Goal: Task Accomplishment & Management: Complete application form

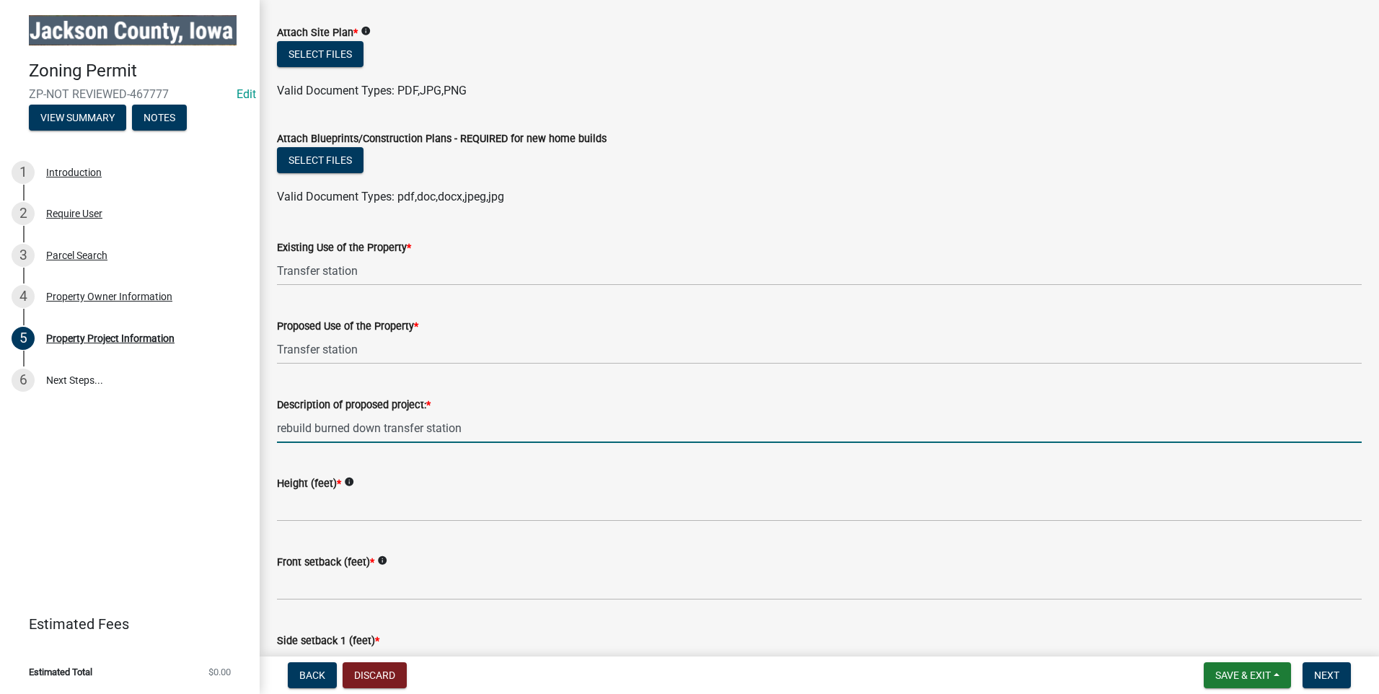
scroll to position [1676, 0]
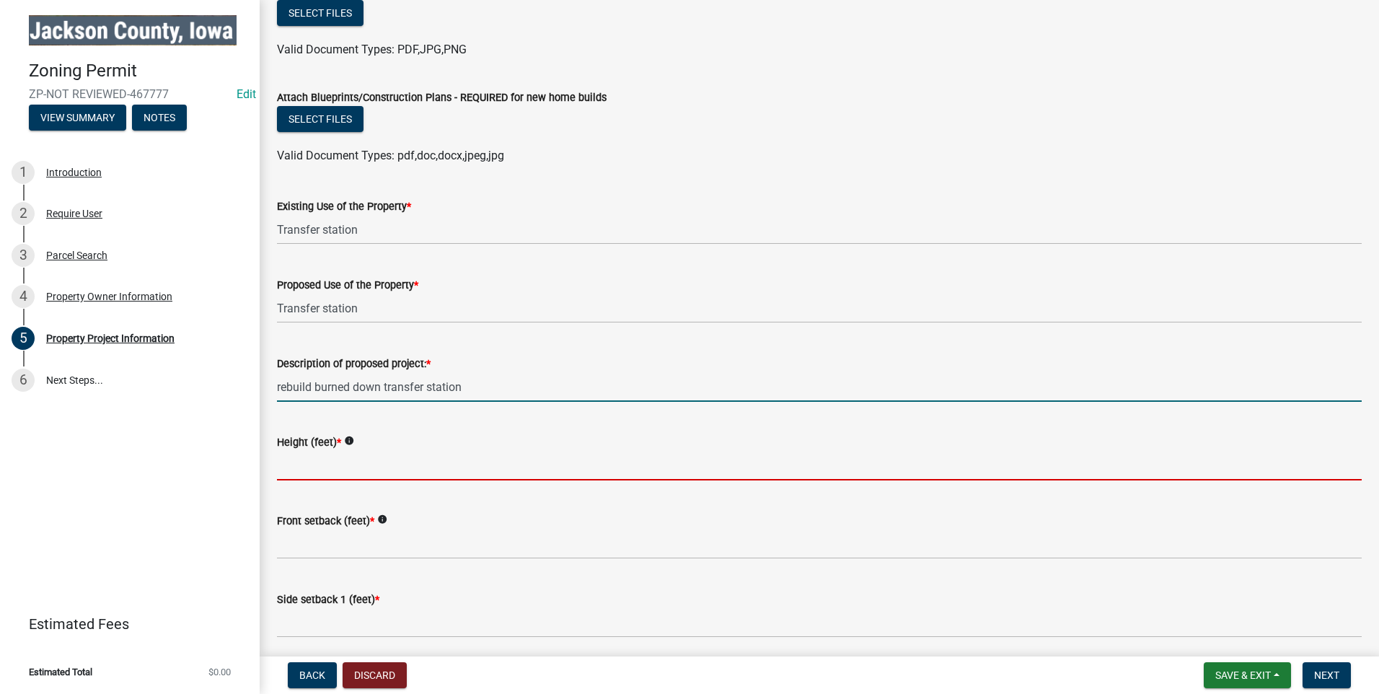
click at [328, 461] on input "Height (feet) *" at bounding box center [819, 466] width 1084 height 30
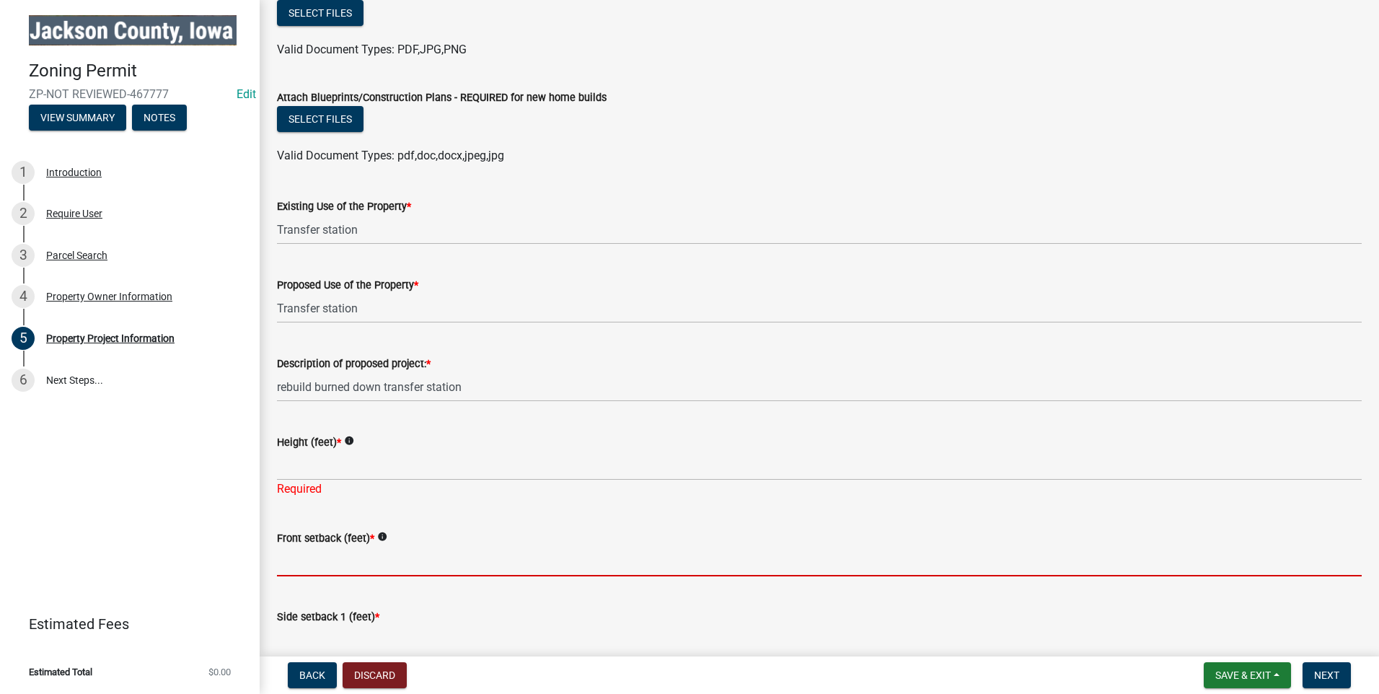
click at [314, 563] on input "Front setback (feet) *" at bounding box center [819, 562] width 1084 height 30
type input "greater than 40'"
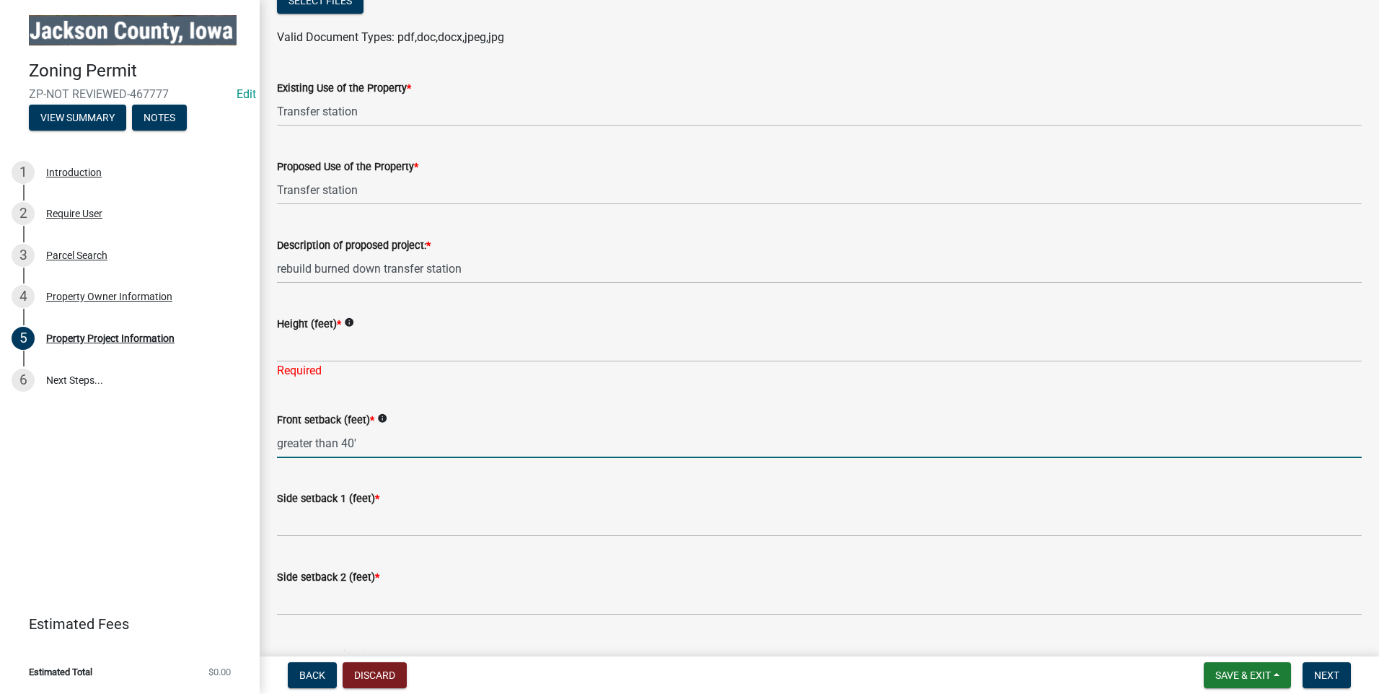
scroll to position [1821, 0]
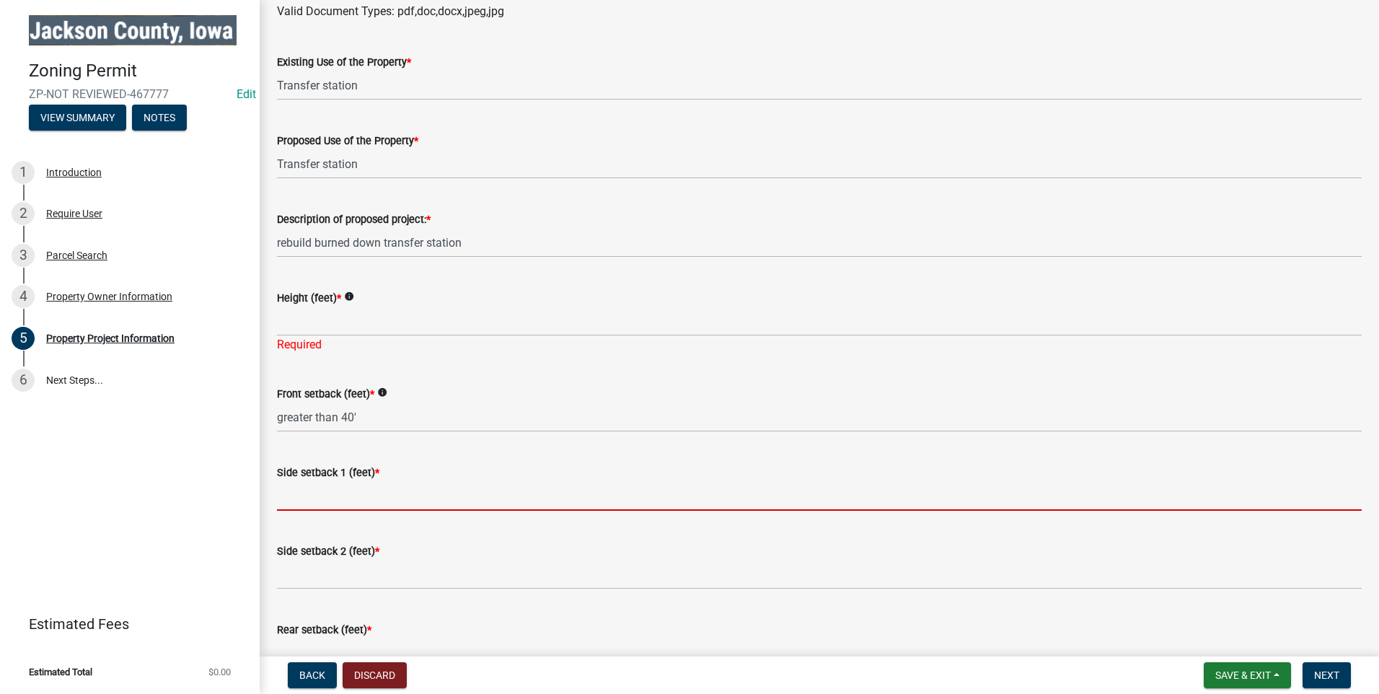
click at [333, 489] on input "Side setback 1 (feet) *" at bounding box center [819, 496] width 1084 height 30
type input ">15'"
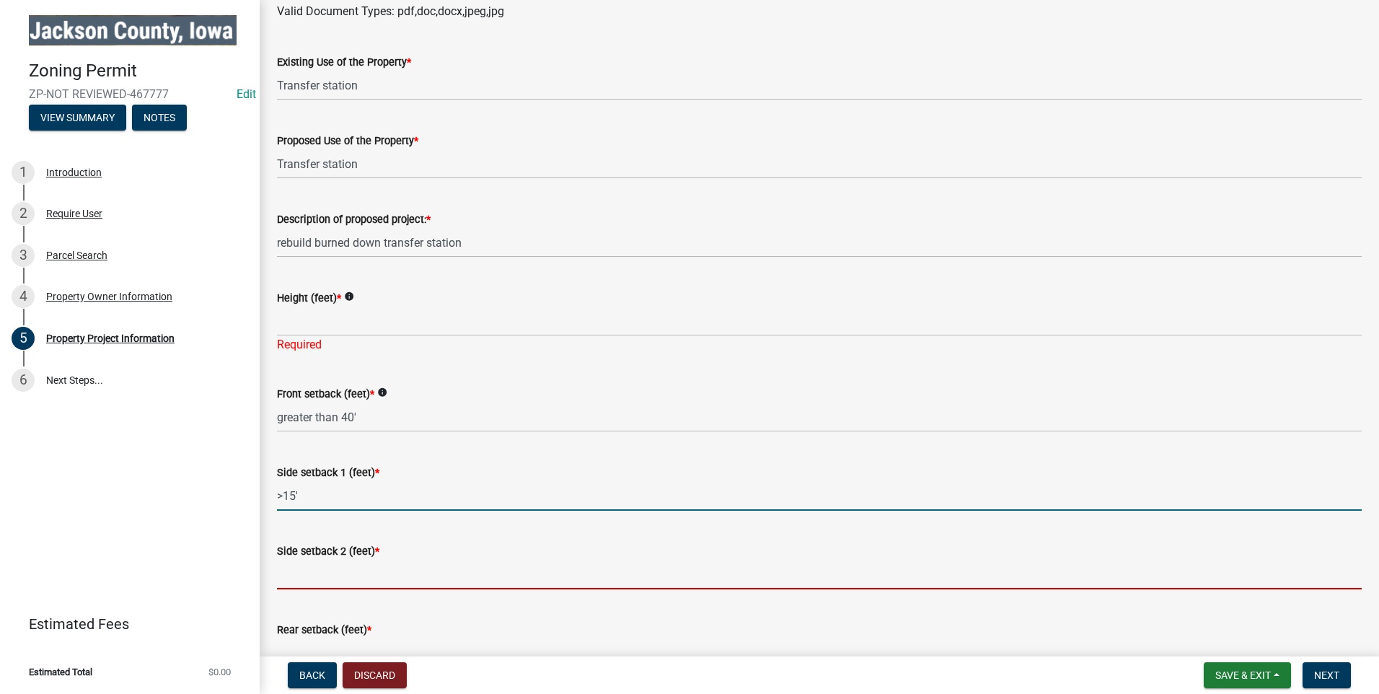
click at [308, 574] on input "Side setback 2 (feet) *" at bounding box center [819, 575] width 1084 height 30
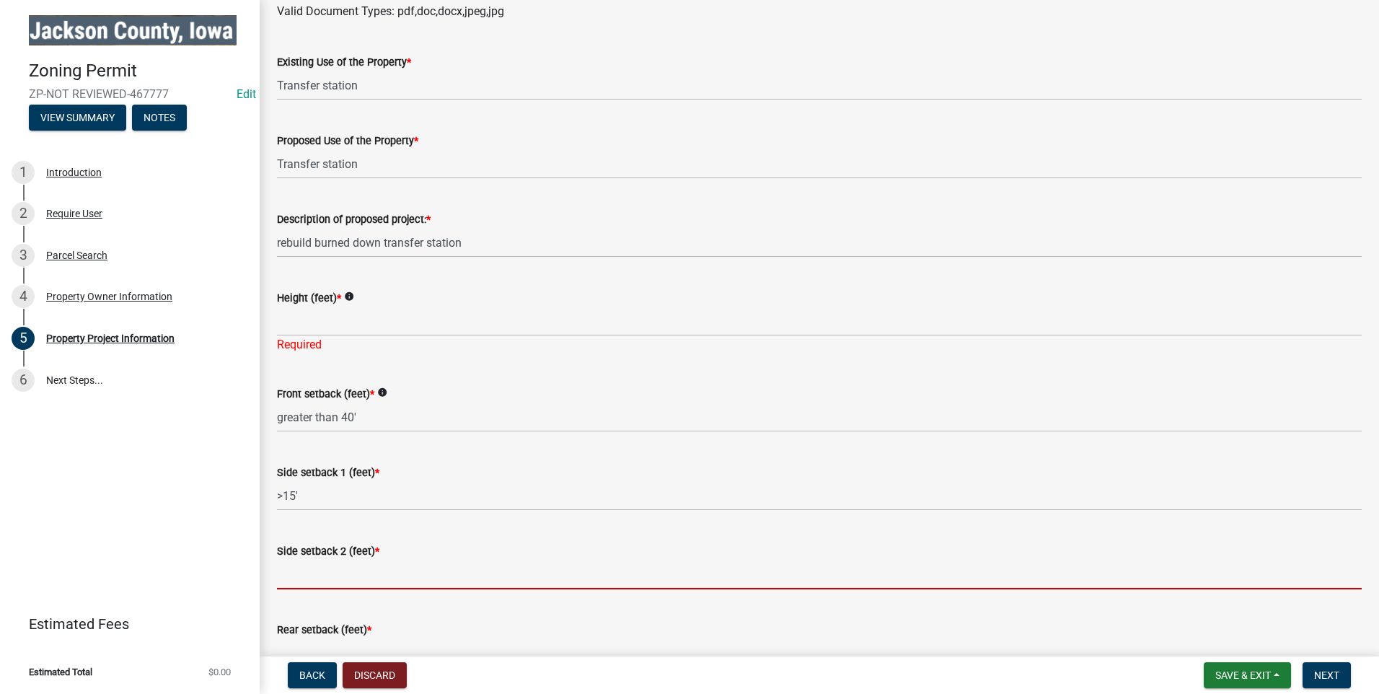
type input ">15'"
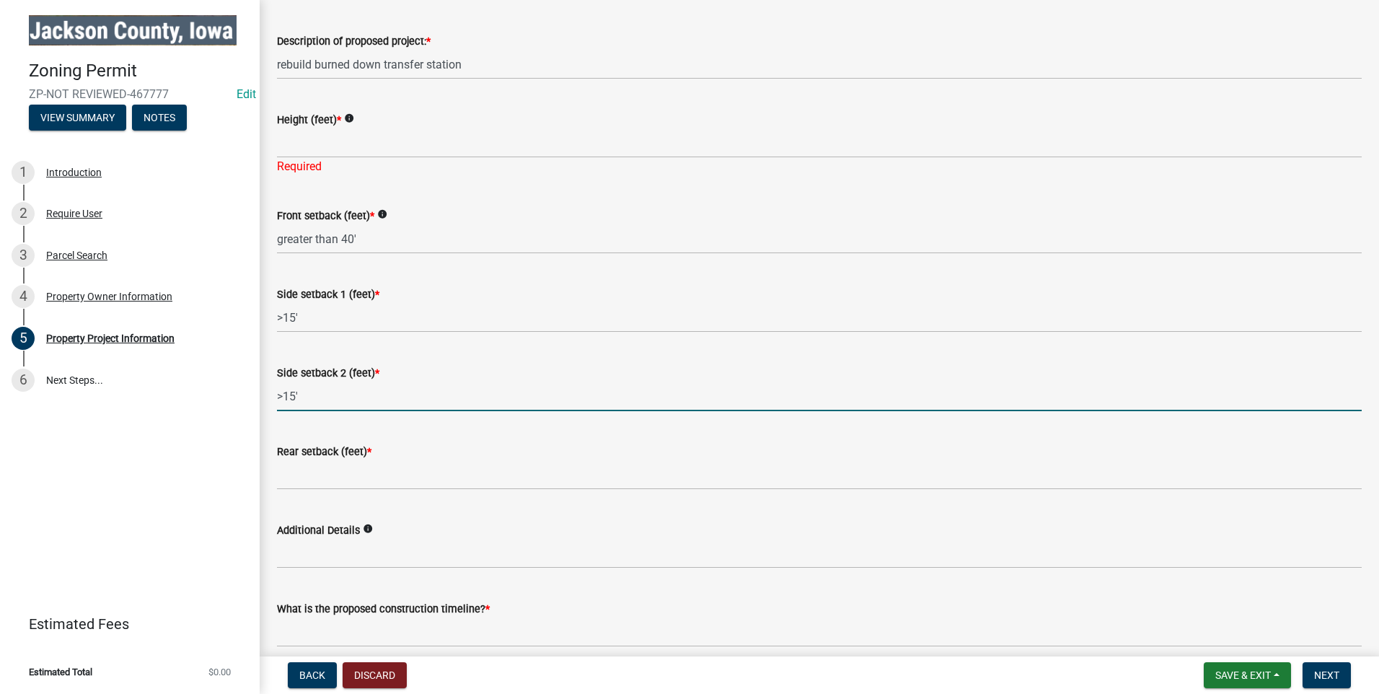
scroll to position [2001, 0]
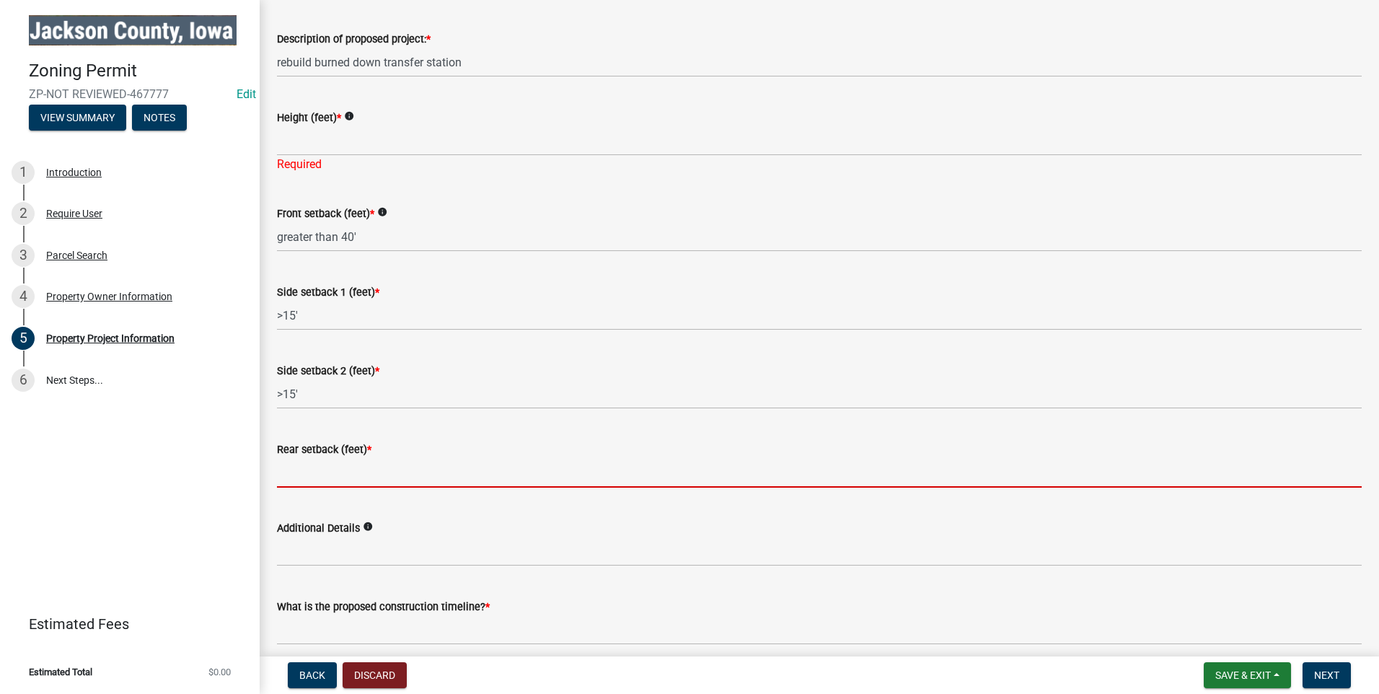
click at [314, 471] on input "Rear setback (feet) *" at bounding box center [819, 473] width 1084 height 30
type input ">30'"
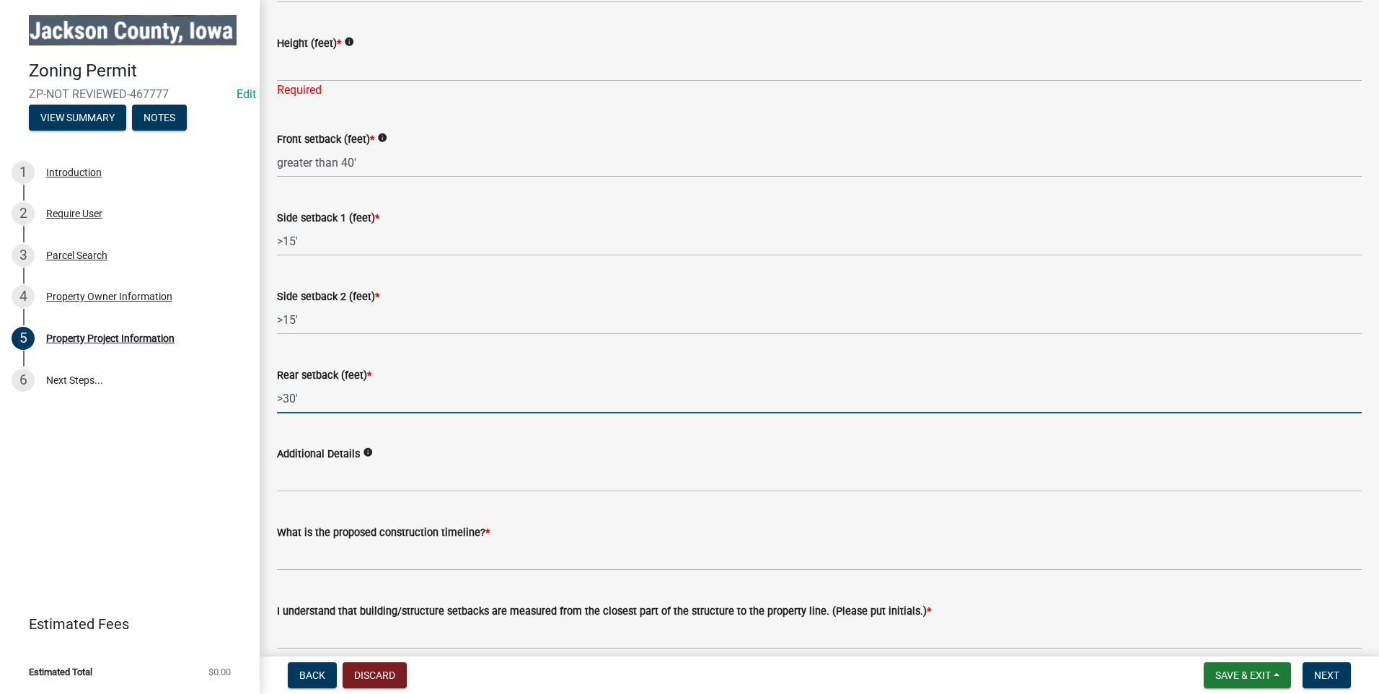
scroll to position [2091, 0]
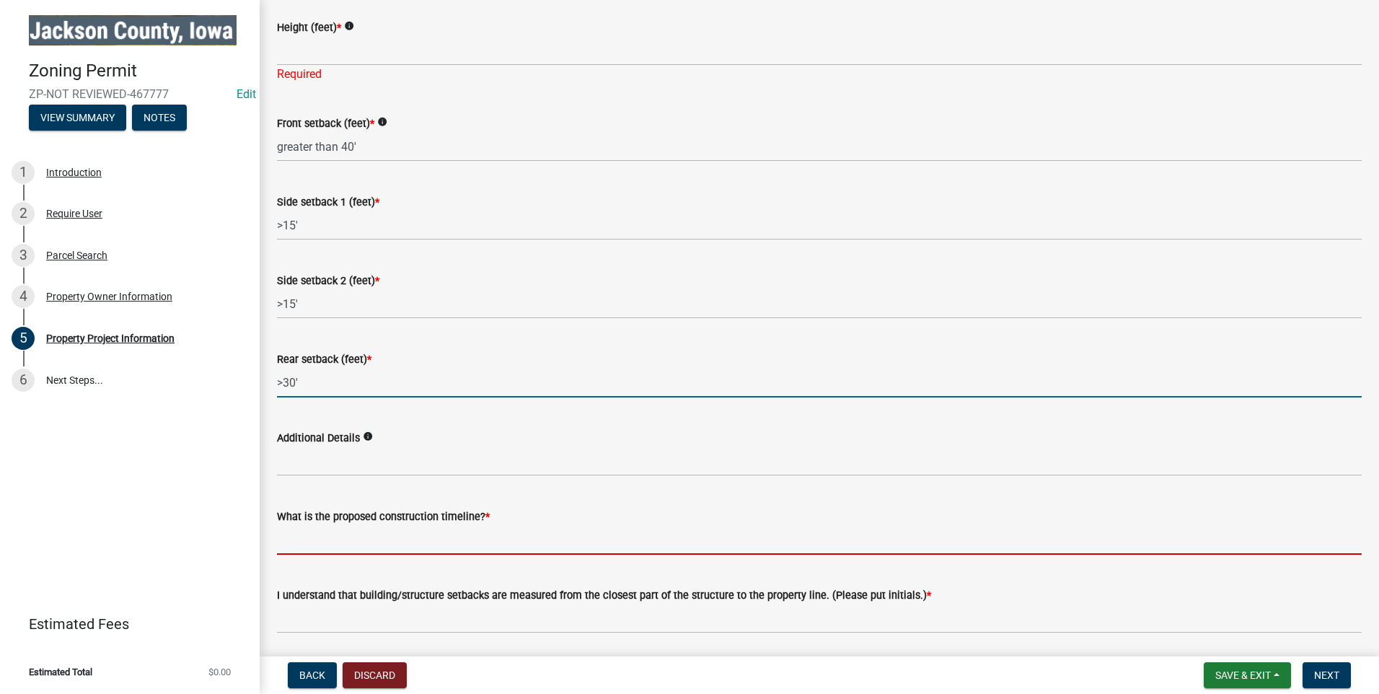
click at [362, 536] on input "What is the proposed construction timeline? *" at bounding box center [819, 540] width 1084 height 30
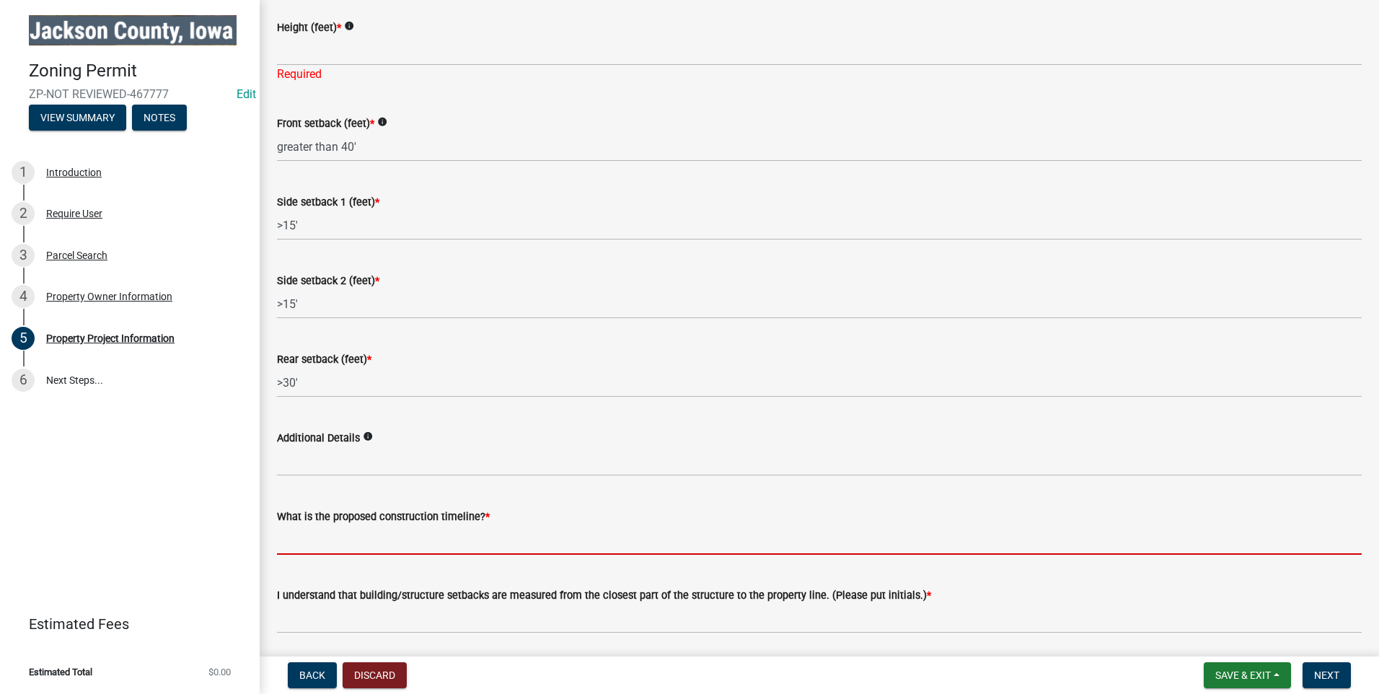
scroll to position [2109, 0]
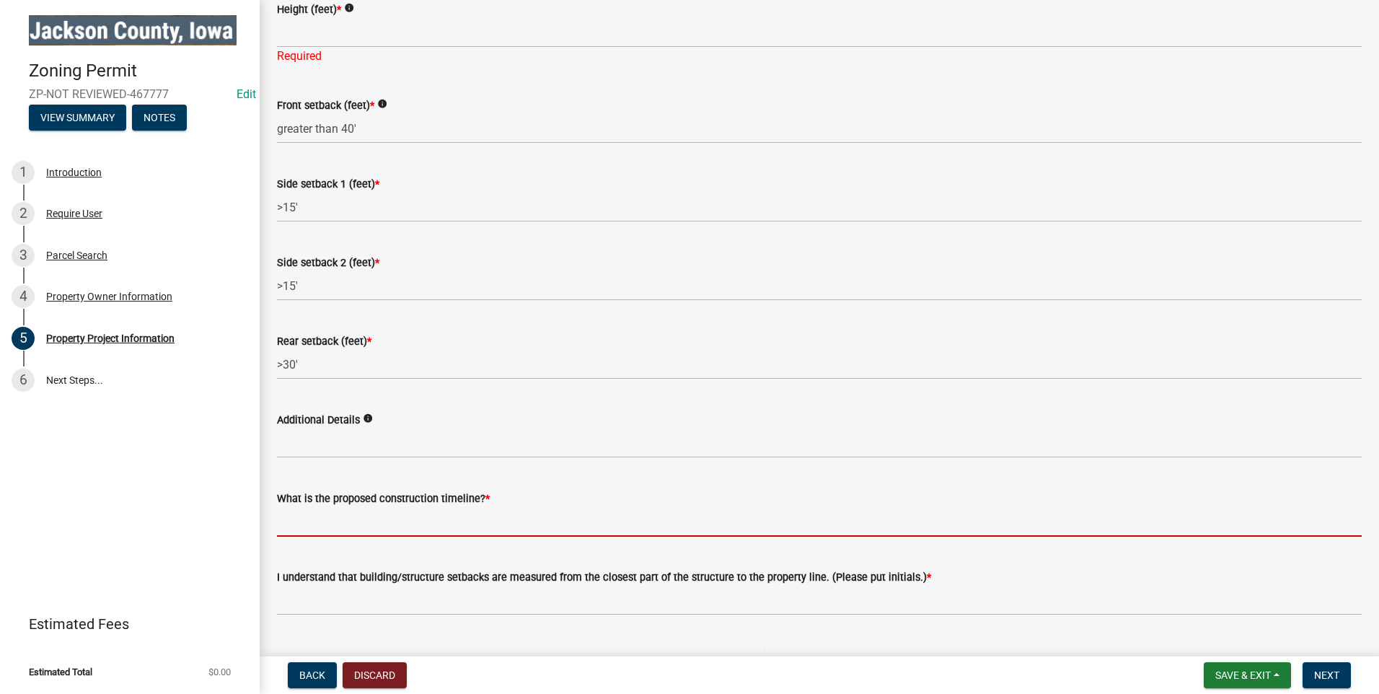
type input "one year"
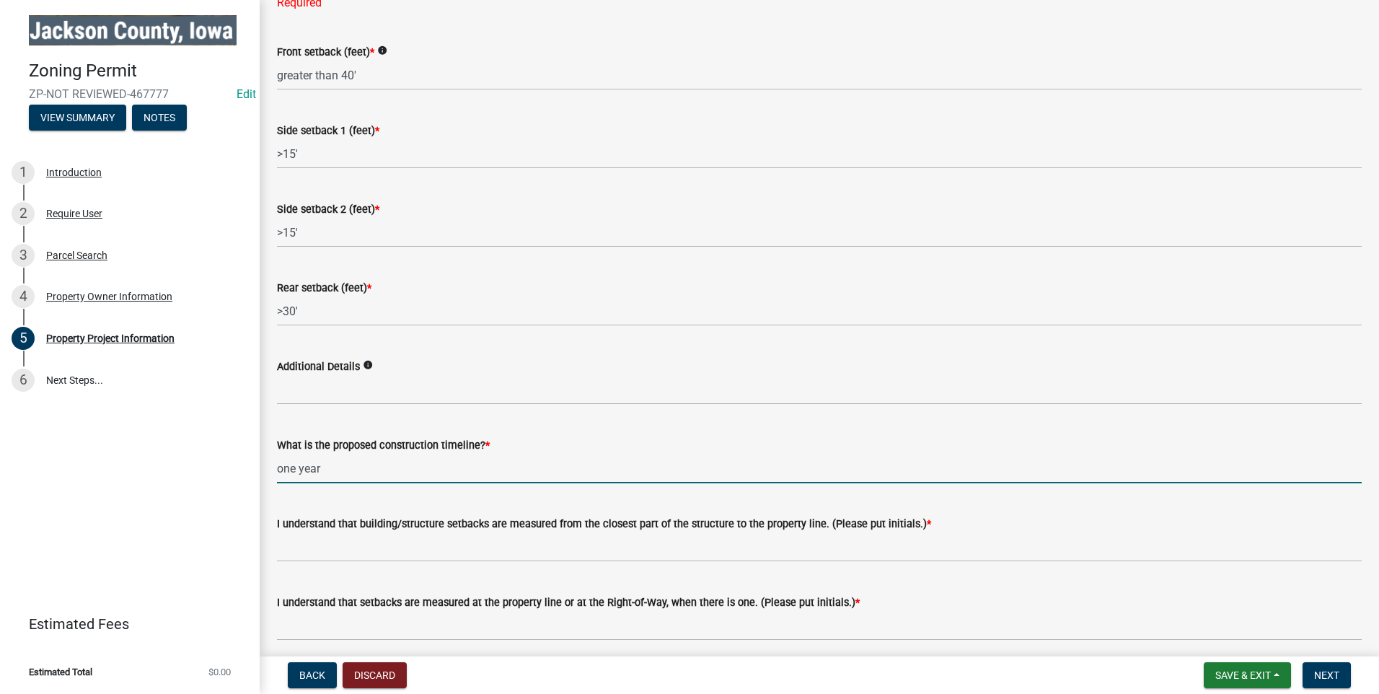
scroll to position [2163, 0]
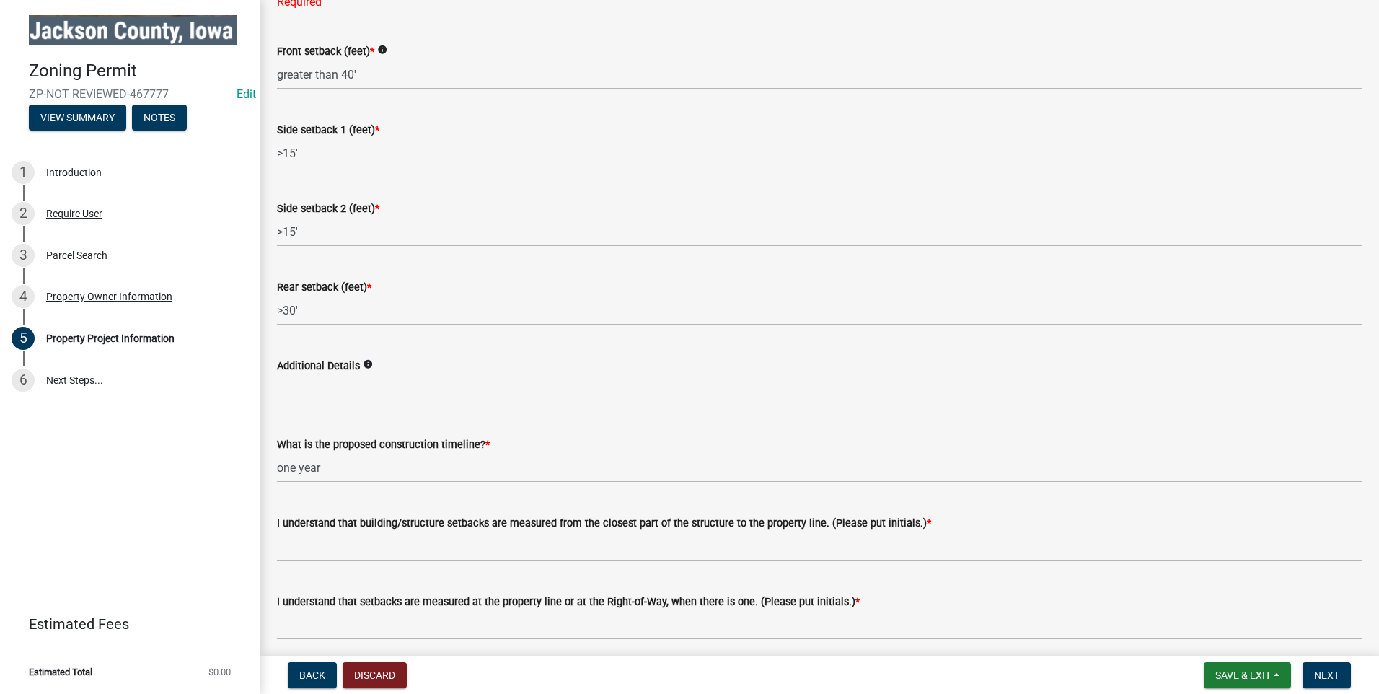
click at [361, 556] on wm-data-entity-input "I understand that building/structure setbacks are measured from the closest par…" at bounding box center [819, 533] width 1084 height 79
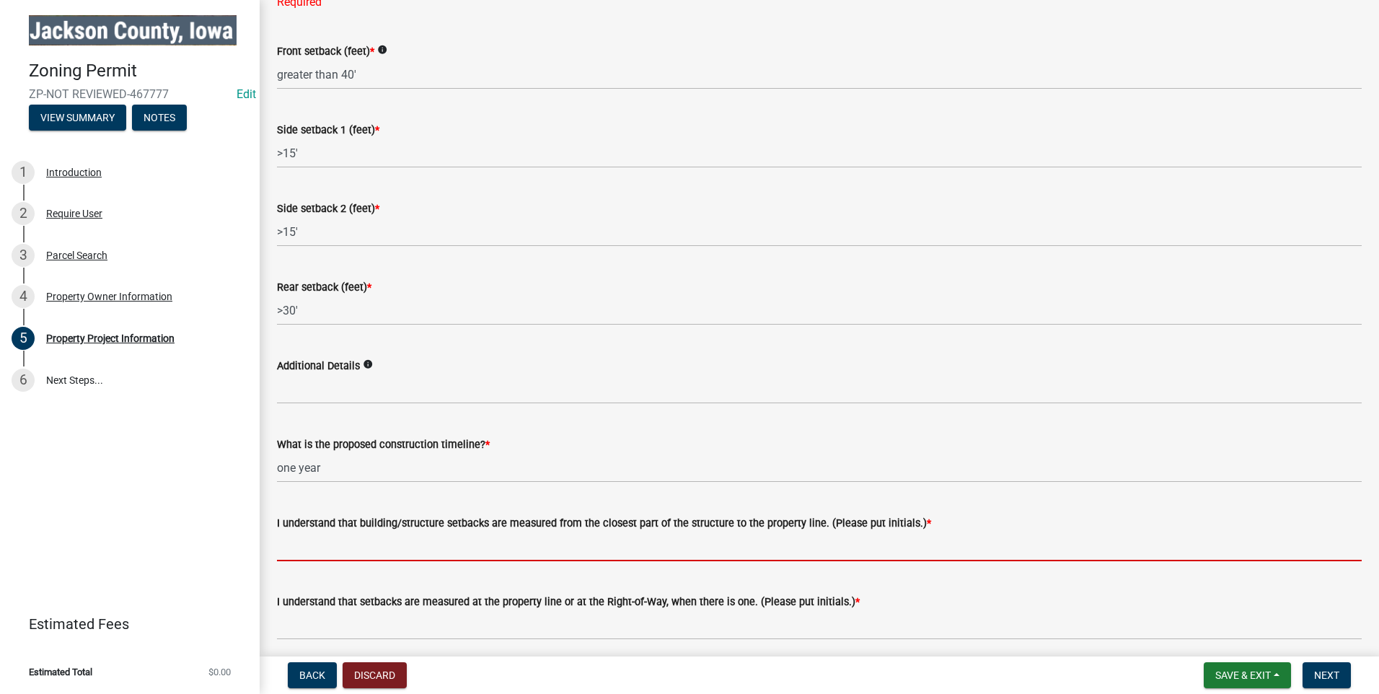
click at [361, 542] on input "I understand that building/structure setbacks are measured from the closest par…" at bounding box center [819, 546] width 1084 height 30
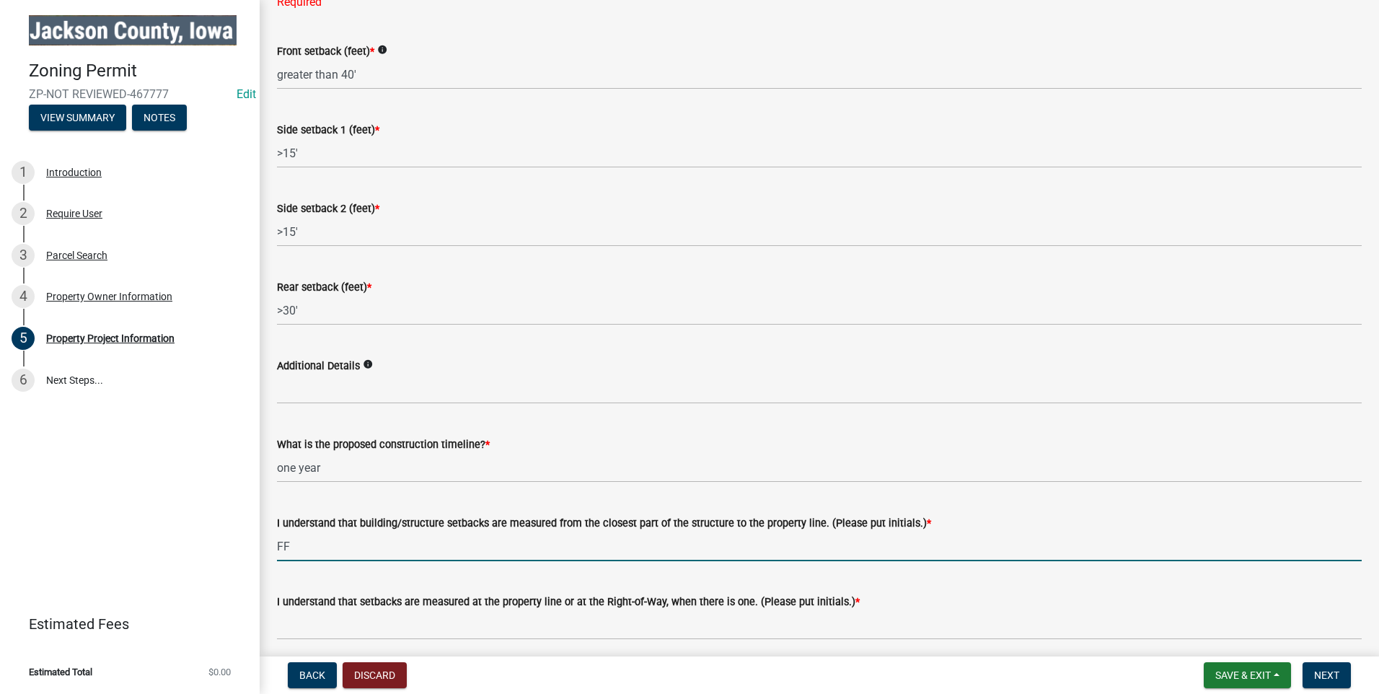
type input "FF"
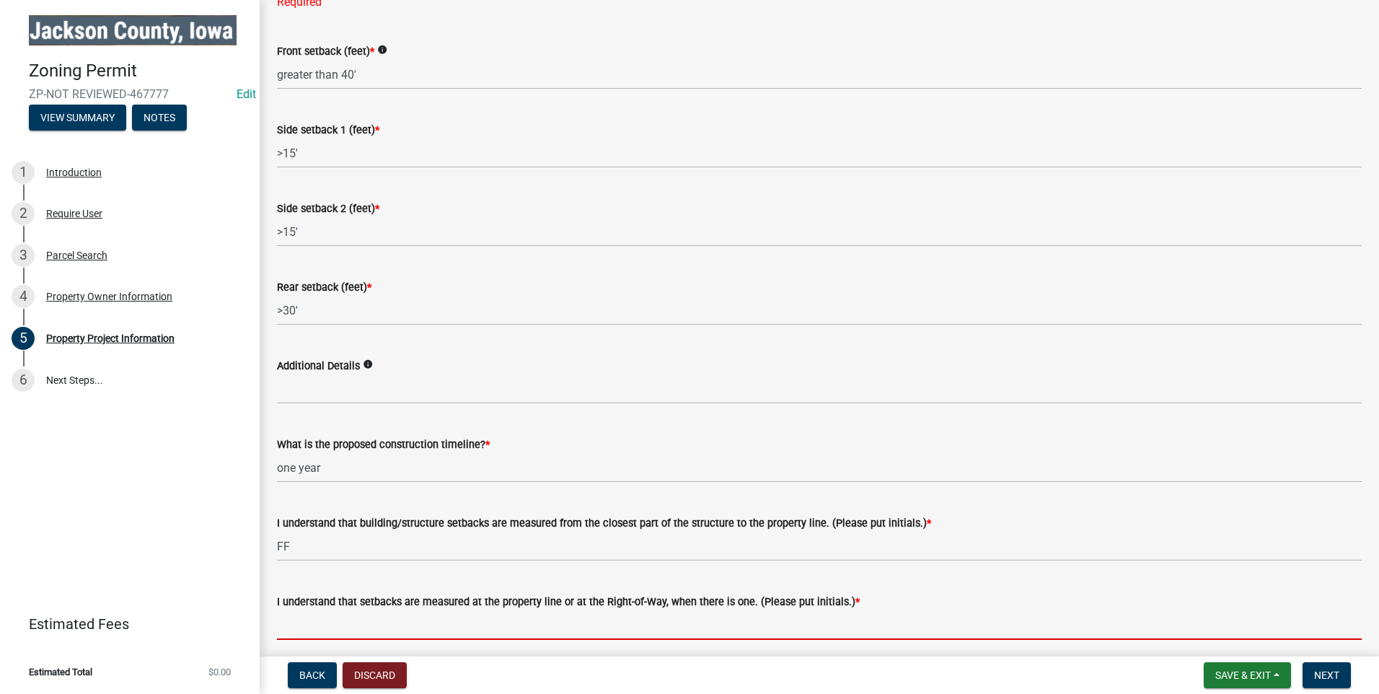
drag, startPoint x: 298, startPoint y: 615, endPoint x: 268, endPoint y: 608, distance: 30.4
click at [298, 615] on input "I understand that setbacks are measured at the property line or at the Right-of…" at bounding box center [819, 625] width 1084 height 30
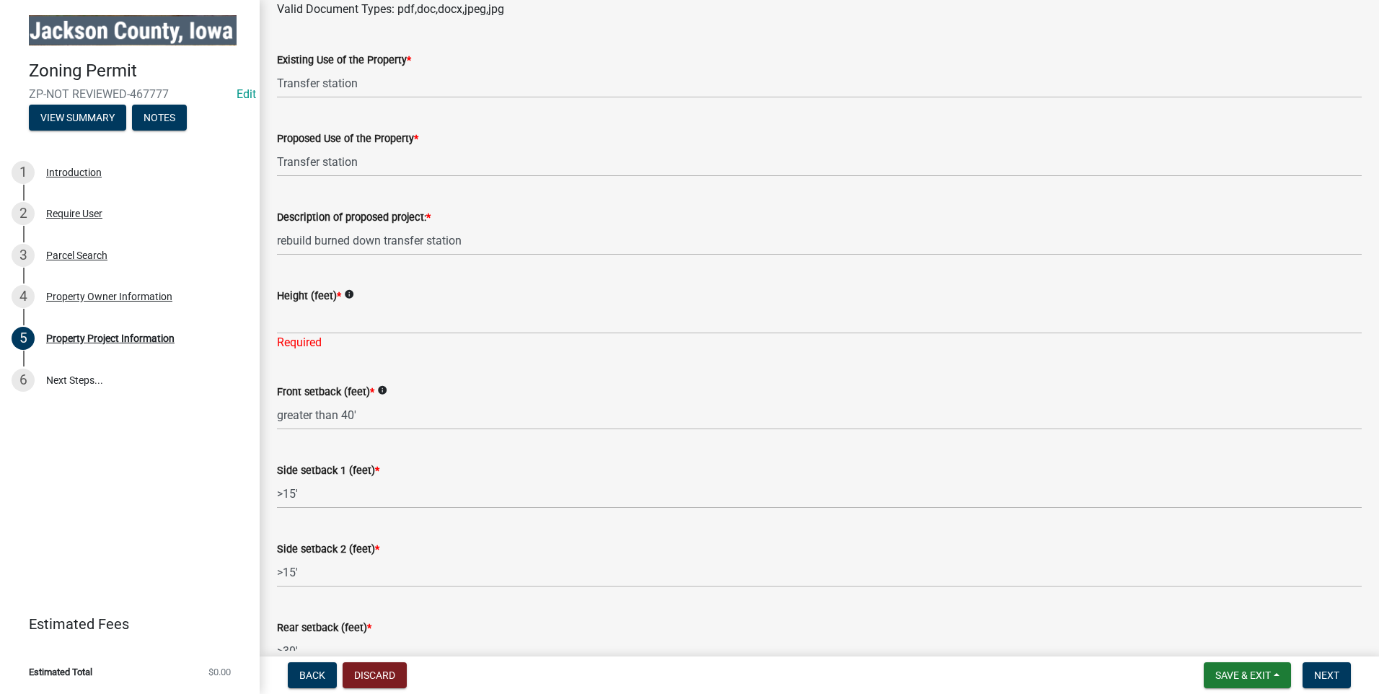
scroll to position [1800, 0]
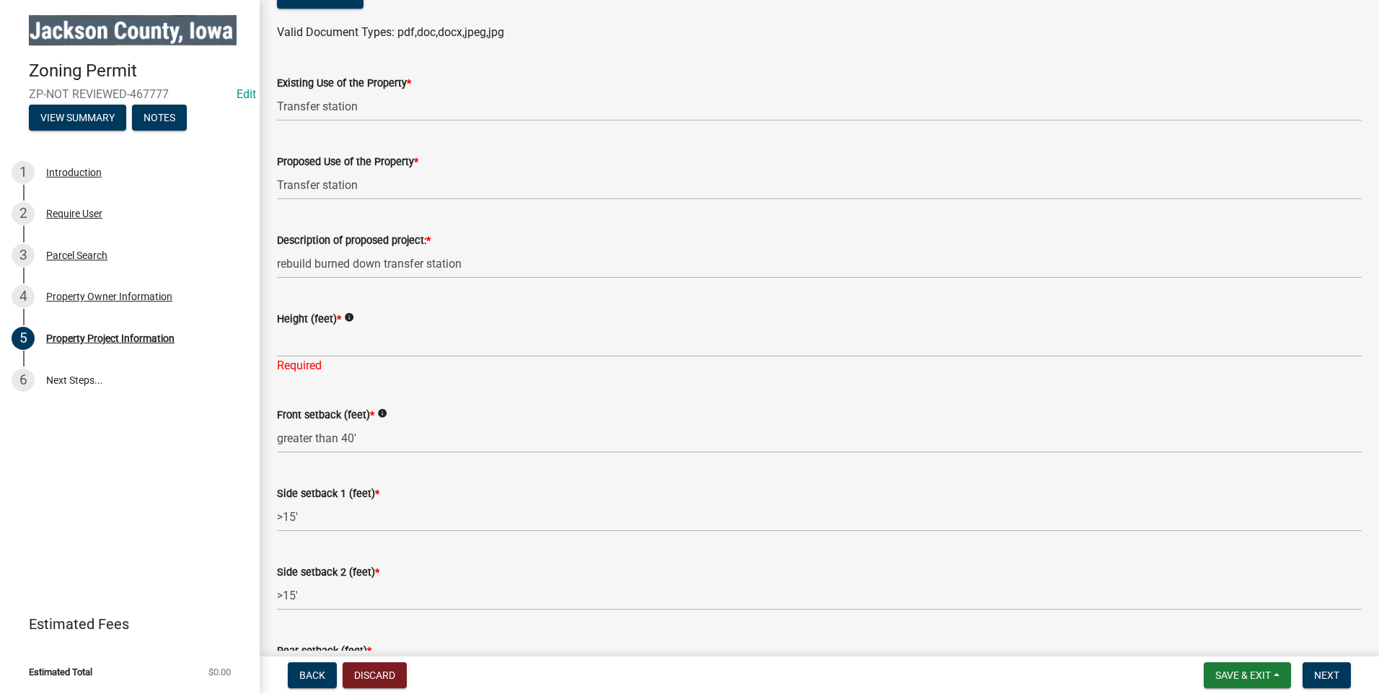
type input "FF"
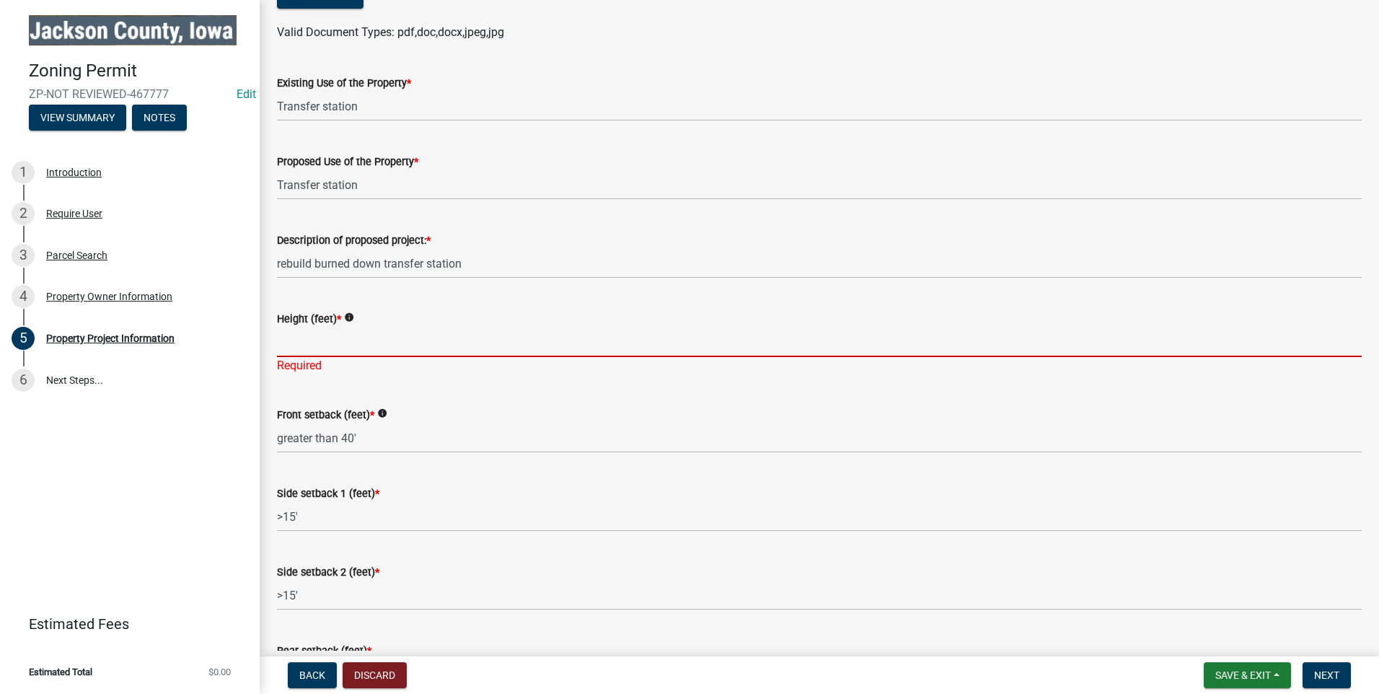
click at [338, 336] on input "Height (feet) *" at bounding box center [819, 342] width 1084 height 30
type input "less than 35'"
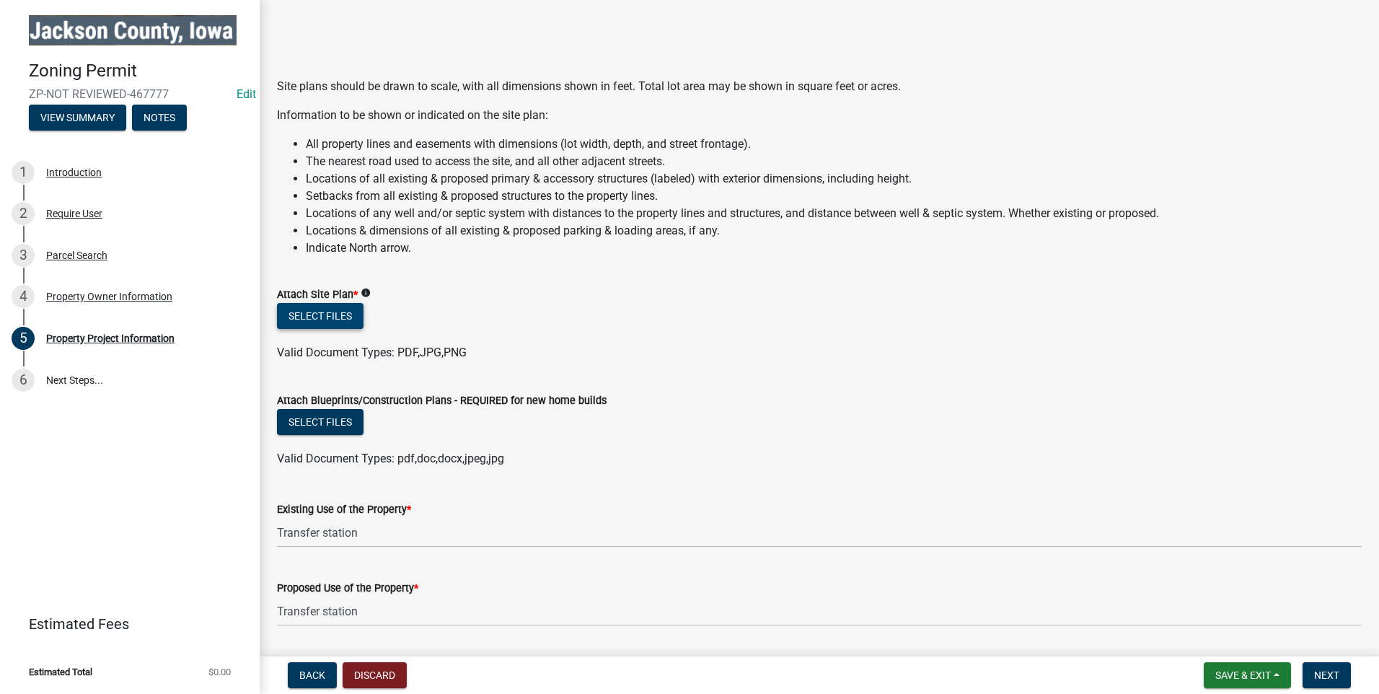
scroll to position [1367, 0]
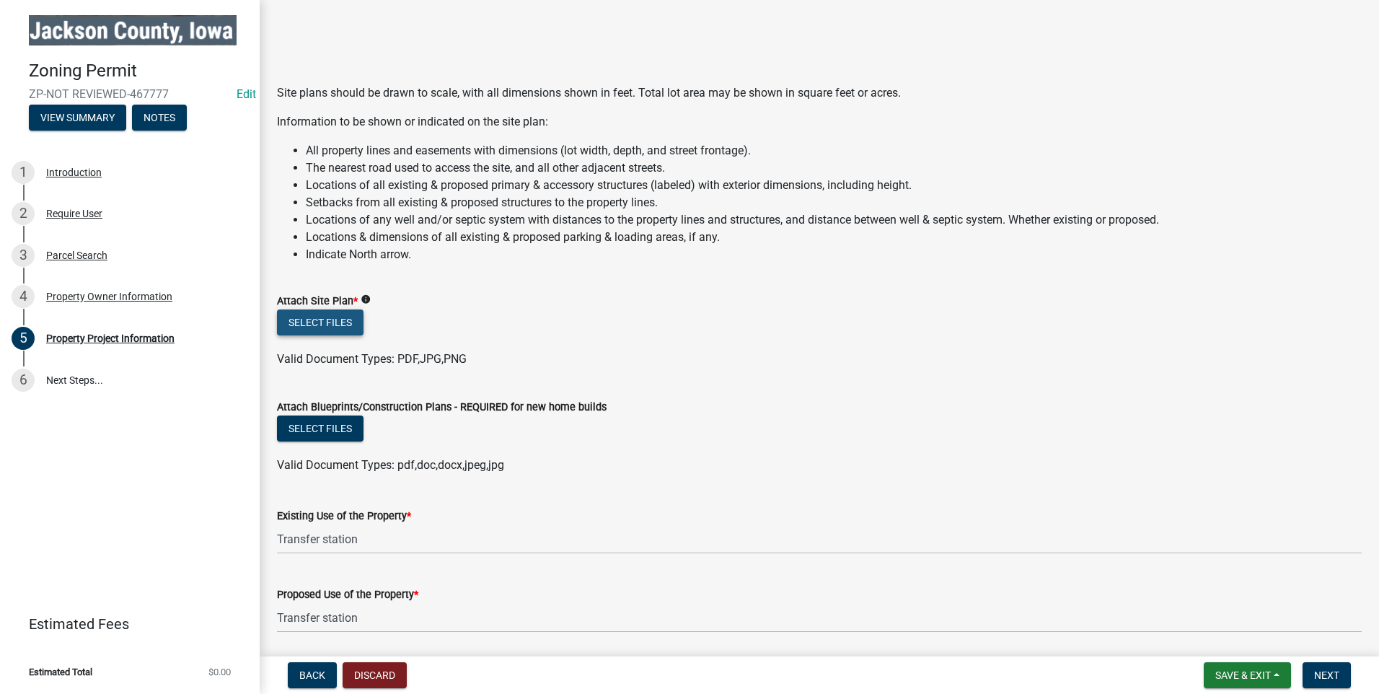
click at [312, 312] on button "Select files" at bounding box center [320, 322] width 87 height 26
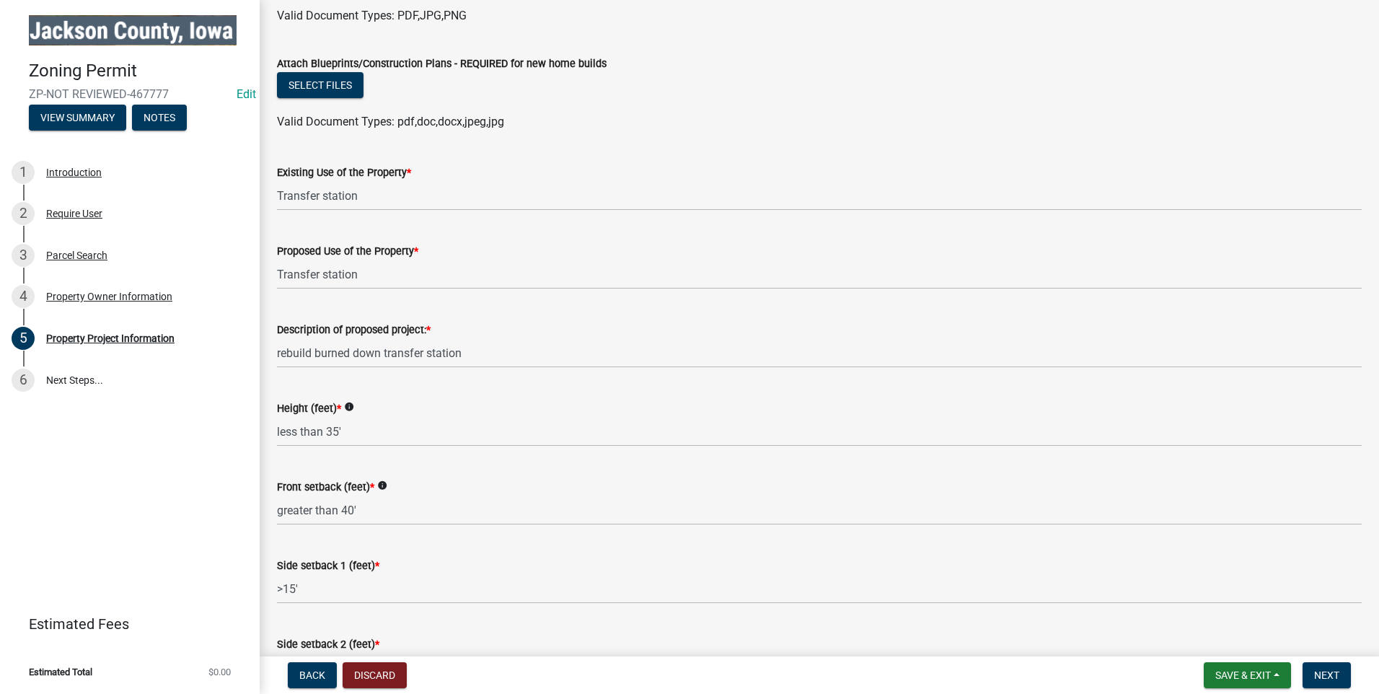
scroll to position [1836, 0]
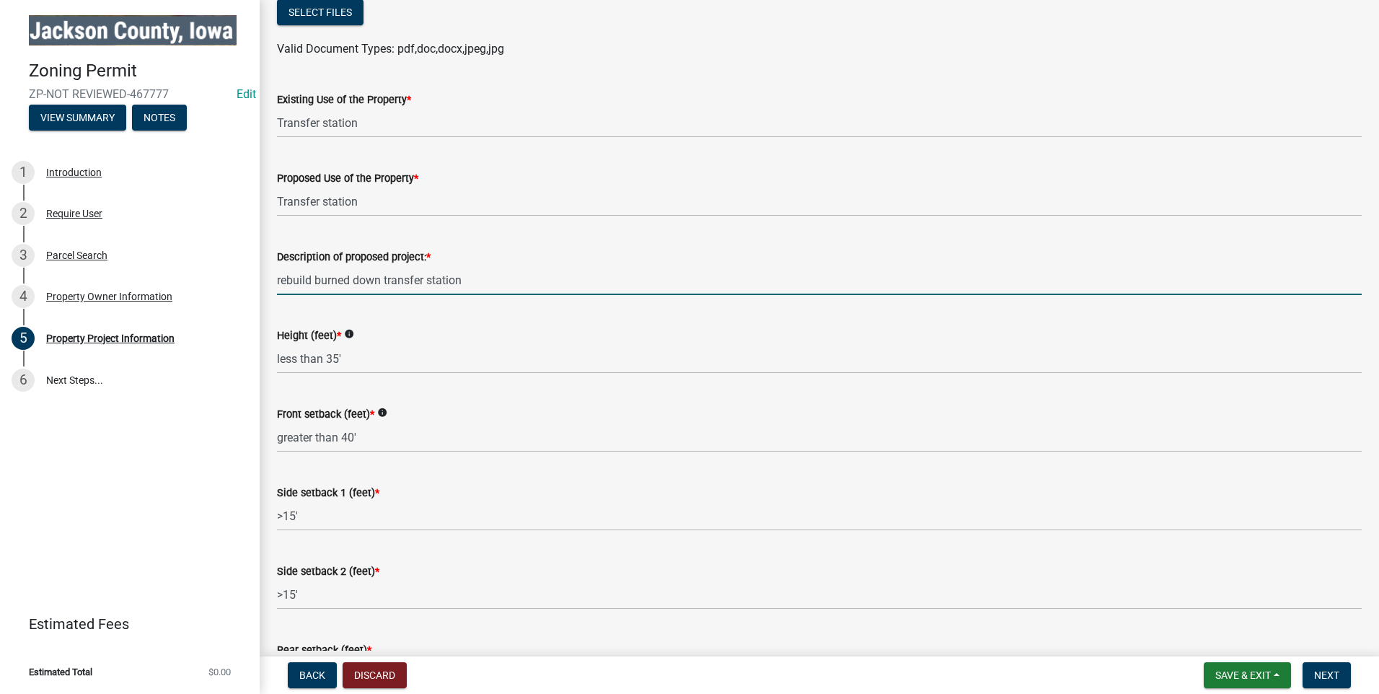
click at [495, 270] on input "rebuild burned down transfer station" at bounding box center [819, 280] width 1084 height 30
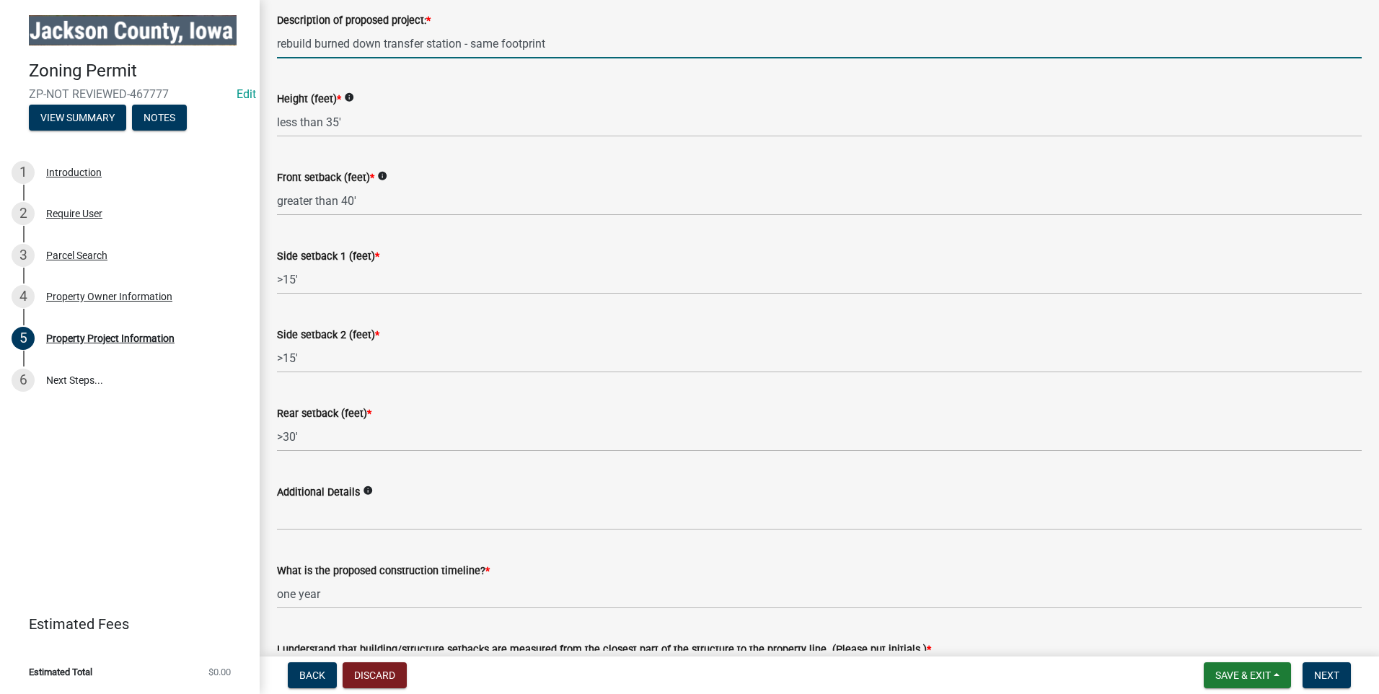
scroll to position [2250, 0]
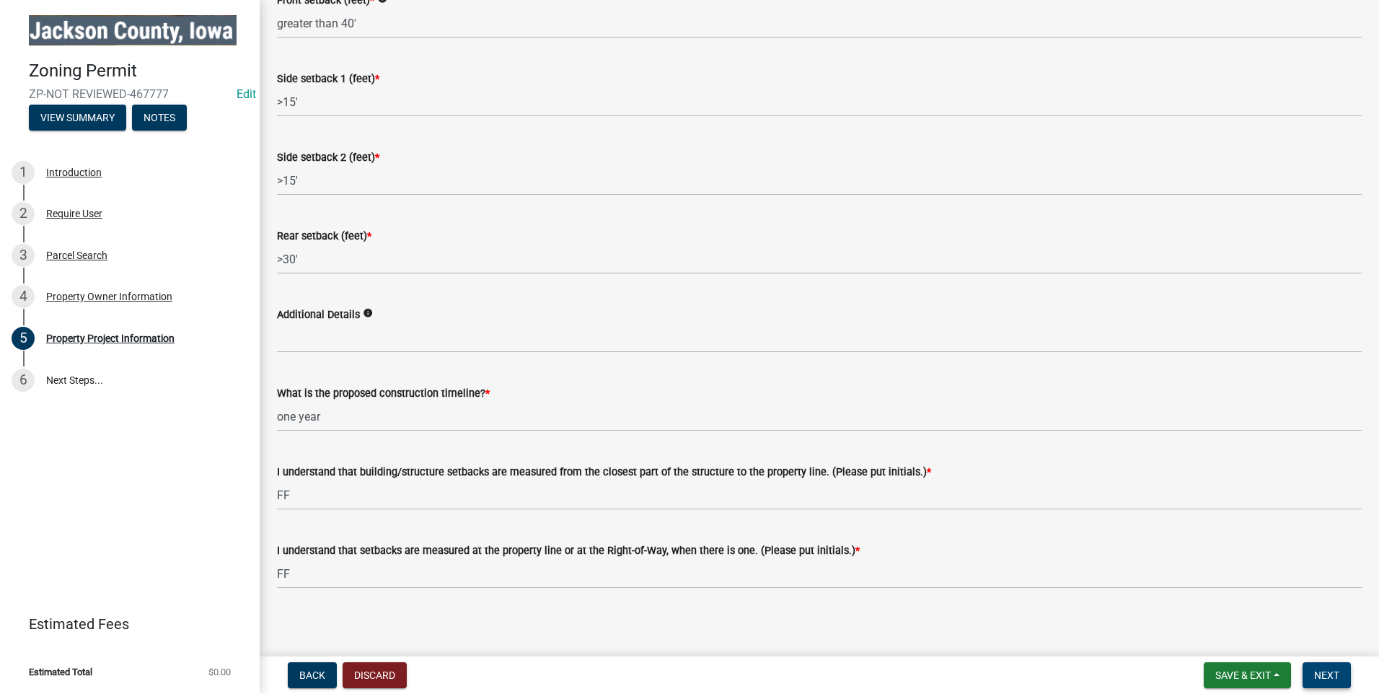
type input "rebuild burned down transfer station - same footprint"
click at [680, 668] on button "Next" at bounding box center [1326, 675] width 48 height 26
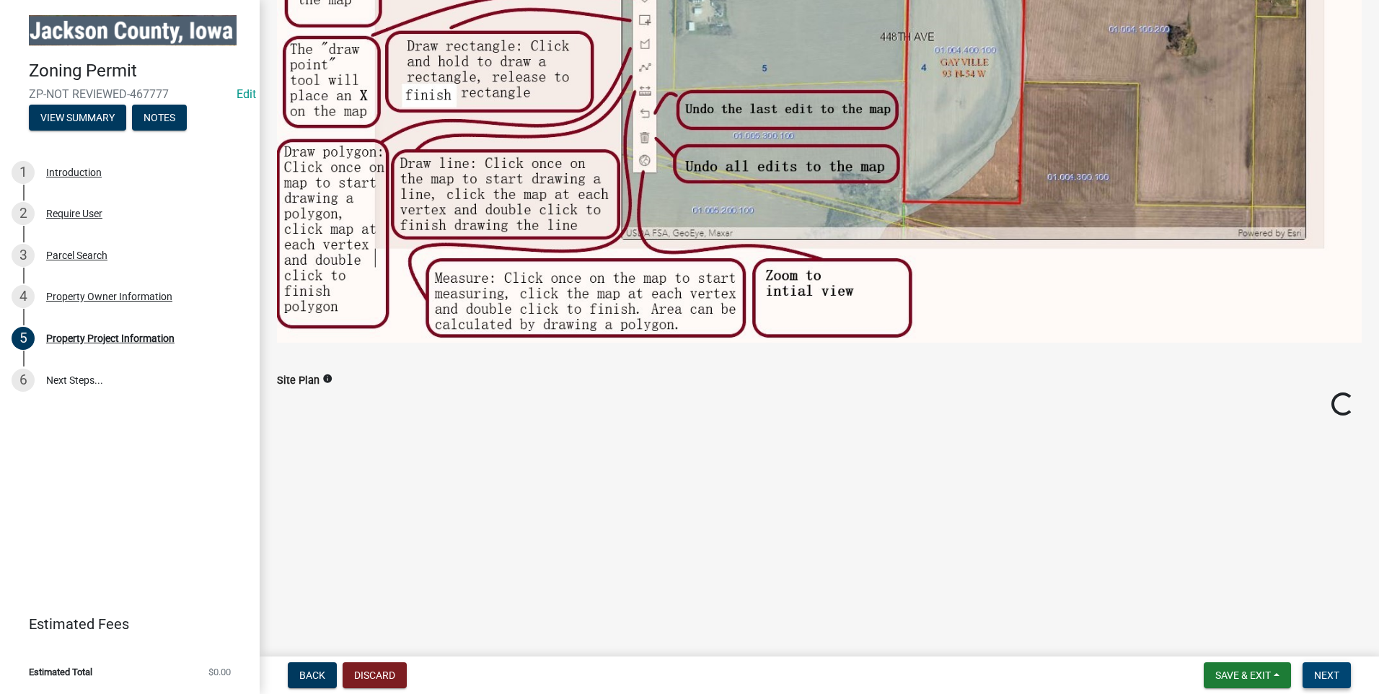
scroll to position [836, 0]
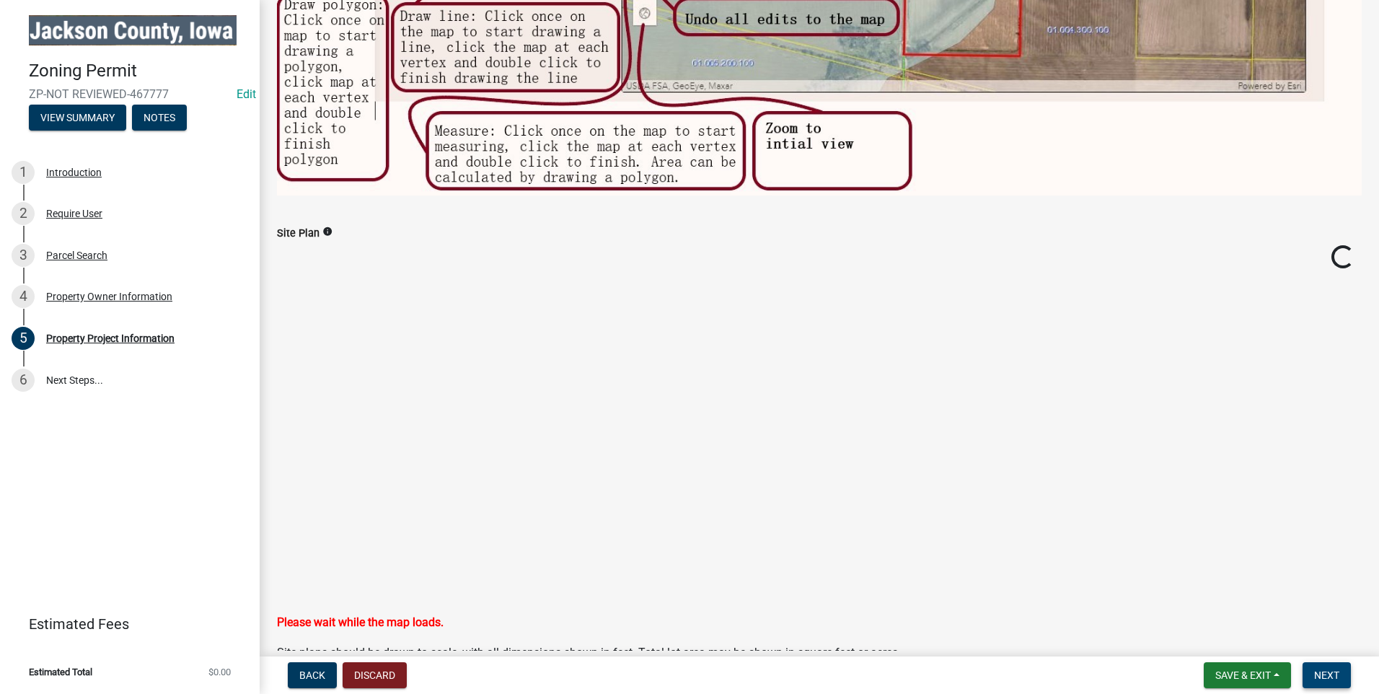
click at [680, 680] on span "Next" at bounding box center [1326, 675] width 25 height 12
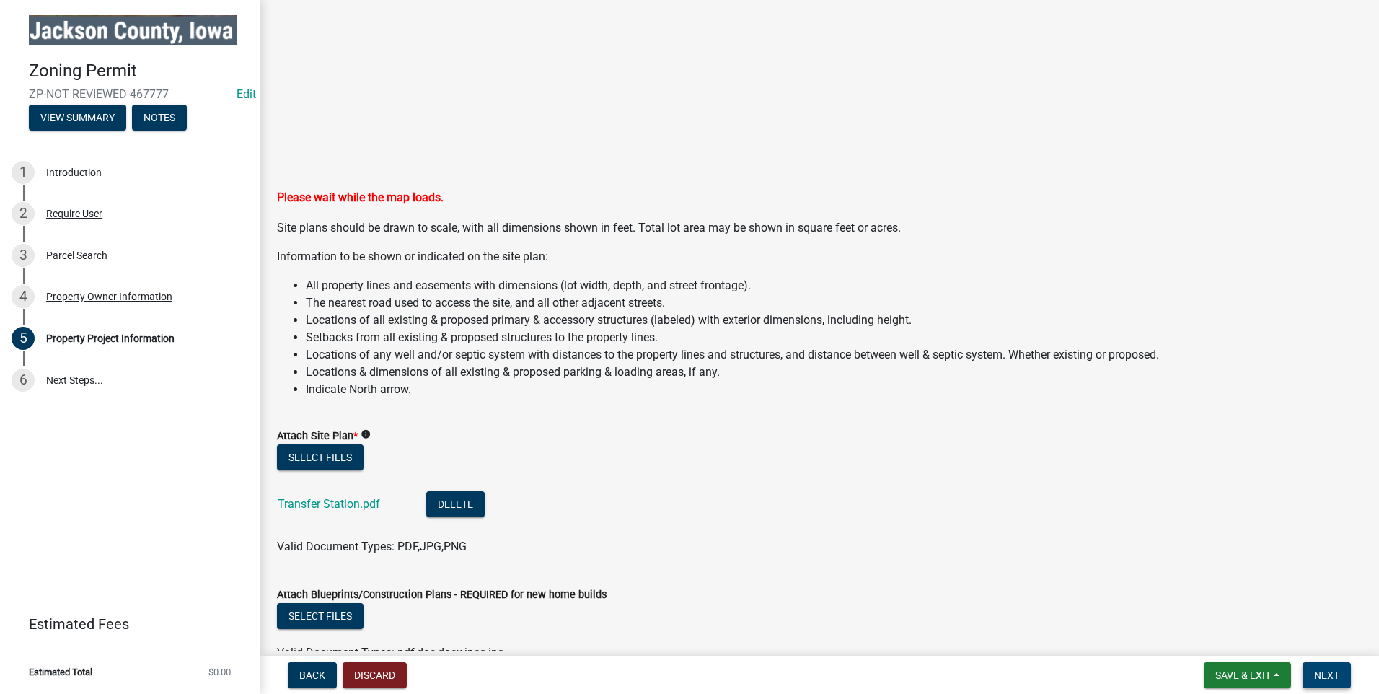
scroll to position [1341, 0]
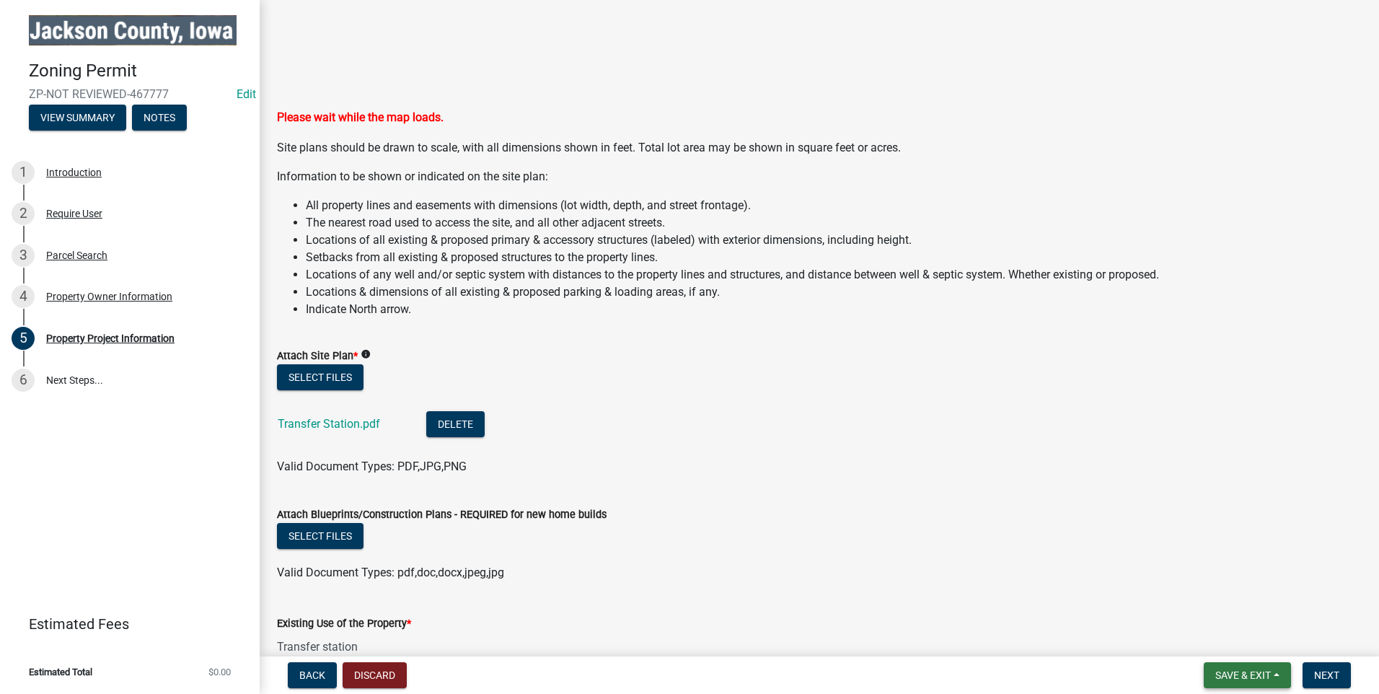
click at [680, 675] on button "Save & Exit" at bounding box center [1246, 675] width 87 height 26
click at [680, 638] on button "Save & Exit" at bounding box center [1232, 637] width 115 height 35
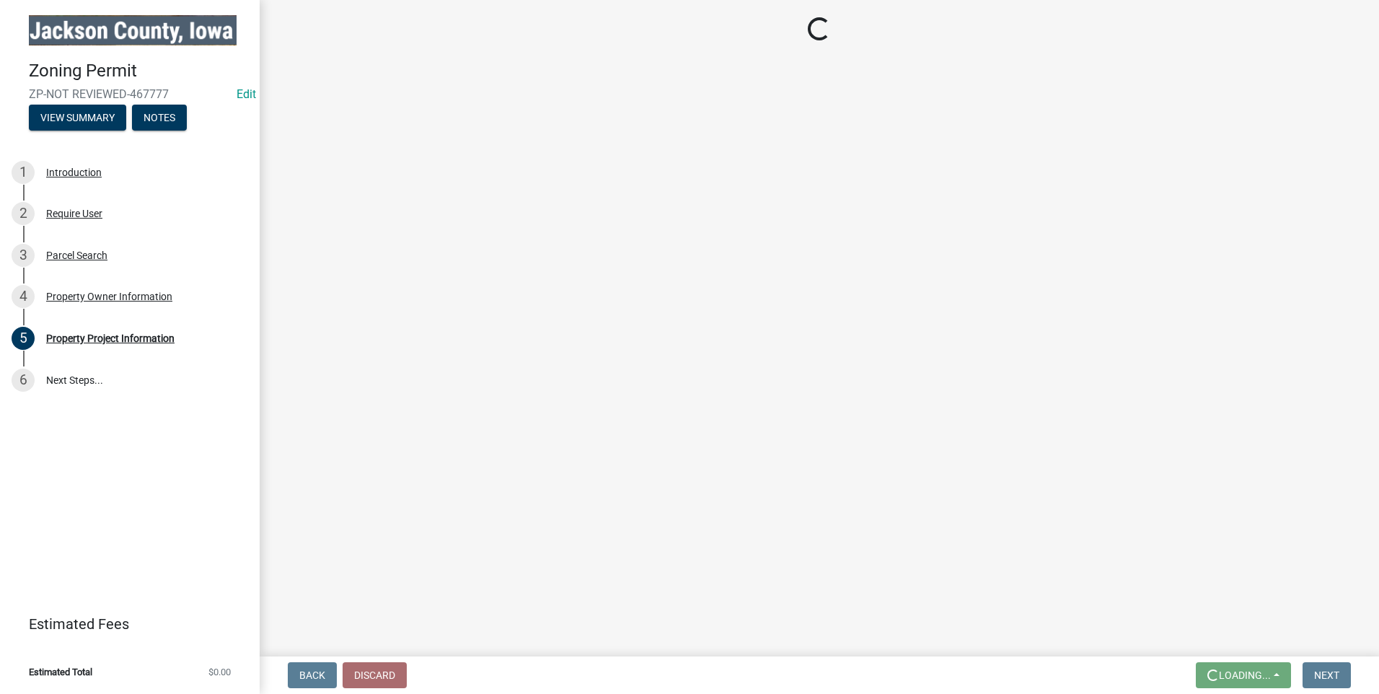
scroll to position [0, 0]
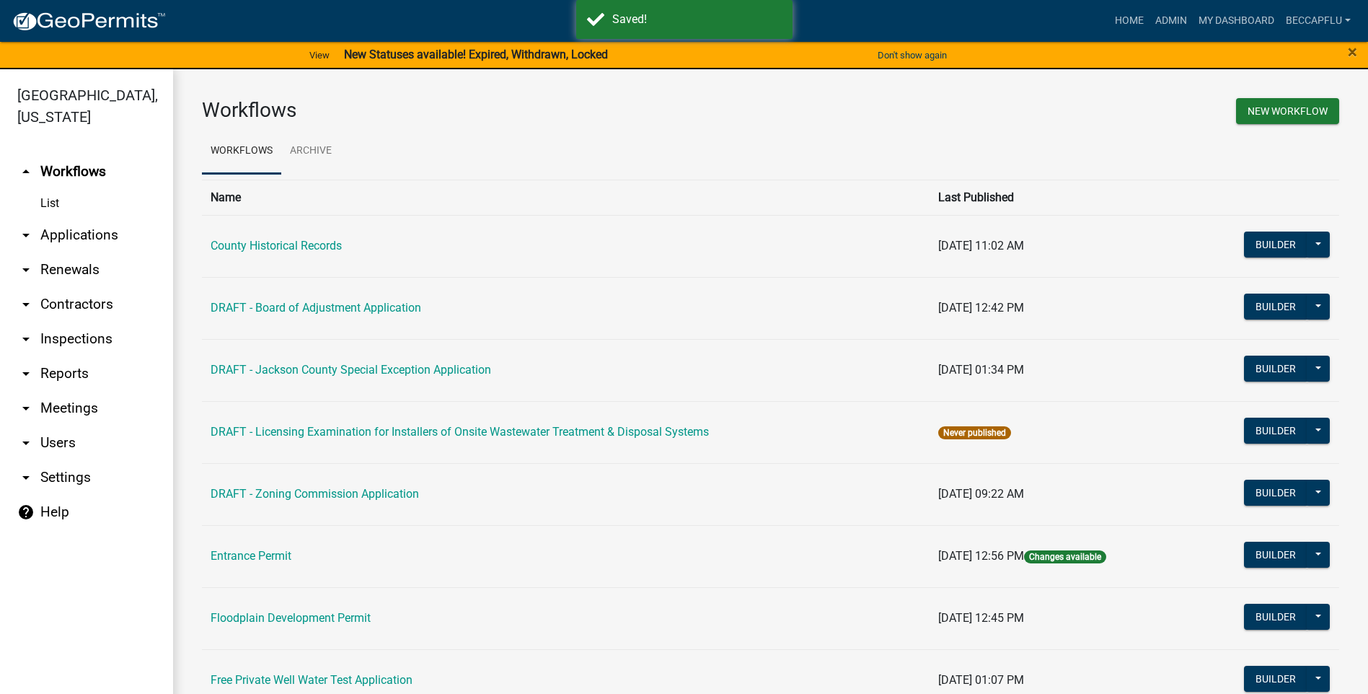
click at [73, 218] on link "arrow_drop_down Applications" at bounding box center [86, 235] width 173 height 35
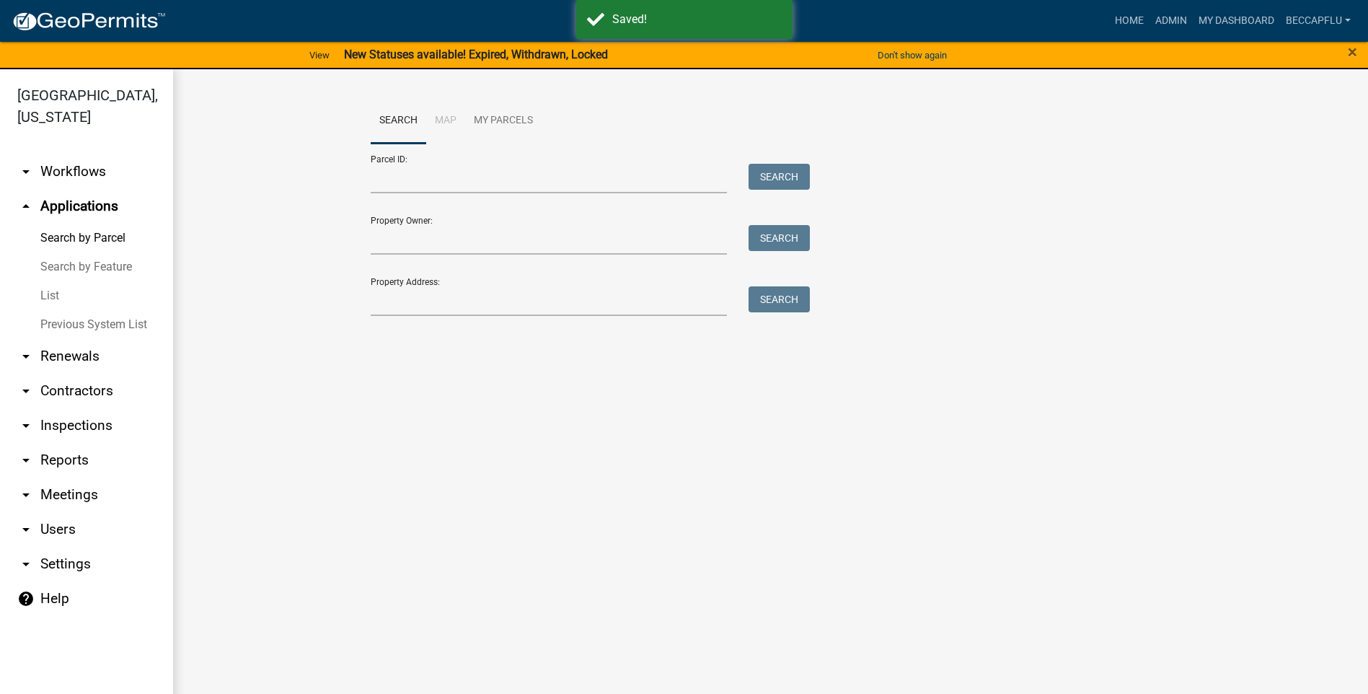
click at [48, 281] on link "List" at bounding box center [86, 295] width 173 height 29
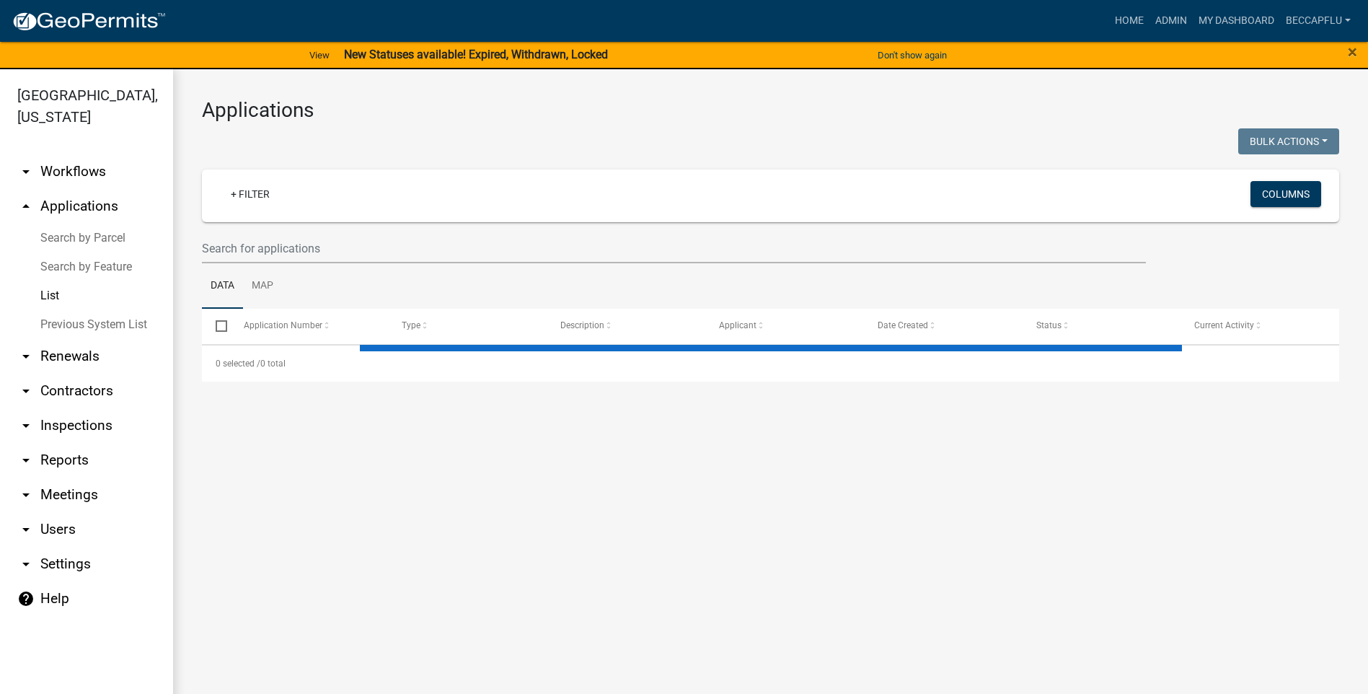
select select "3: 100"
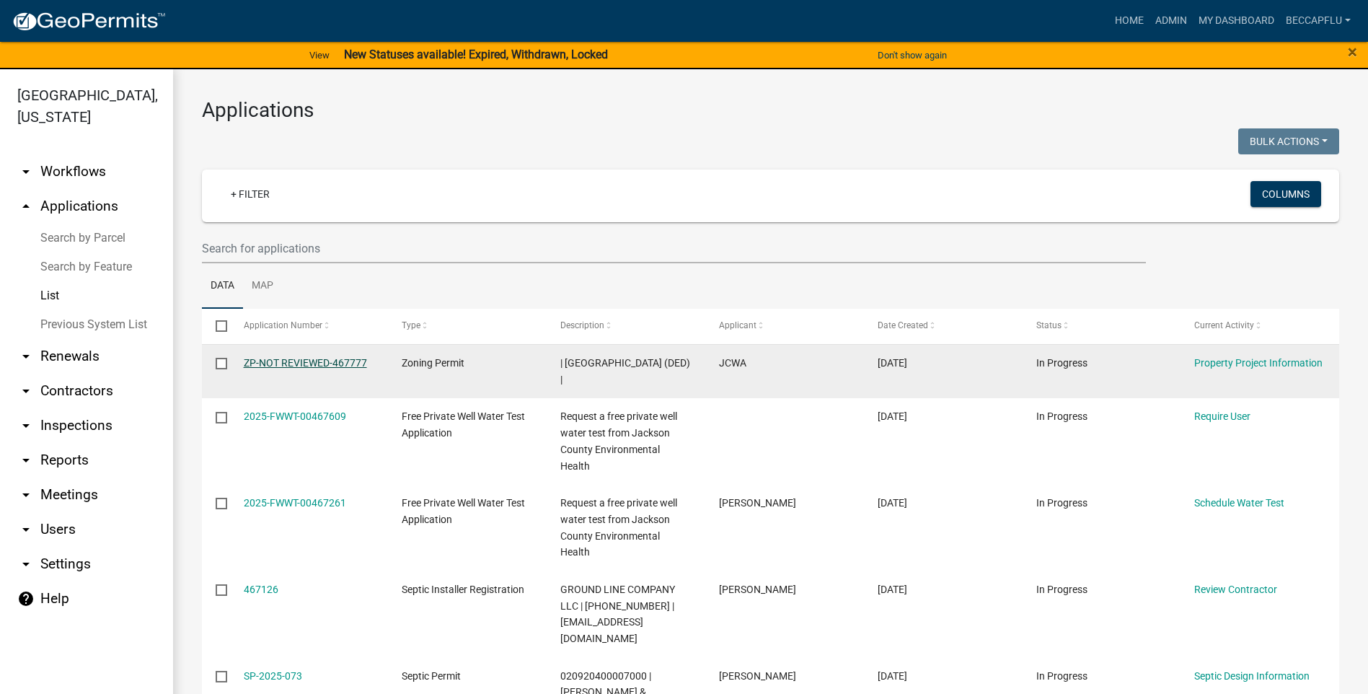
click at [306, 360] on link "ZP-NOT REVIEWED-467777" at bounding box center [305, 363] width 123 height 12
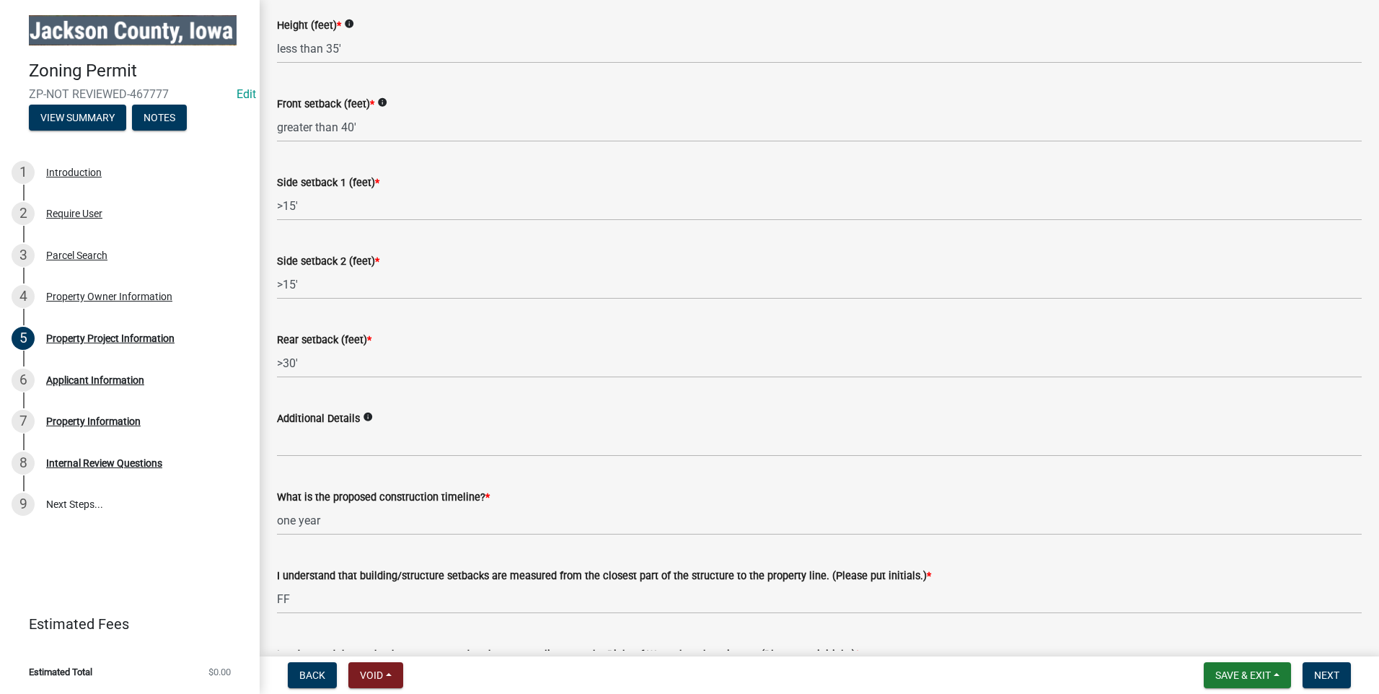
scroll to position [2250, 0]
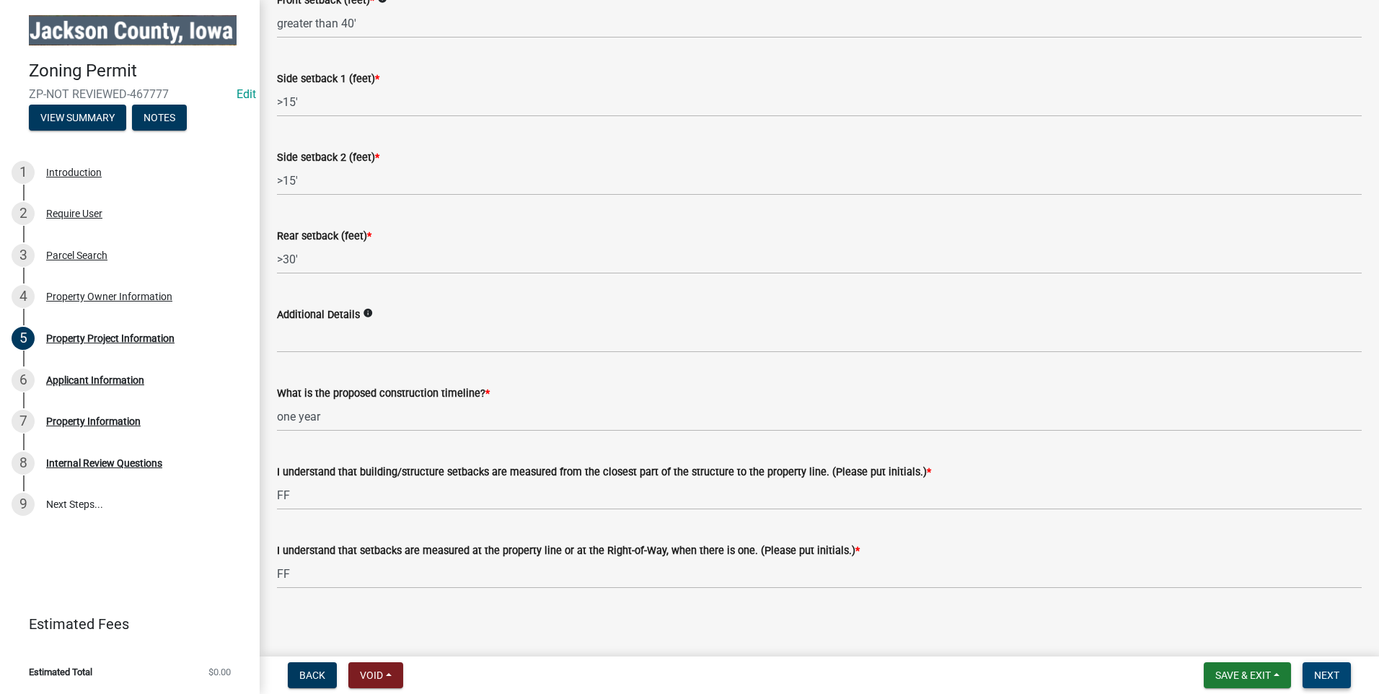
click at [680, 670] on span "Next" at bounding box center [1326, 675] width 25 height 12
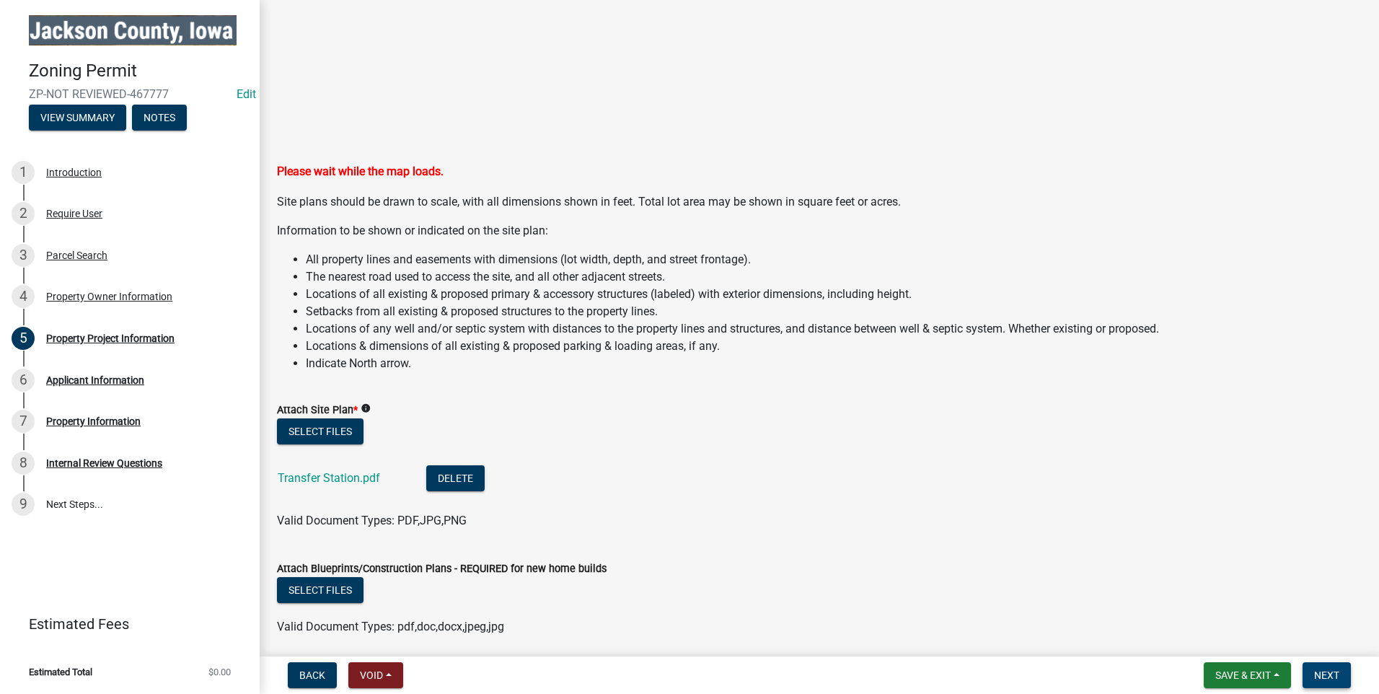
scroll to position [945, 0]
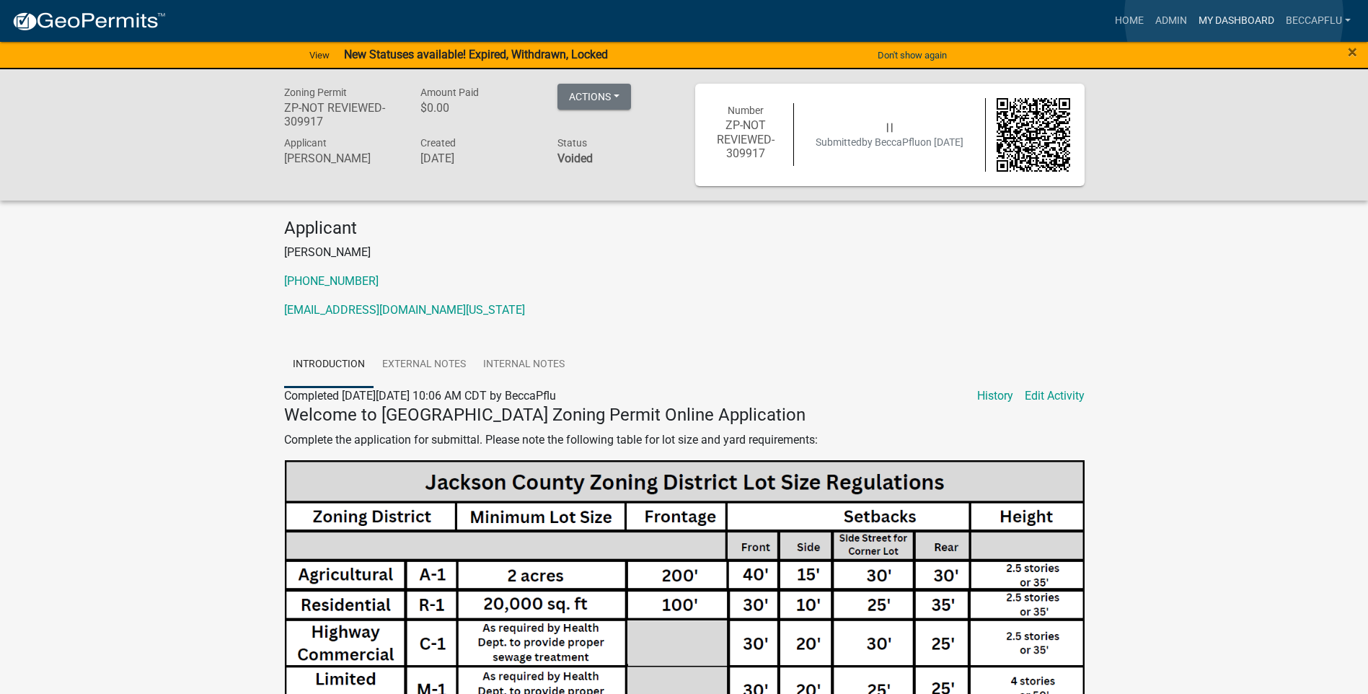
click at [1234, 16] on link "My Dashboard" at bounding box center [1236, 20] width 87 height 27
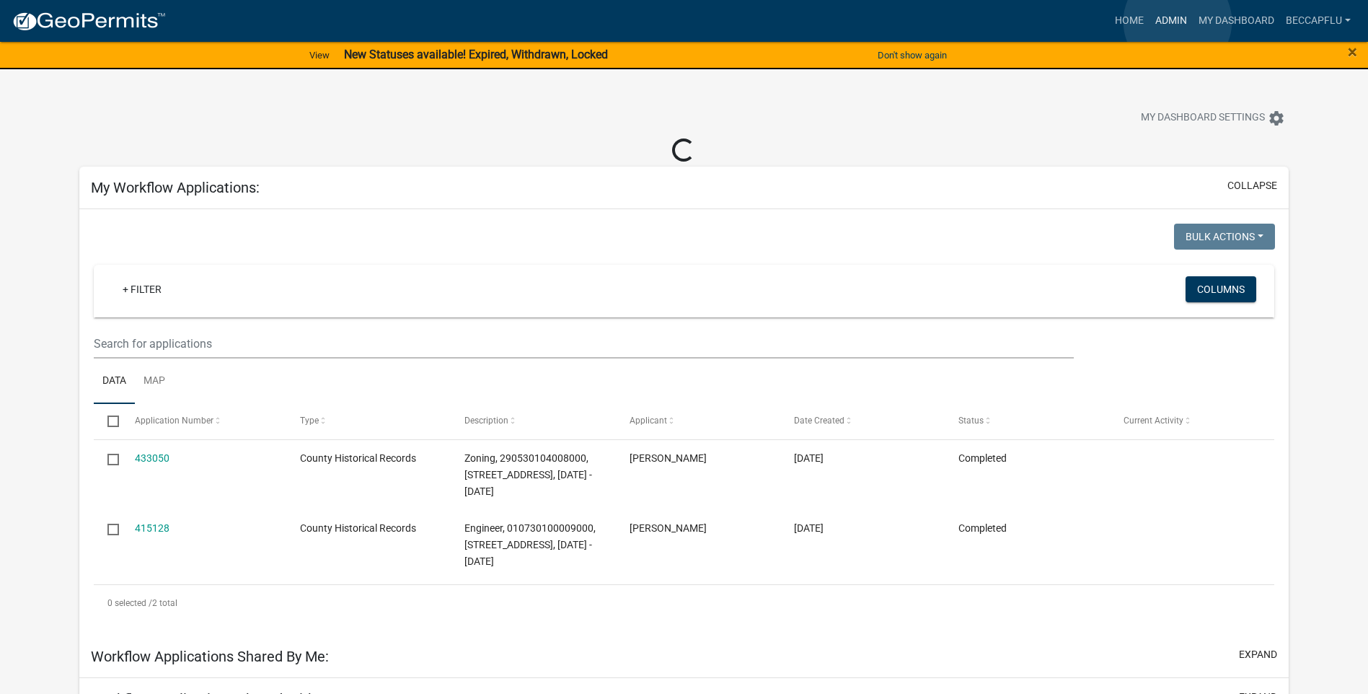
click at [1178, 22] on link "Admin" at bounding box center [1170, 20] width 43 height 27
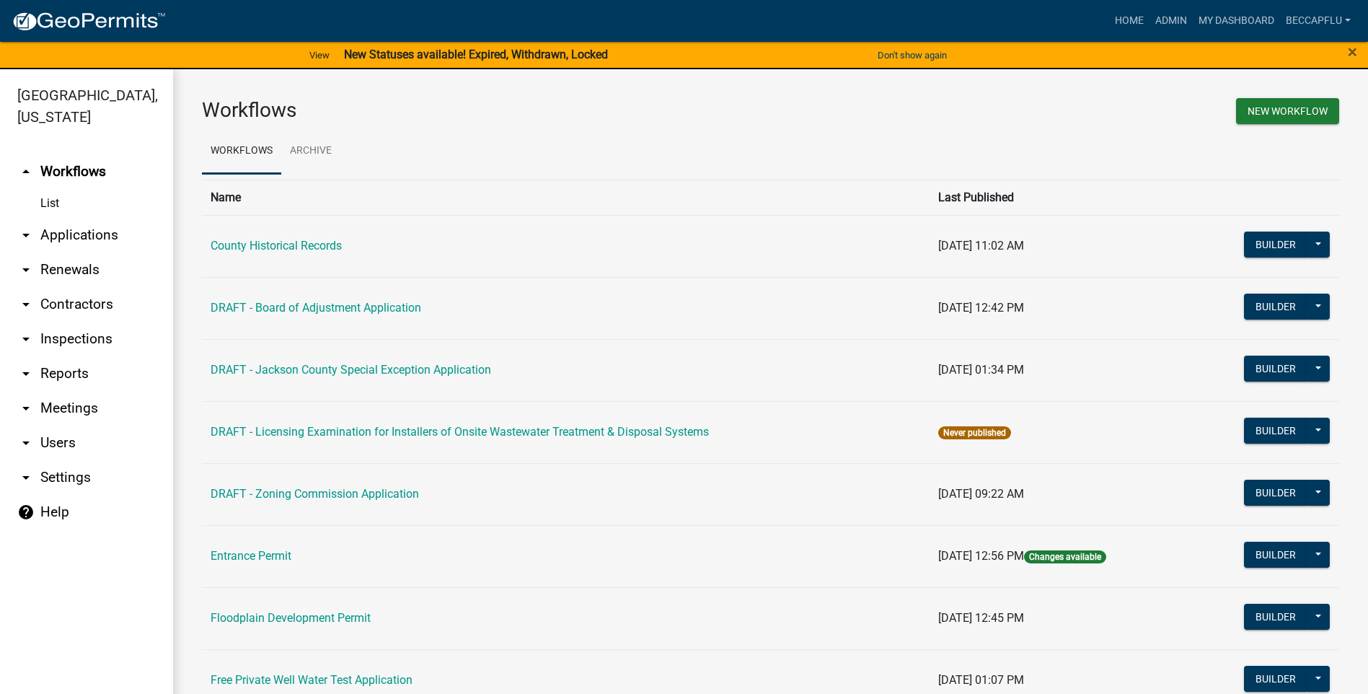
click at [78, 218] on link "arrow_drop_down Applications" at bounding box center [86, 235] width 173 height 35
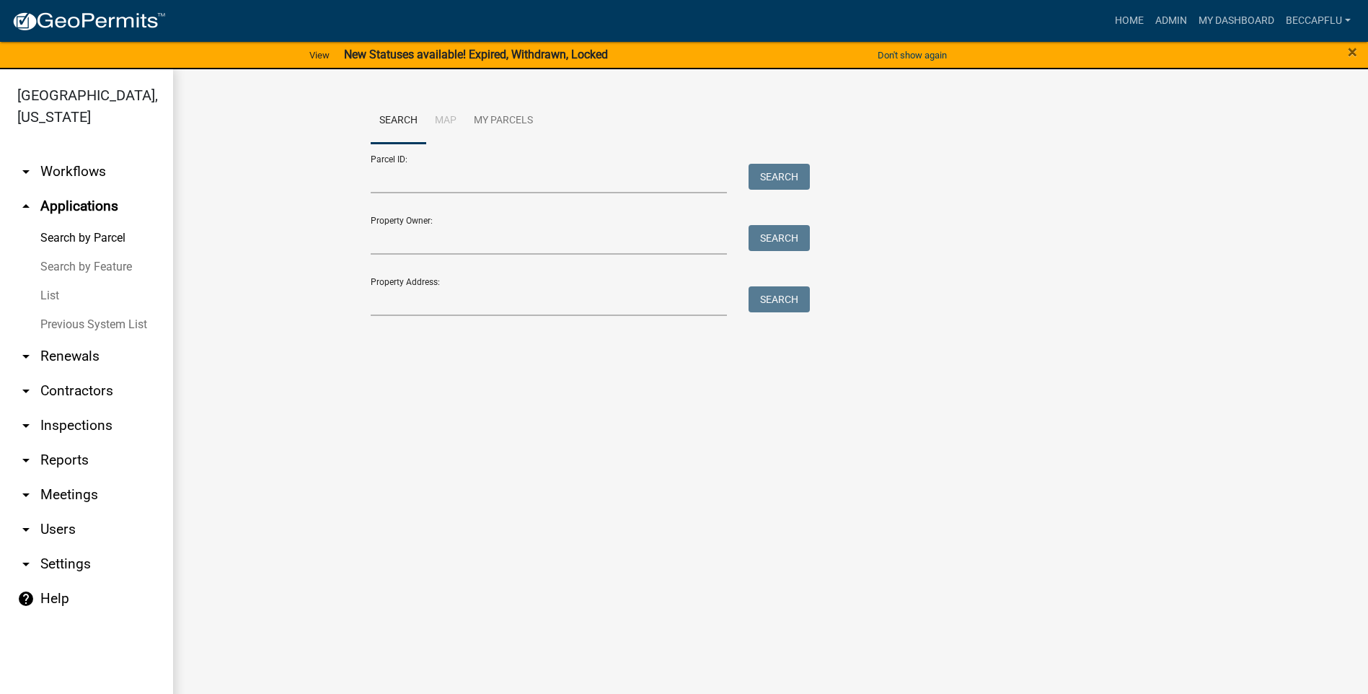
click at [50, 281] on link "List" at bounding box center [86, 295] width 173 height 29
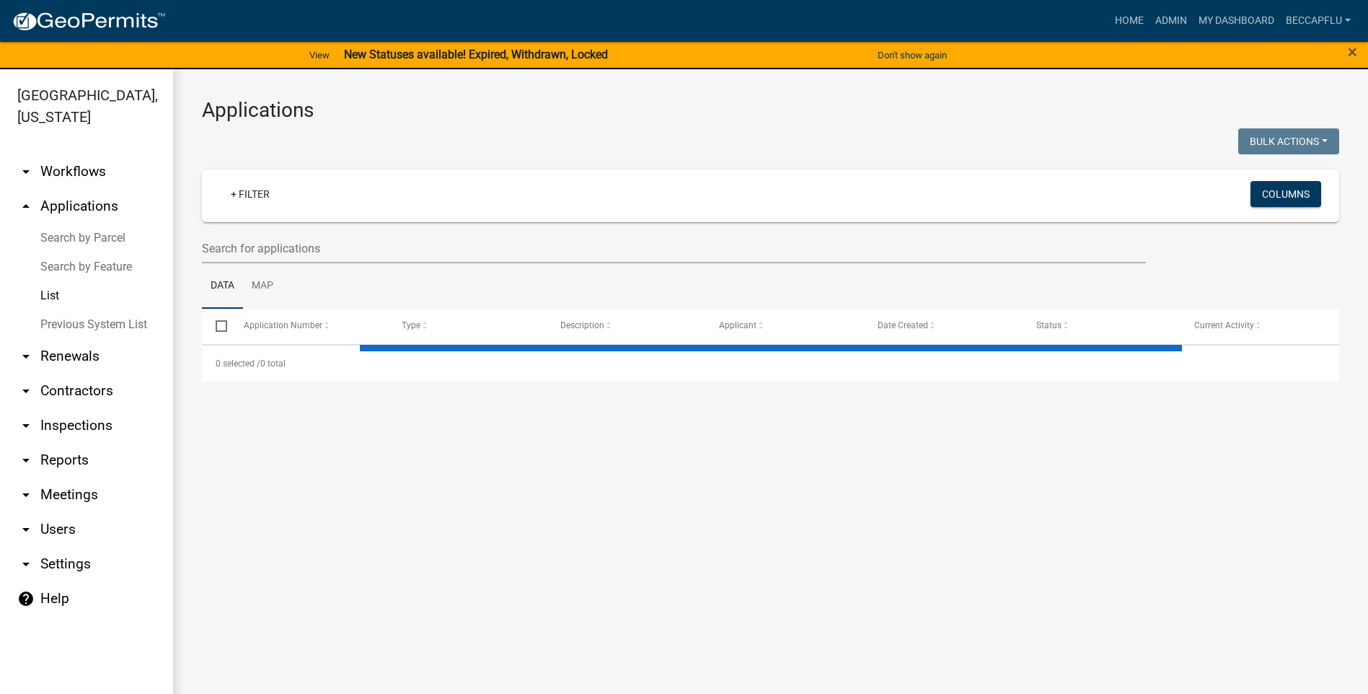
select select "3: 100"
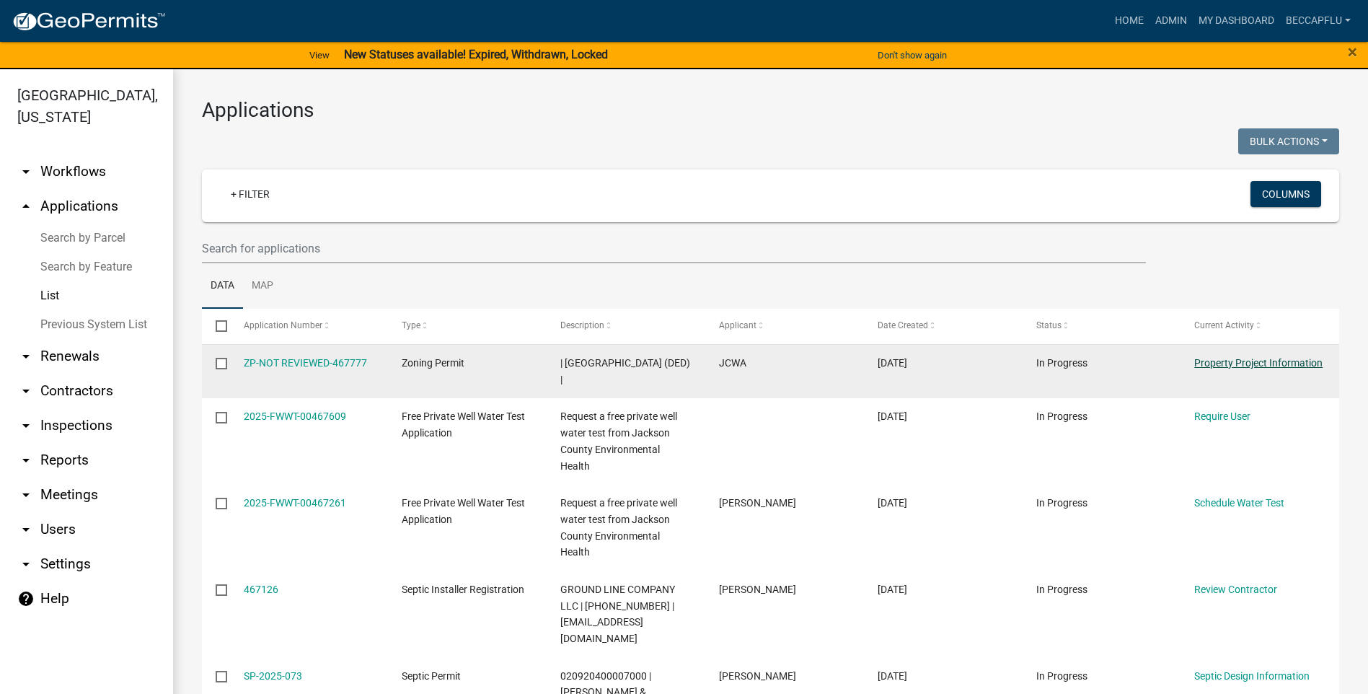
click at [1265, 361] on link "Property Project Information" at bounding box center [1258, 363] width 128 height 12
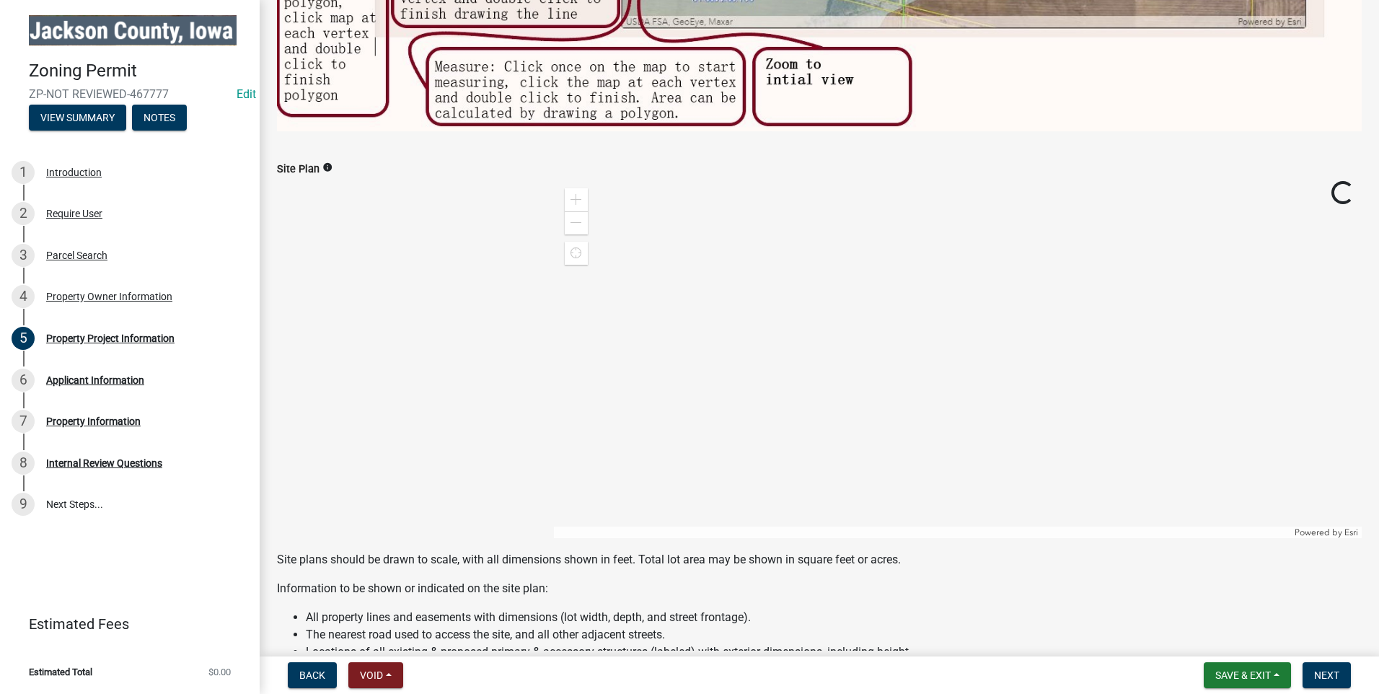
scroll to position [811, 0]
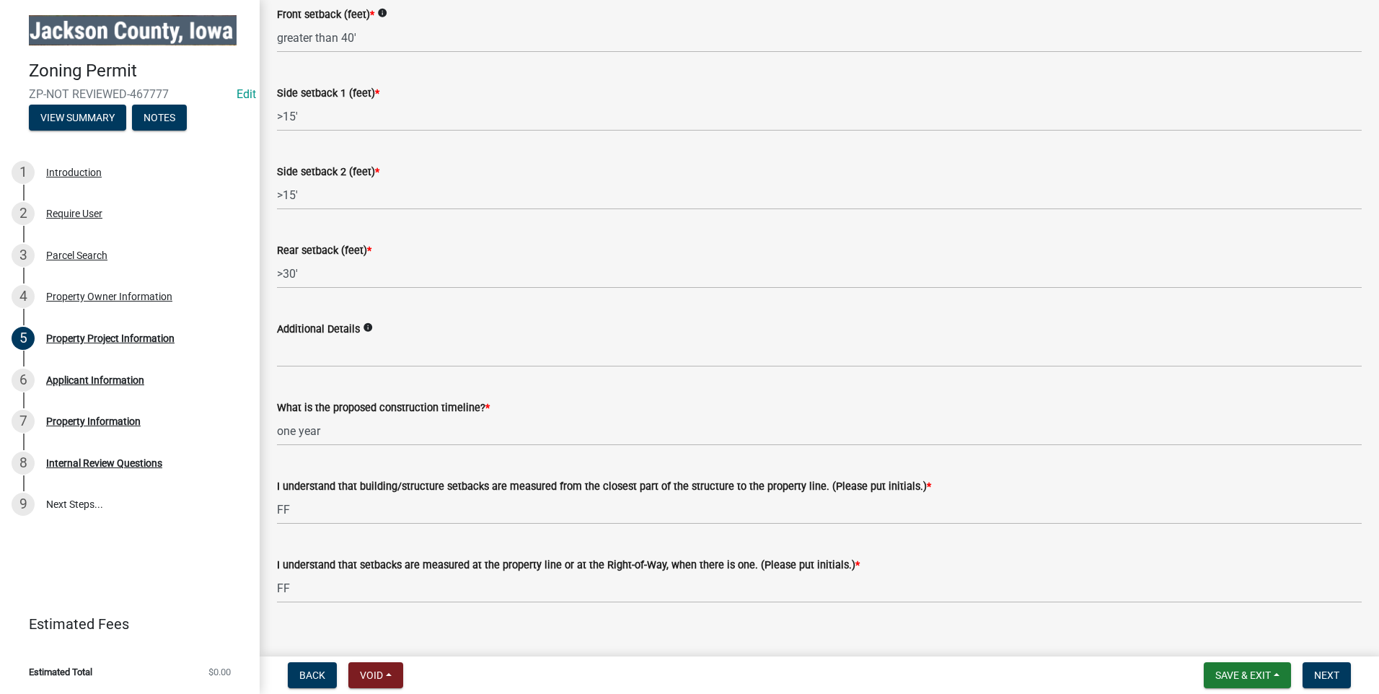
scroll to position [2250, 0]
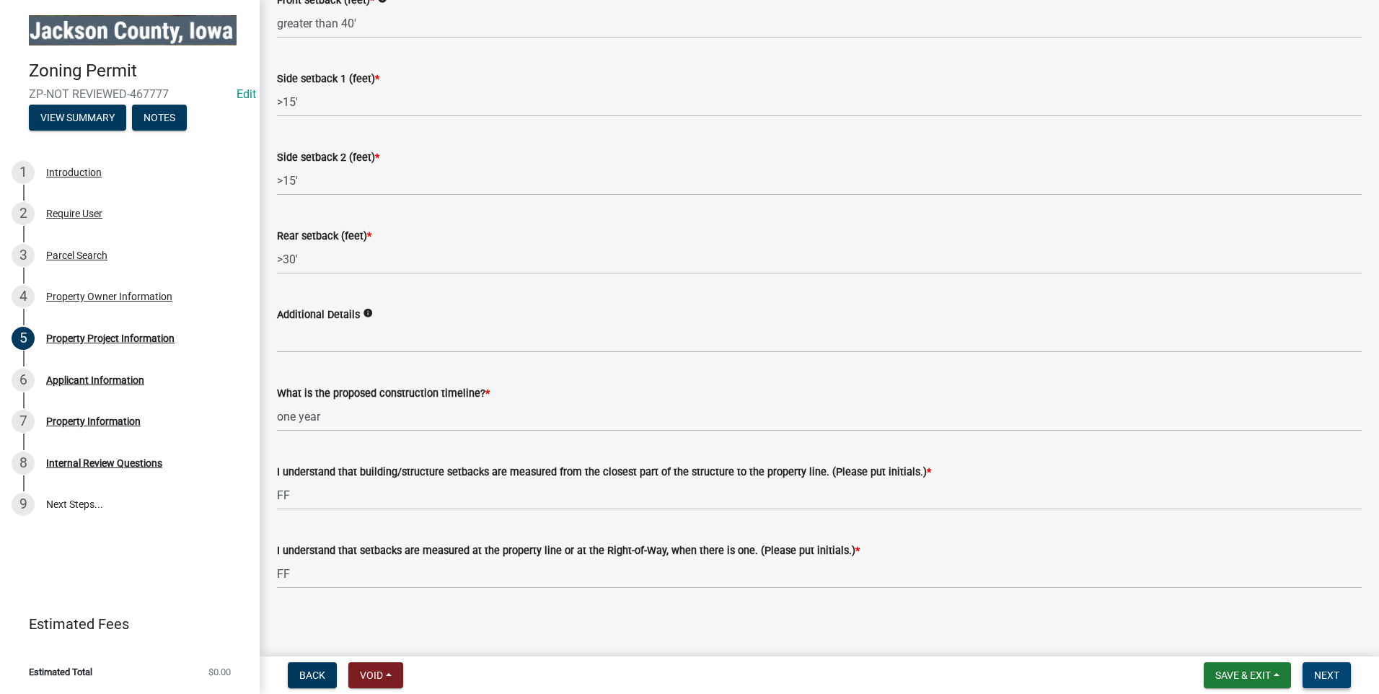
click at [1322, 676] on span "Next" at bounding box center [1326, 675] width 25 height 12
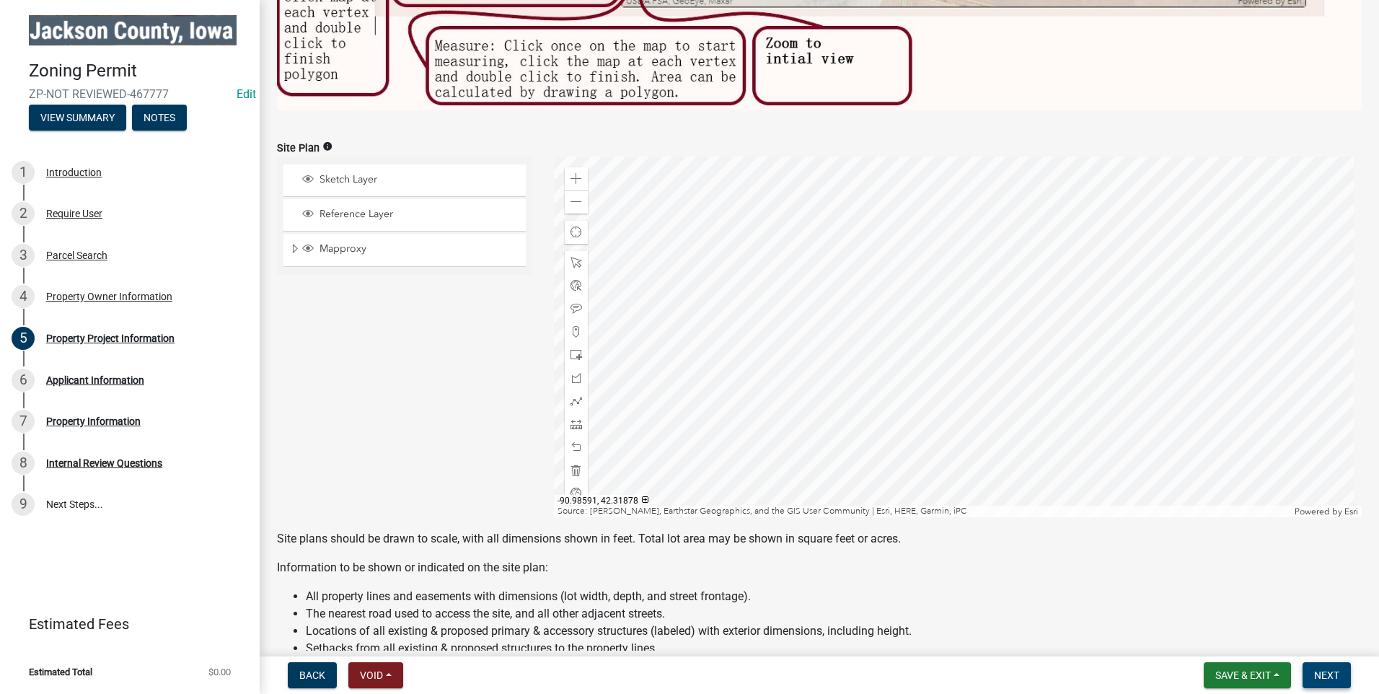
scroll to position [970, 0]
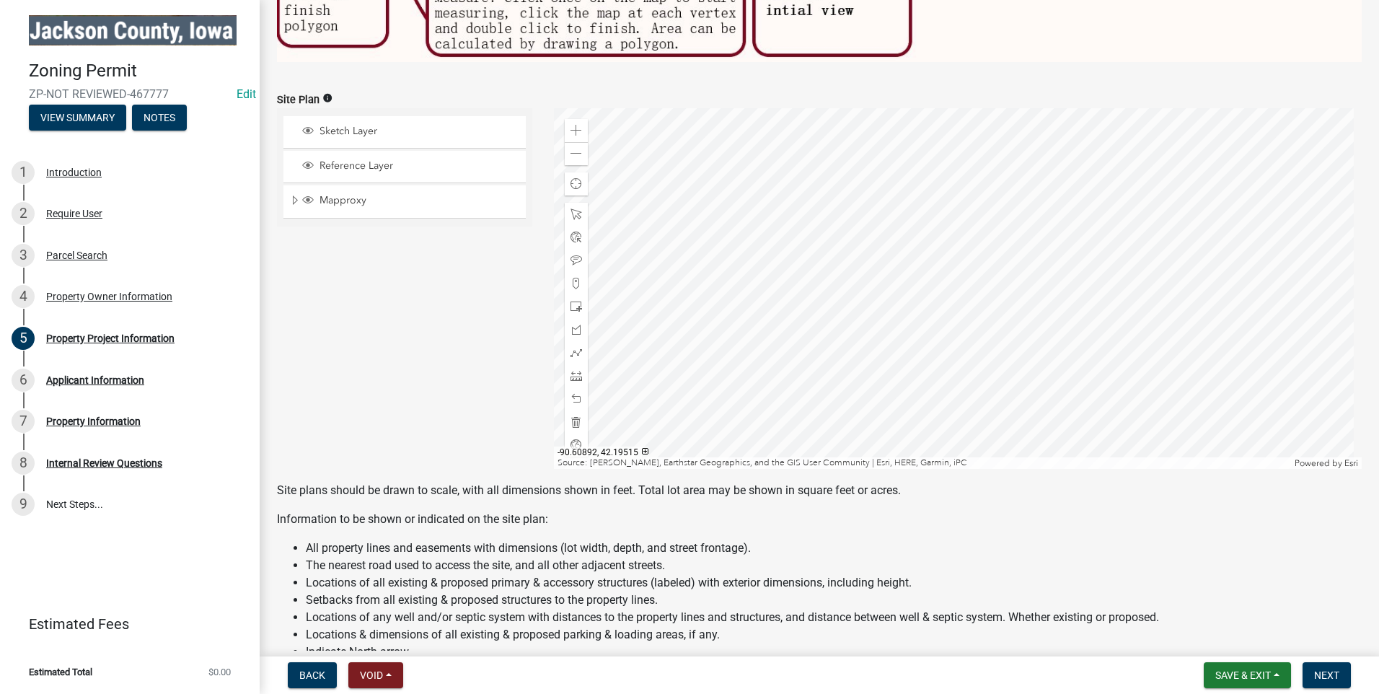
click at [953, 281] on div at bounding box center [958, 288] width 808 height 361
click at [570, 301] on span at bounding box center [576, 307] width 12 height 12
click at [893, 362] on div at bounding box center [958, 288] width 808 height 361
click at [1320, 672] on span "Next" at bounding box center [1326, 675] width 25 height 12
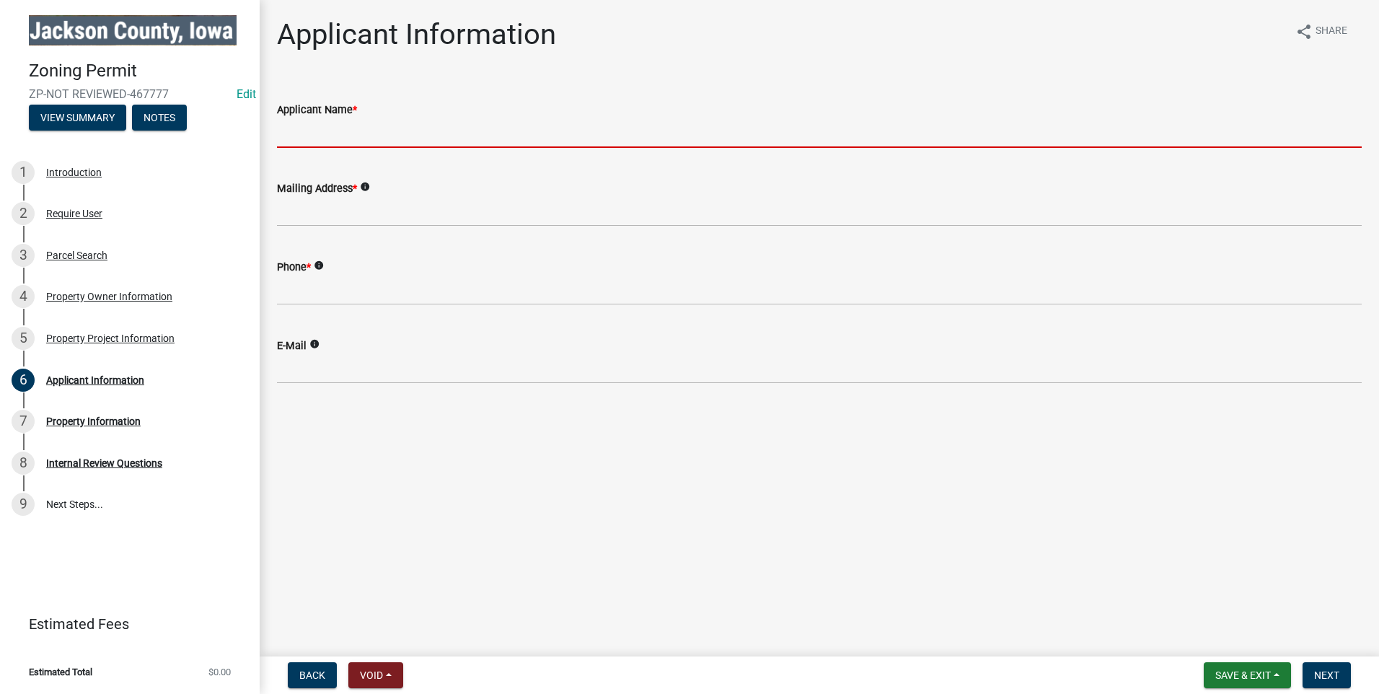
click at [330, 133] on input "Applicant Name *" at bounding box center [819, 133] width 1084 height 30
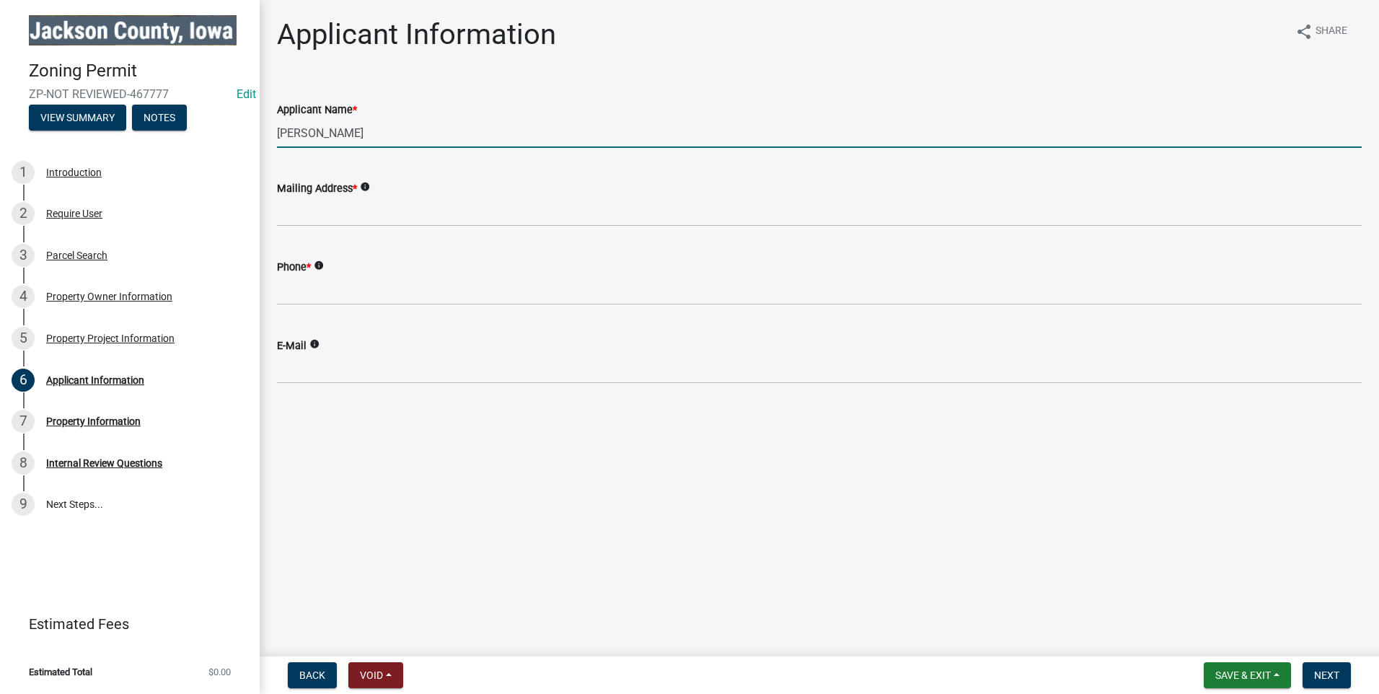
type input "Frank Freiburg"
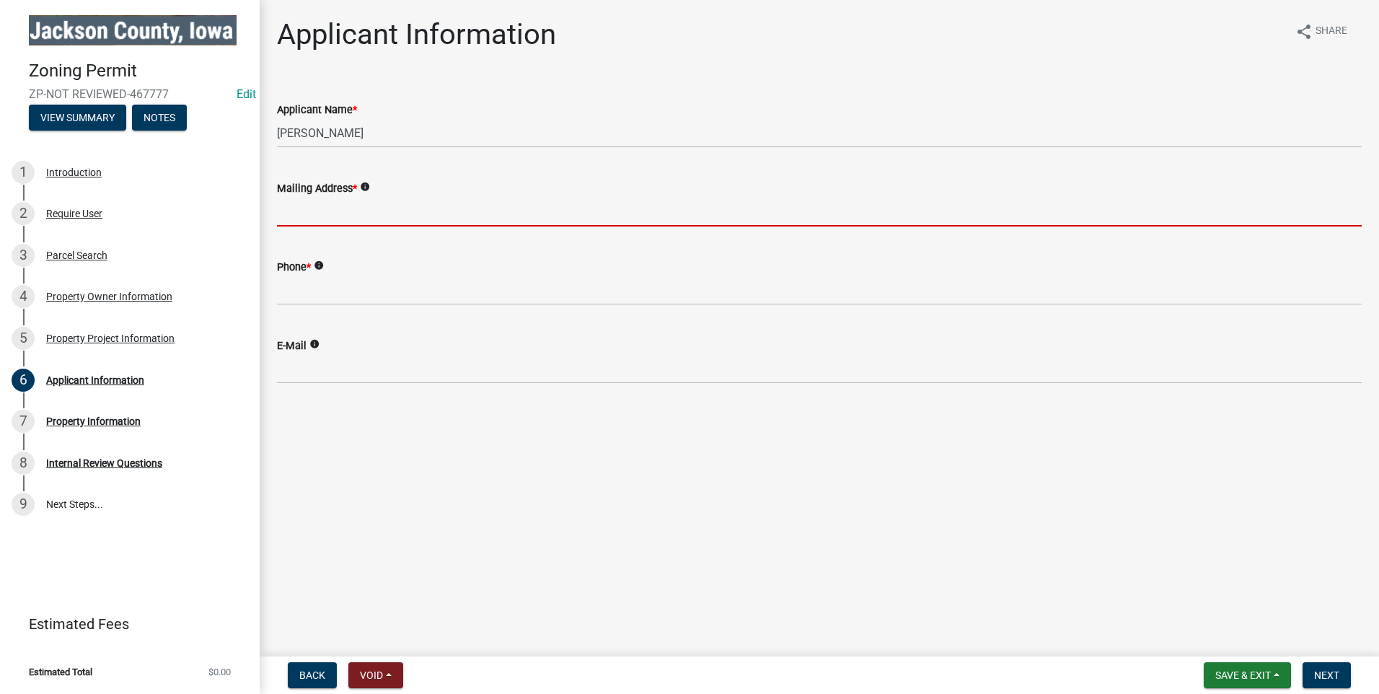
click at [304, 217] on input "Mailing Address *" at bounding box center [819, 212] width 1084 height 30
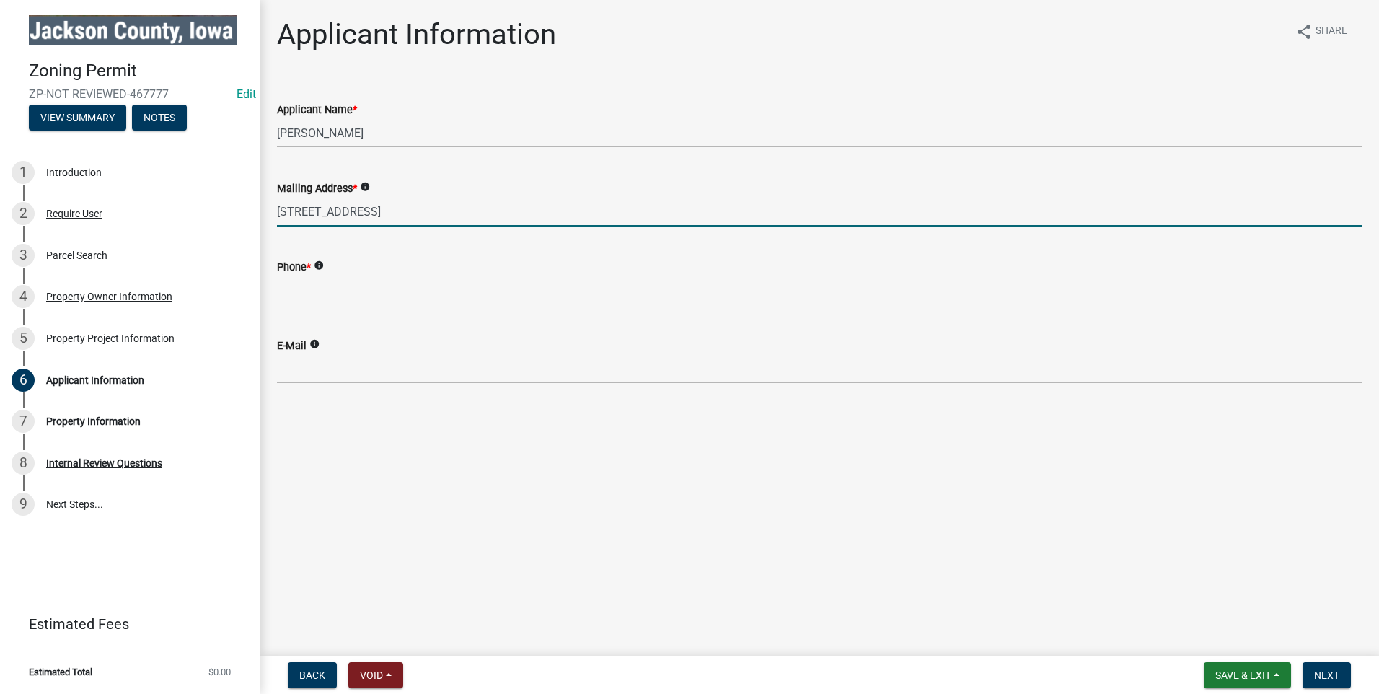
type input "25146 184th St, Maquoketa, IA 52060"
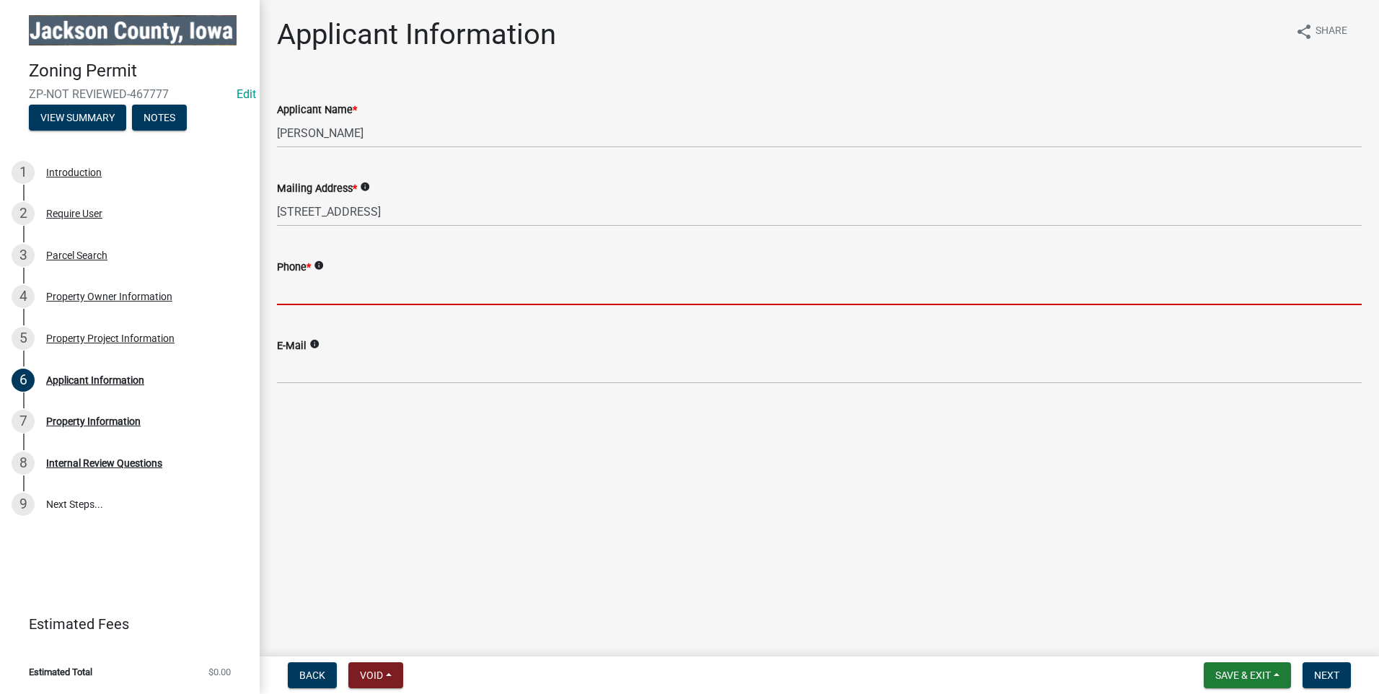
click at [292, 294] on input "Phone *" at bounding box center [819, 290] width 1084 height 30
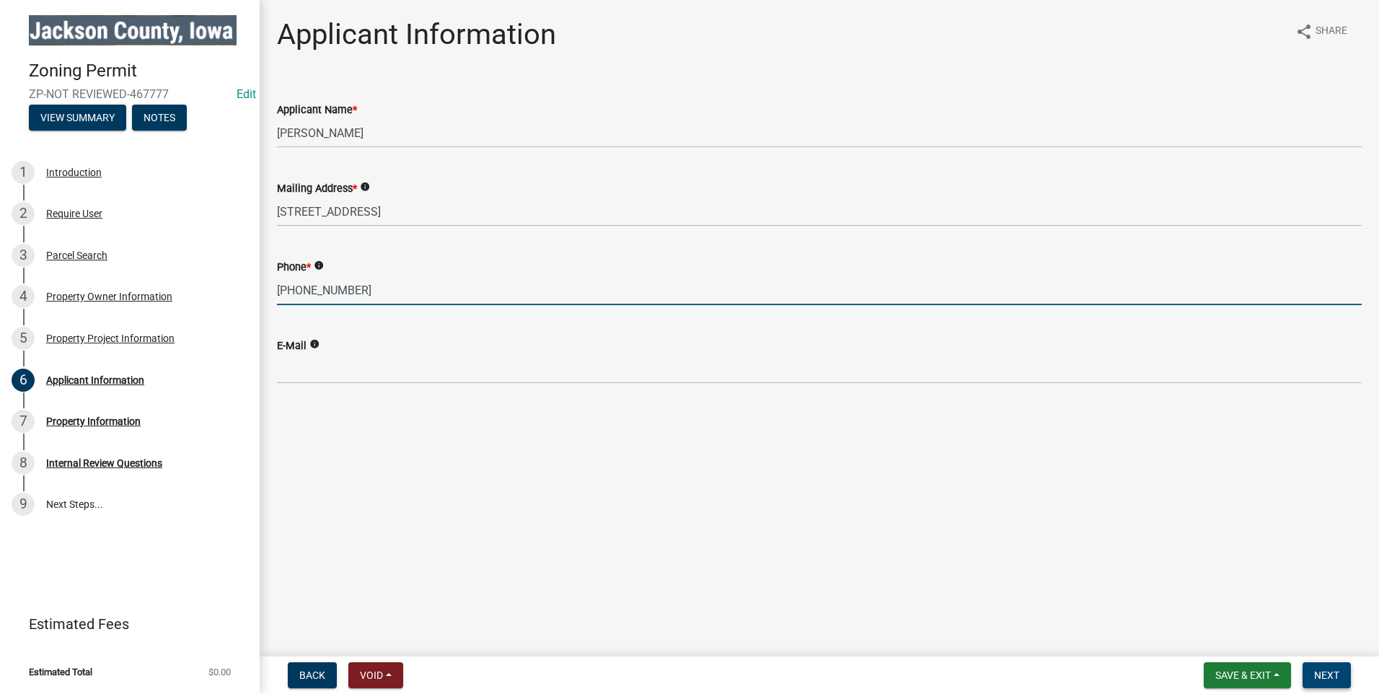
type input "563-672-3431"
click at [1334, 673] on span "Next" at bounding box center [1326, 675] width 25 height 12
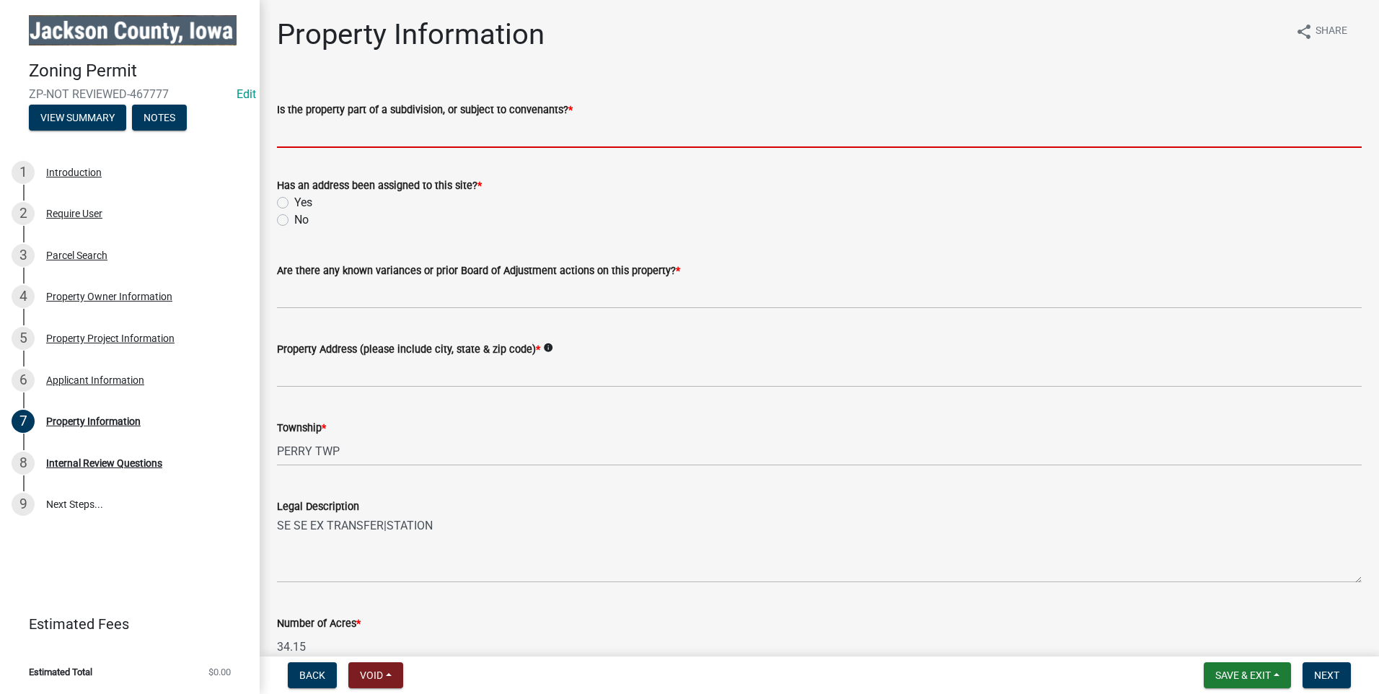
click at [465, 131] on input "Is the property part of a subdivision, or subject to convenants? *" at bounding box center [819, 133] width 1084 height 30
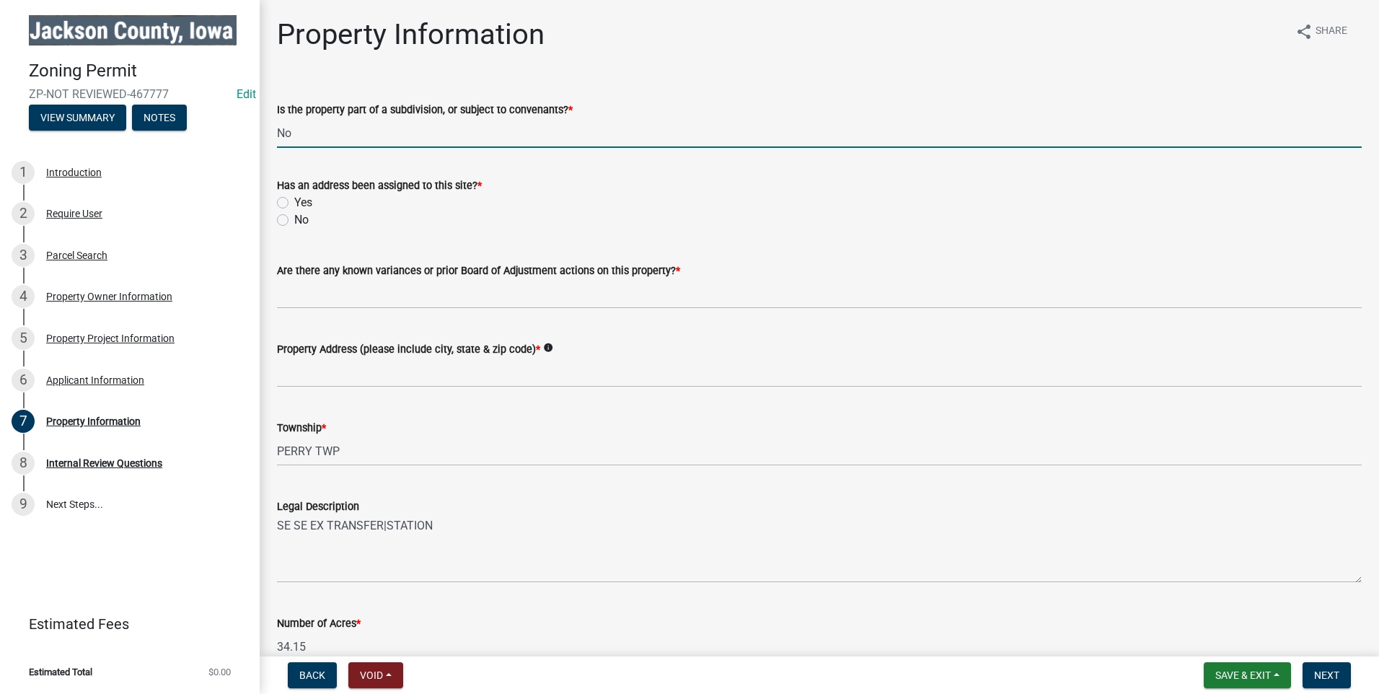
type input "No"
click at [294, 200] on label "Yes" at bounding box center [303, 202] width 18 height 17
click at [294, 200] on input "Yes" at bounding box center [298, 198] width 9 height 9
radio input "true"
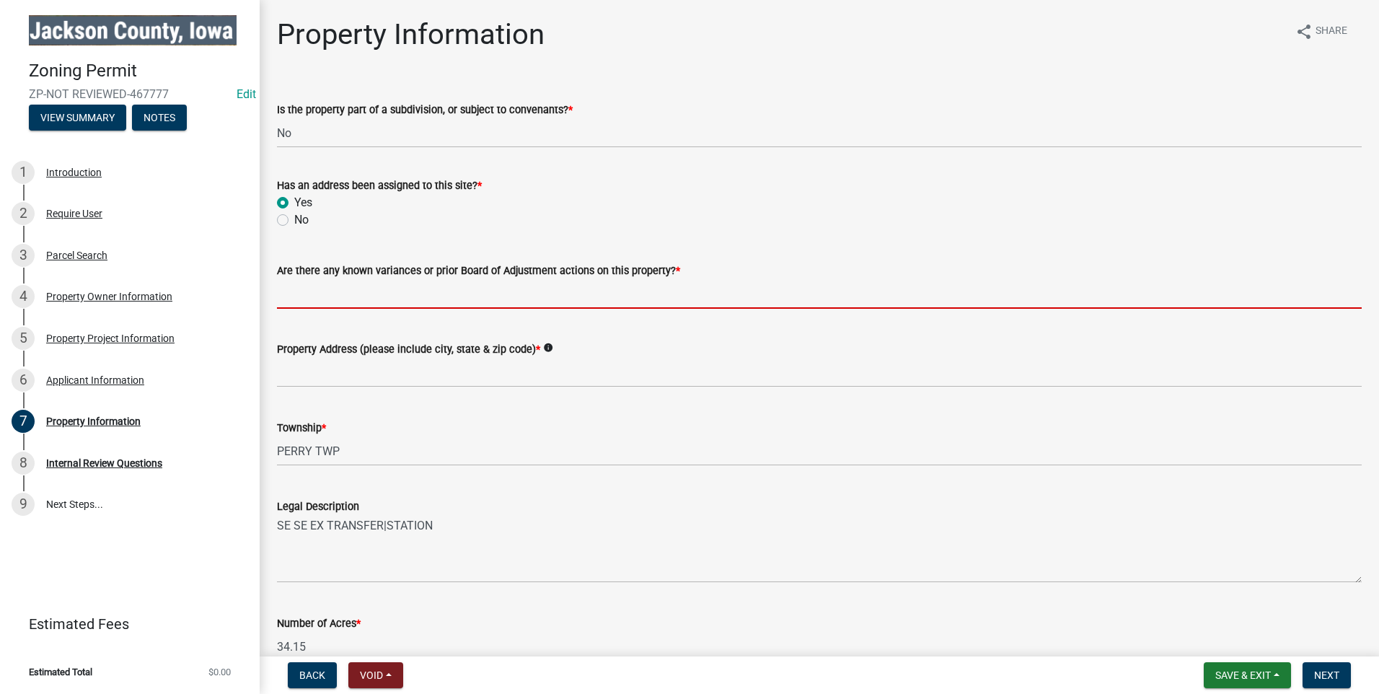
click at [374, 287] on input "Are there any known variances or prior Board of Adjustment actions on this prop…" at bounding box center [819, 294] width 1084 height 30
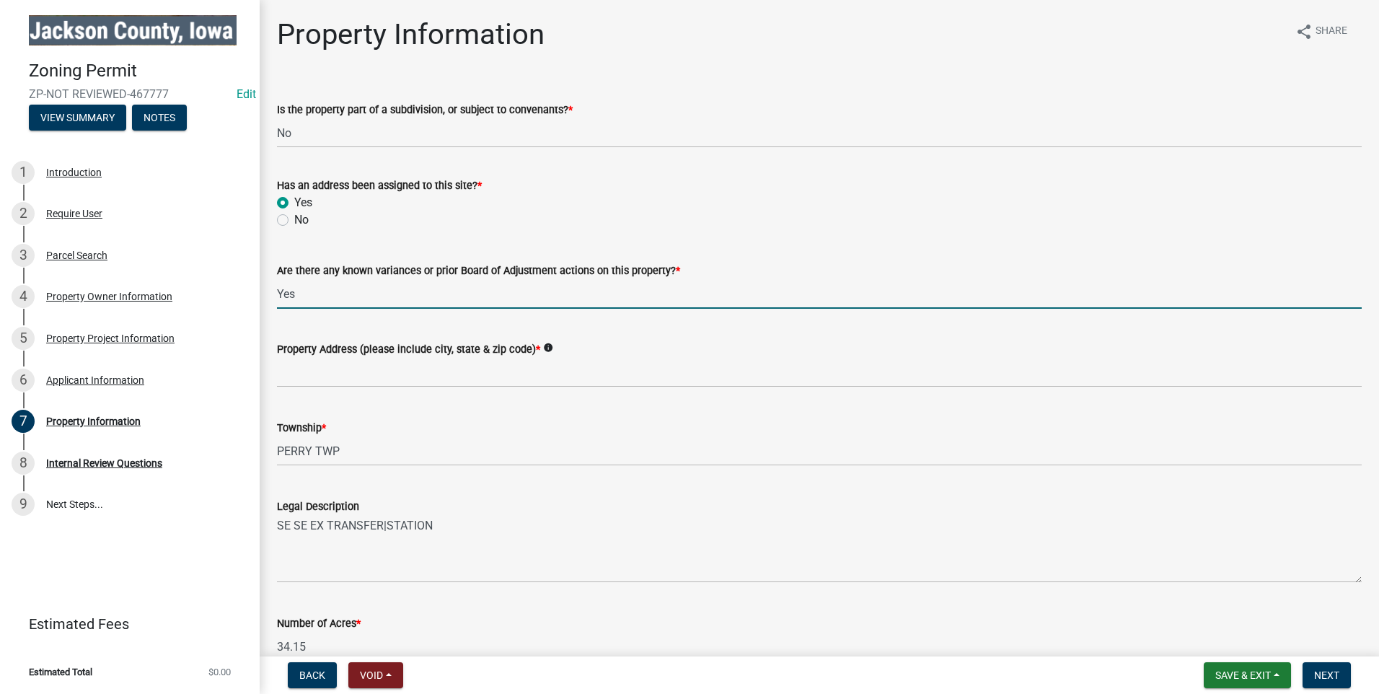
type input "Yes"
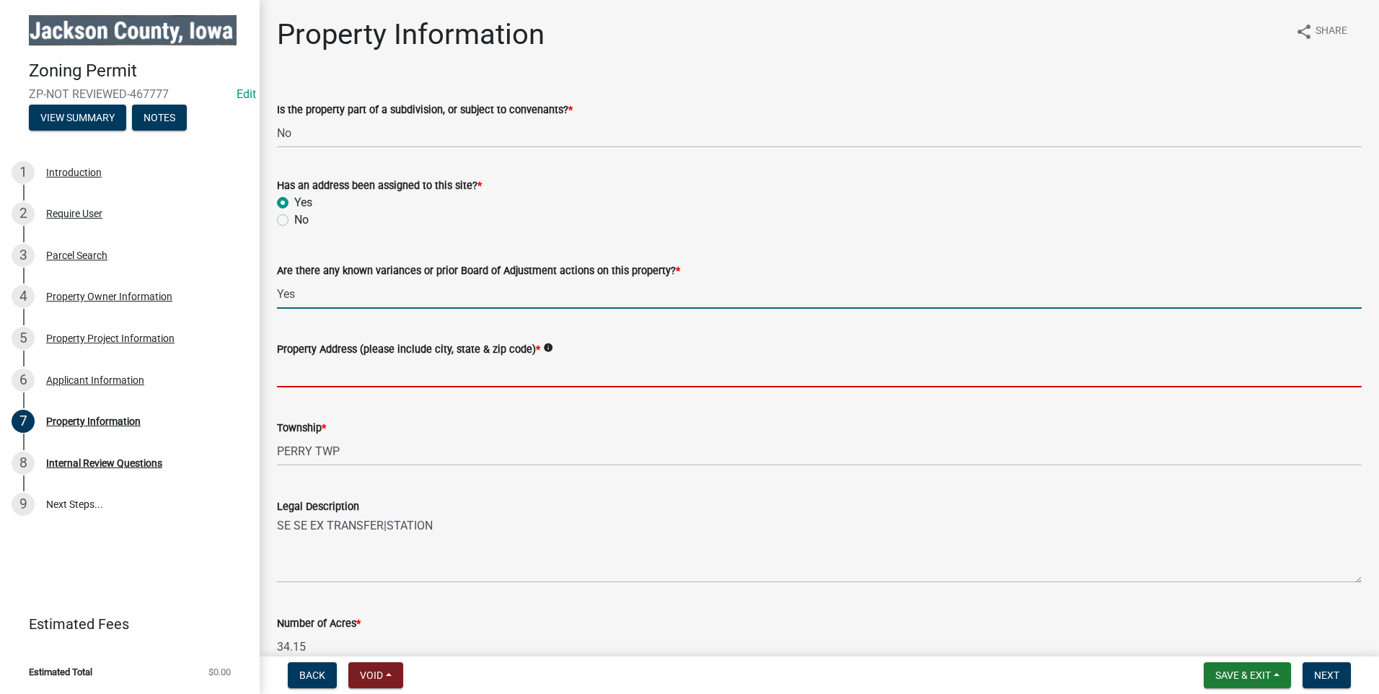
click at [306, 376] on input "Property Address (please include city, state & zip code) *" at bounding box center [819, 373] width 1084 height 30
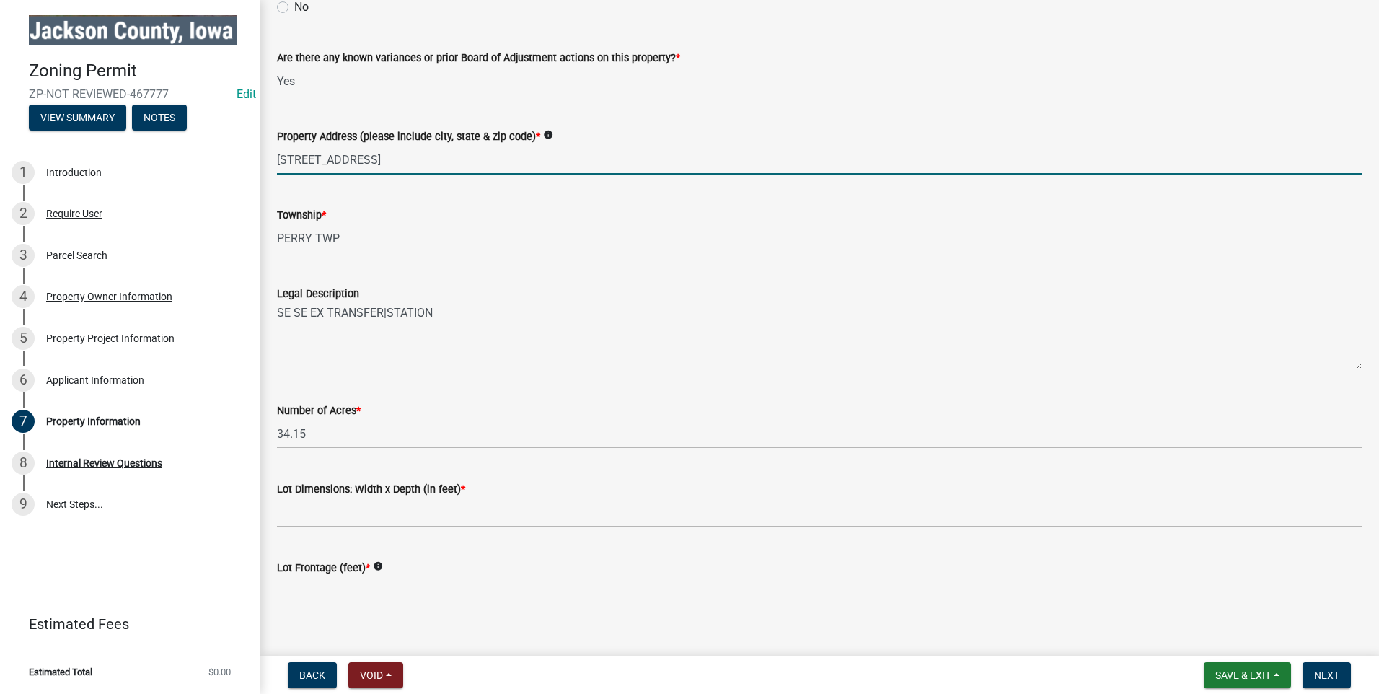
scroll to position [236, 0]
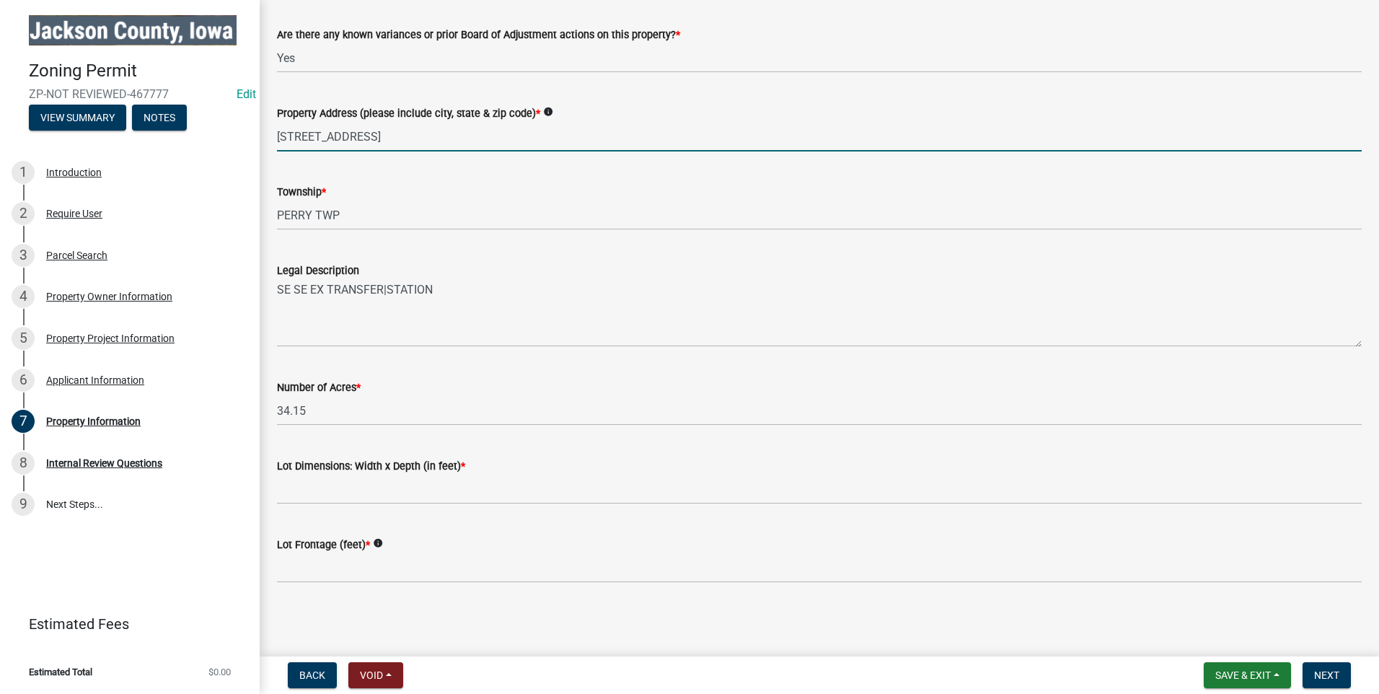
type input "25146 184th St, Maquoketa, IA 52060"
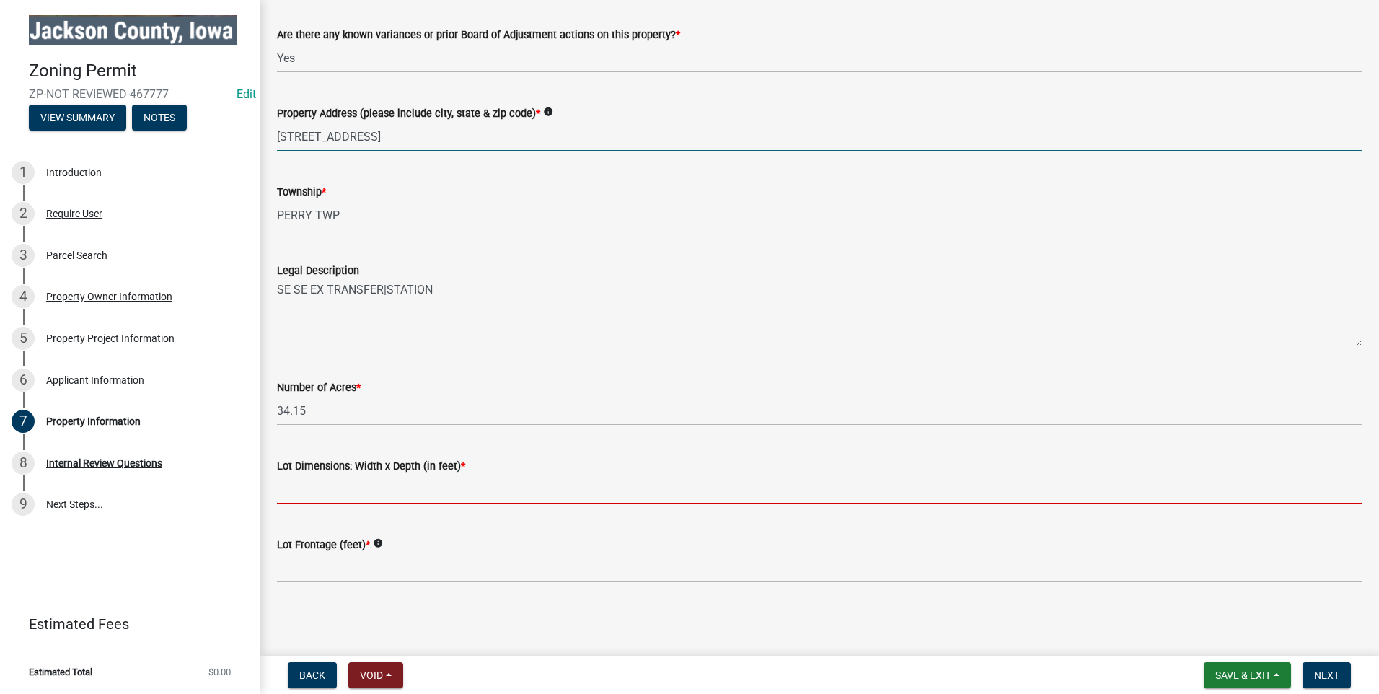
click at [428, 479] on input "Lot Dimensions: Width x Depth (in feet) *" at bounding box center [819, 489] width 1084 height 30
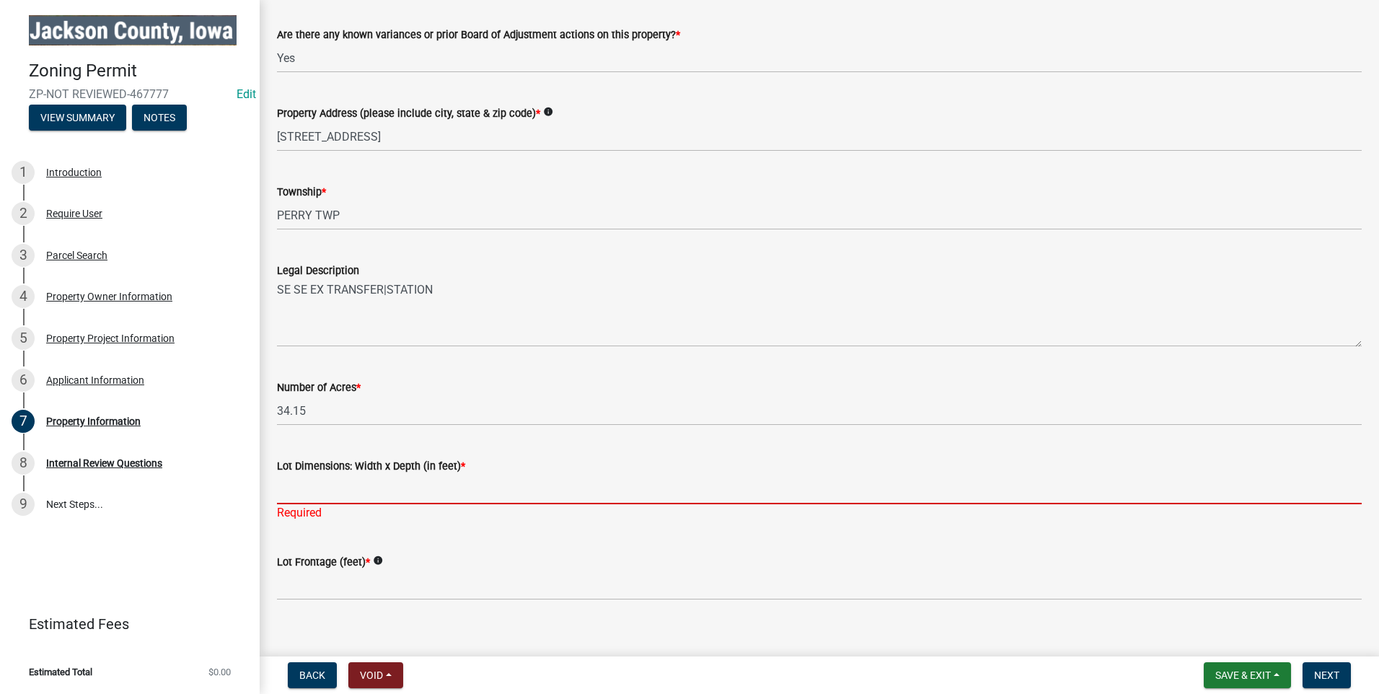
click at [309, 491] on input "Lot Dimensions: Width x Depth (in feet) *" at bounding box center [819, 489] width 1084 height 30
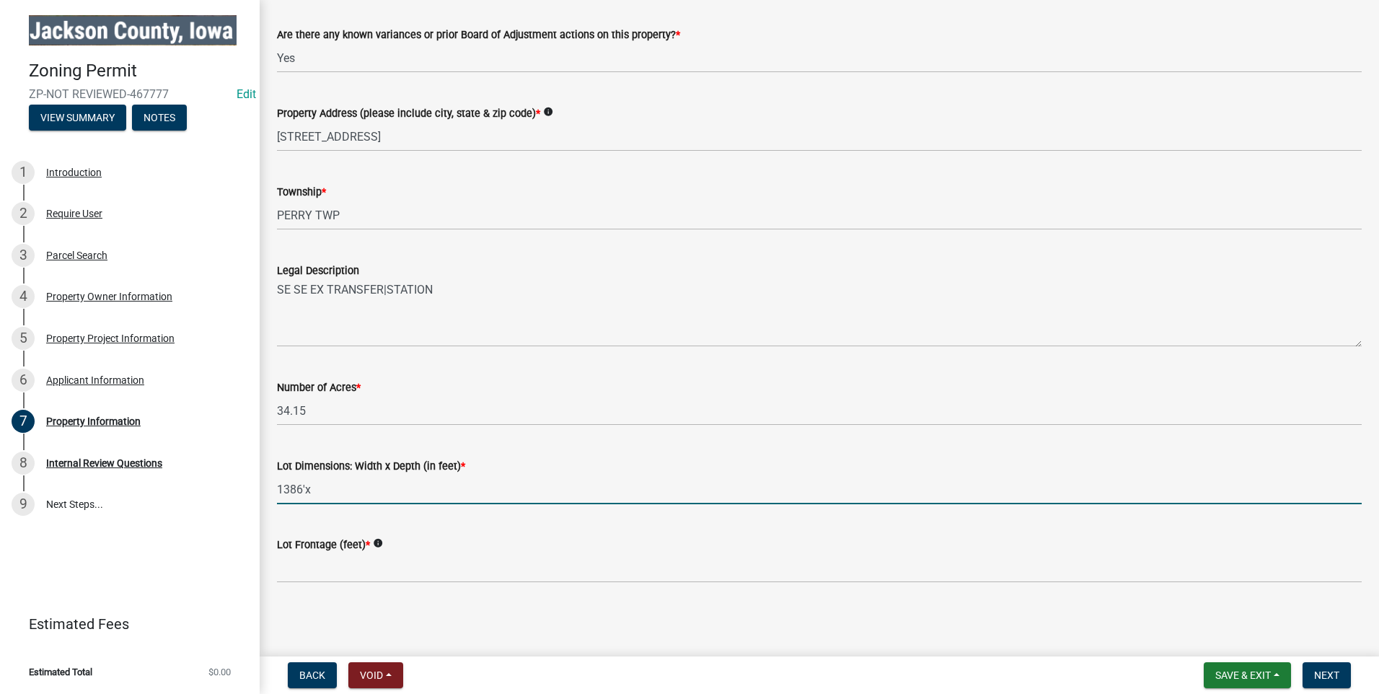
click at [314, 494] on input "1386'x" at bounding box center [819, 489] width 1084 height 30
type input "1386'x1305'"
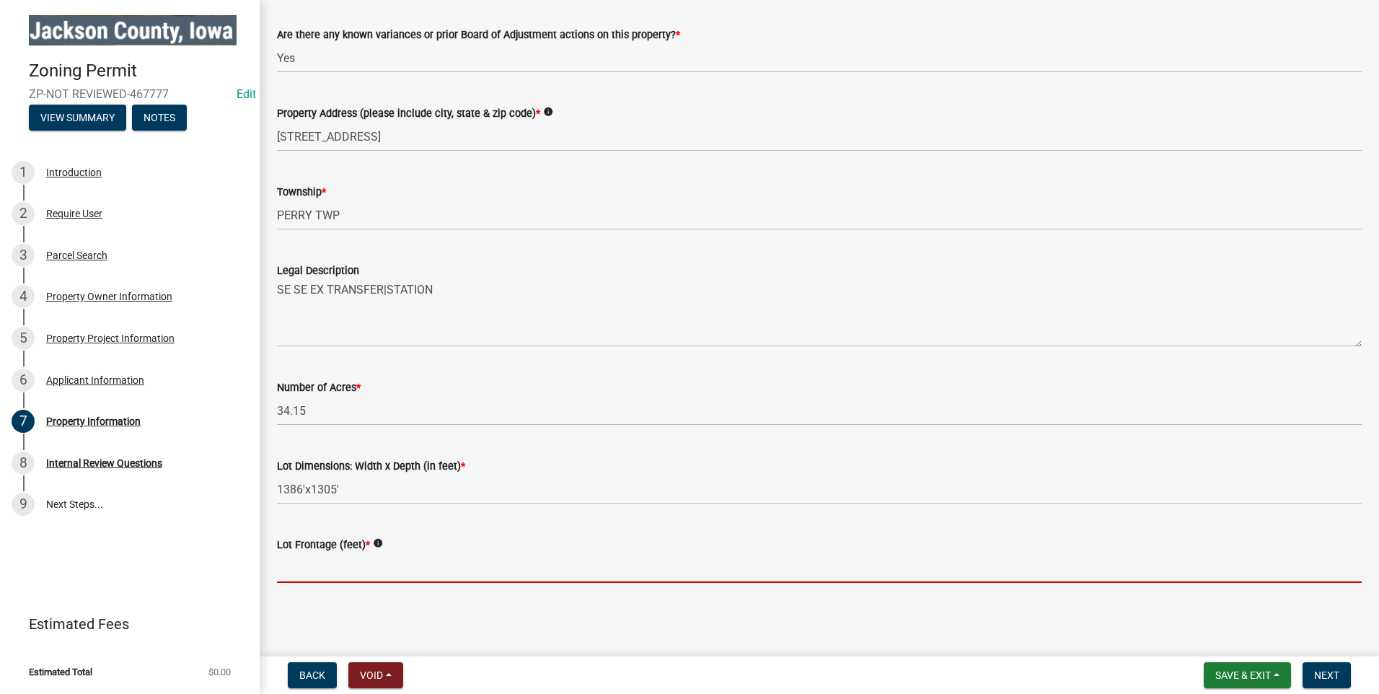
click at [322, 564] on input "Lot Frontage (feet) *" at bounding box center [819, 568] width 1084 height 30
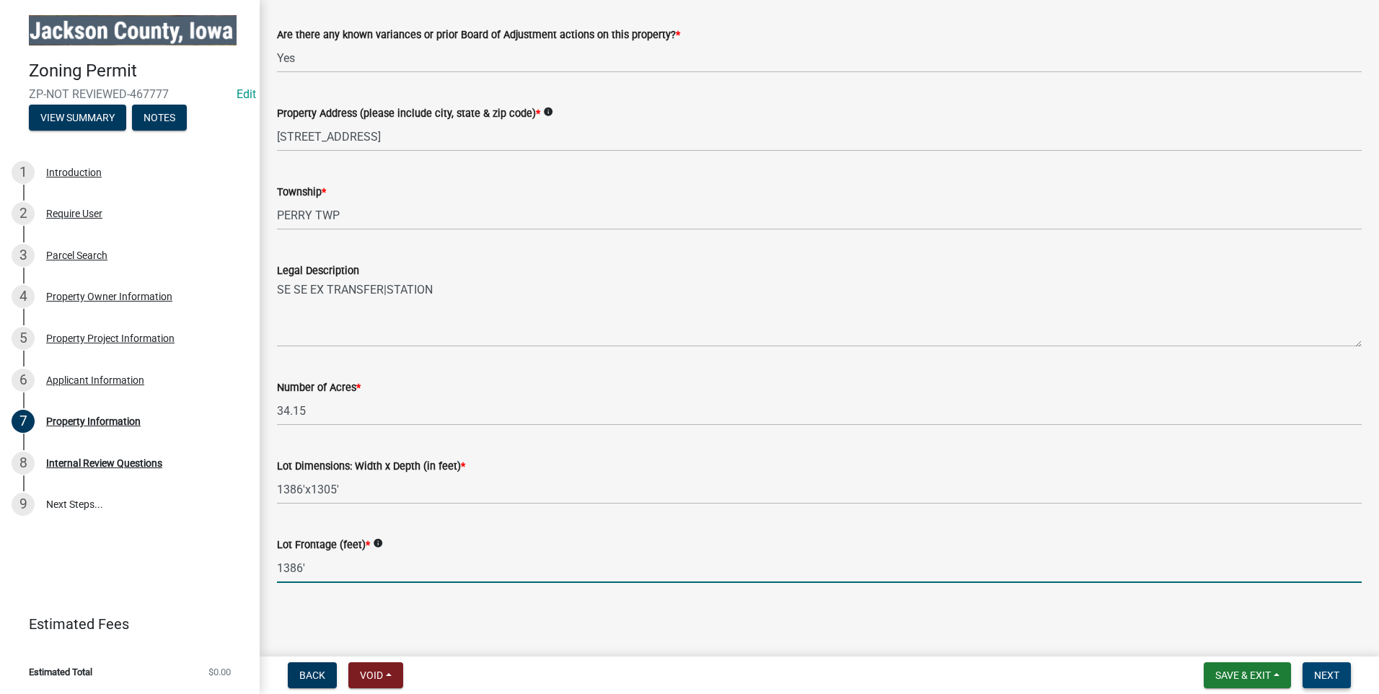
type input "1386'"
click at [1333, 675] on span "Next" at bounding box center [1326, 675] width 25 height 12
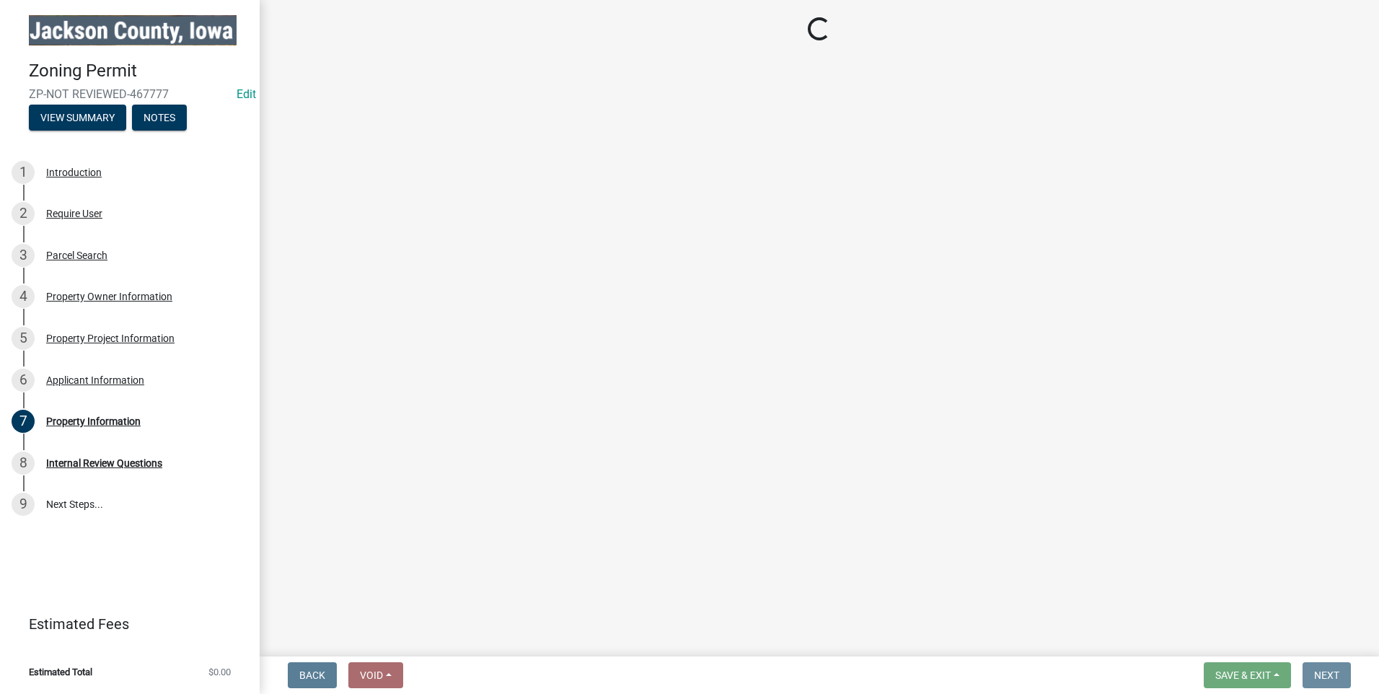
scroll to position [0, 0]
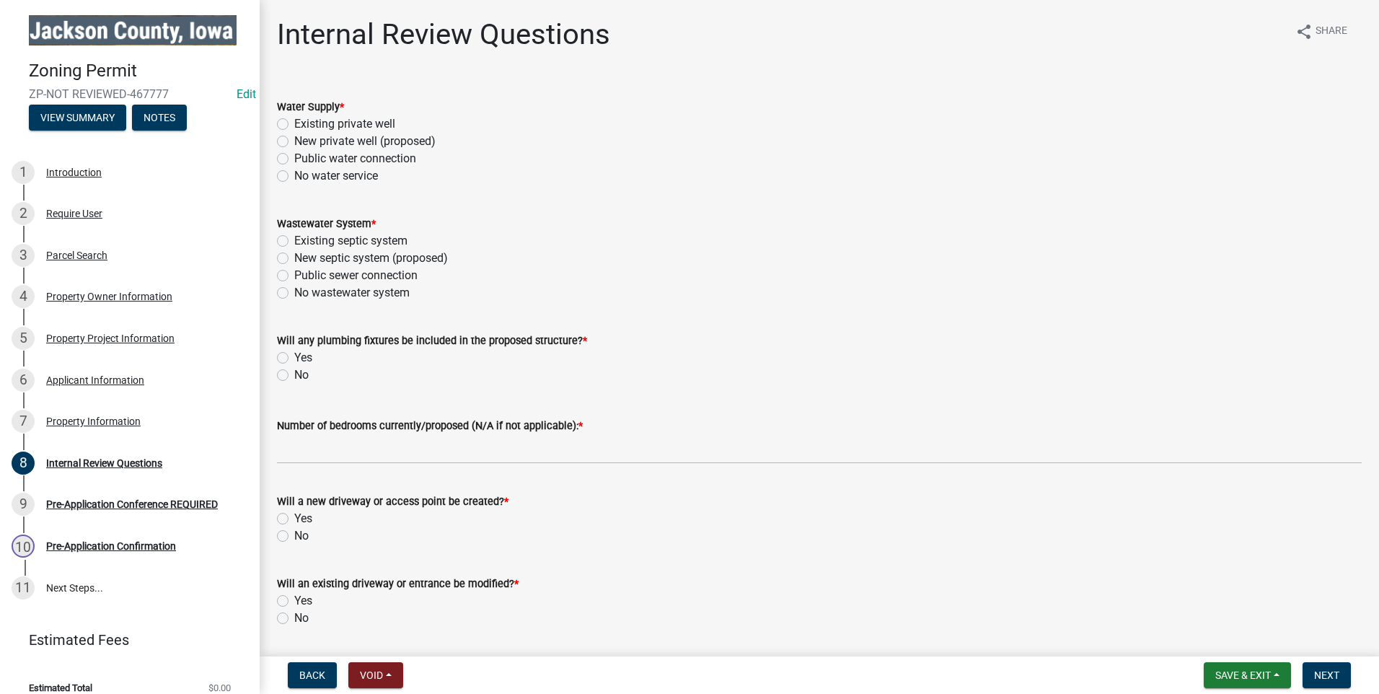
click at [294, 121] on label "Existing private well" at bounding box center [344, 123] width 101 height 17
click at [294, 121] on input "Existing private well" at bounding box center [298, 119] width 9 height 9
radio input "true"
click at [294, 238] on label "Existing septic system" at bounding box center [350, 240] width 113 height 17
click at [294, 238] on input "Existing septic system" at bounding box center [298, 236] width 9 height 9
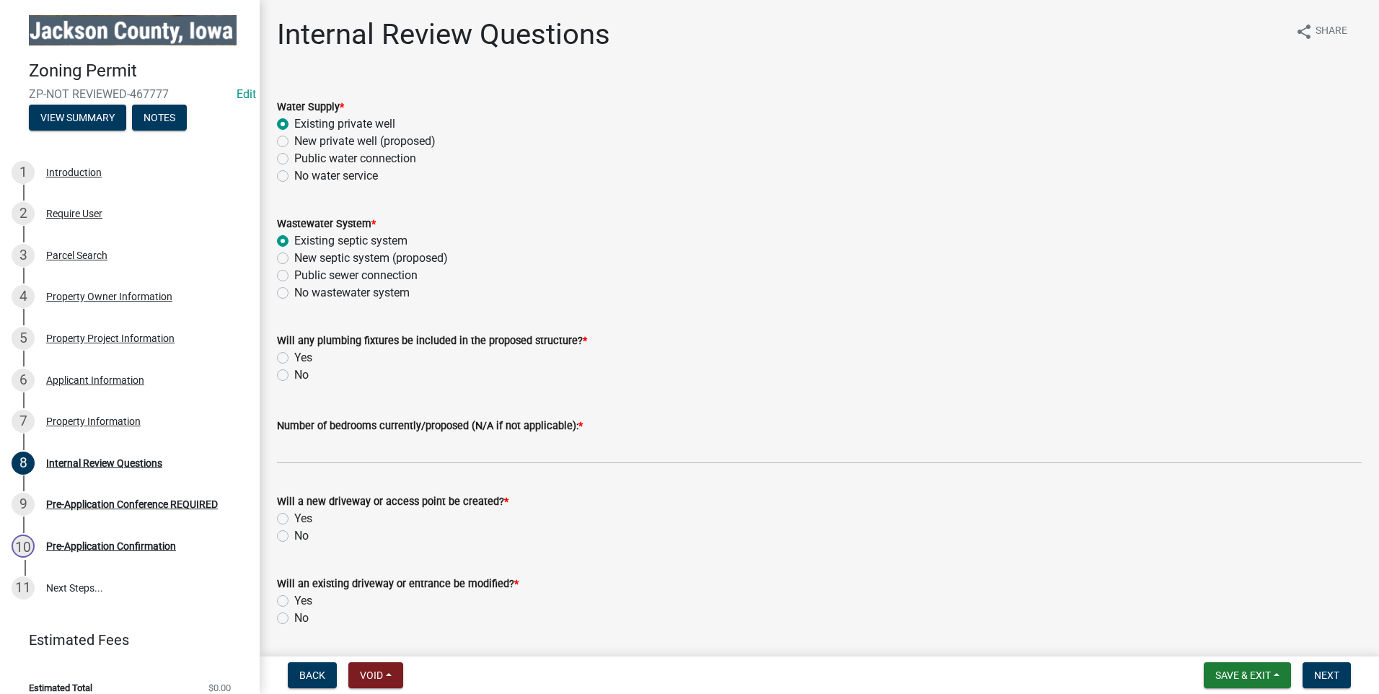
radio input "true"
click at [294, 354] on label "Yes" at bounding box center [303, 357] width 18 height 17
click at [294, 354] on input "Yes" at bounding box center [298, 353] width 9 height 9
radio input "true"
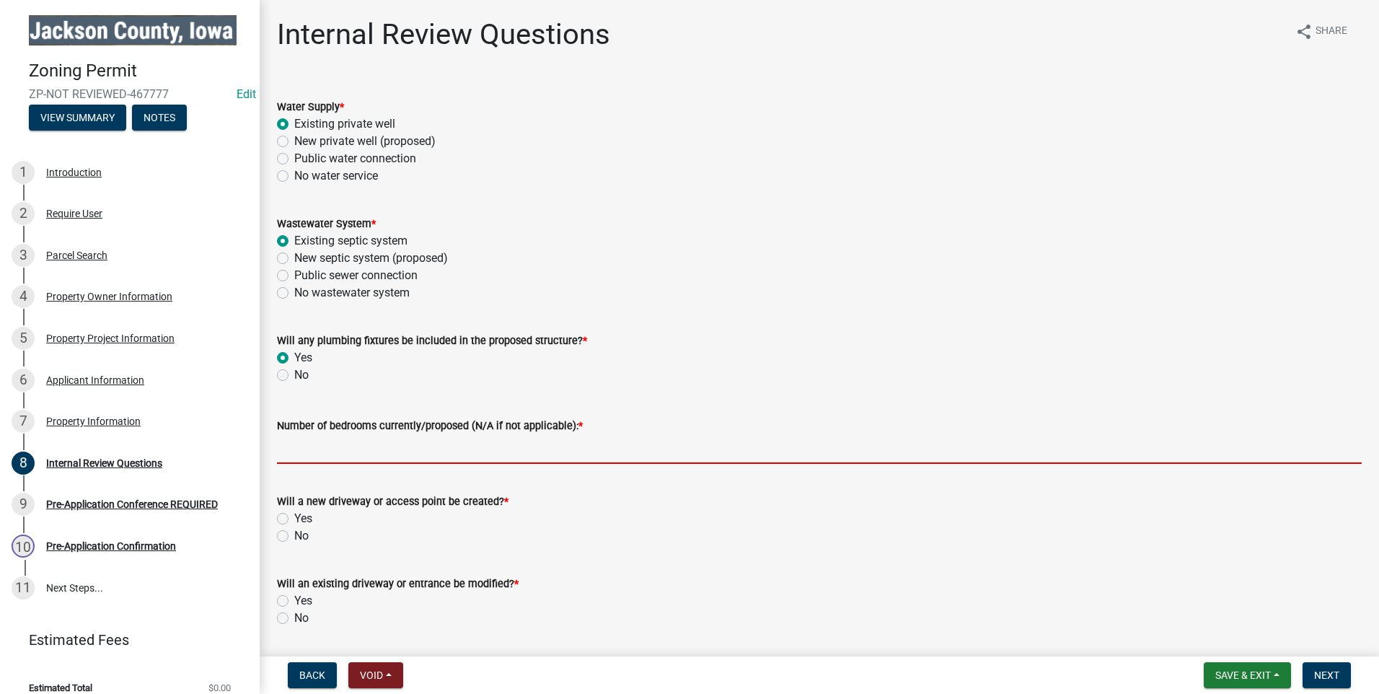
click at [322, 446] on input "Number of bedrooms currently/proposed (N/A if not applicable): *" at bounding box center [819, 449] width 1084 height 30
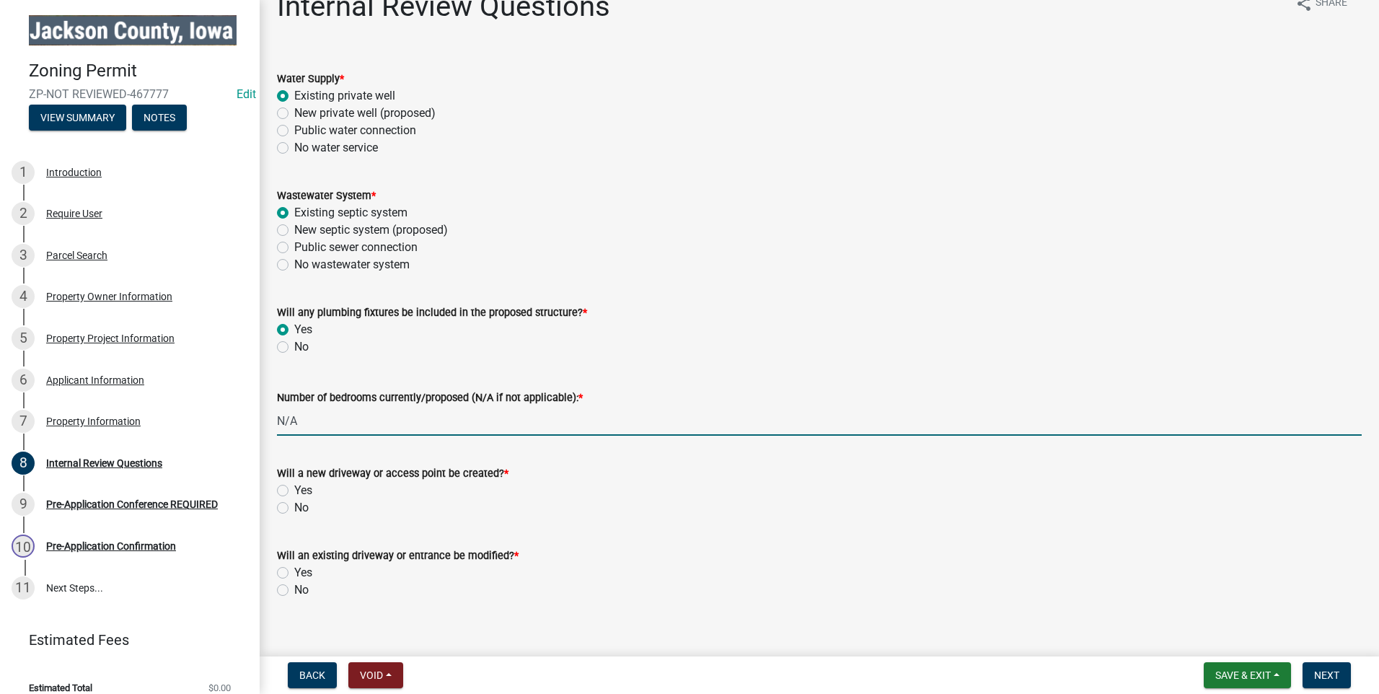
scroll to position [45, 0]
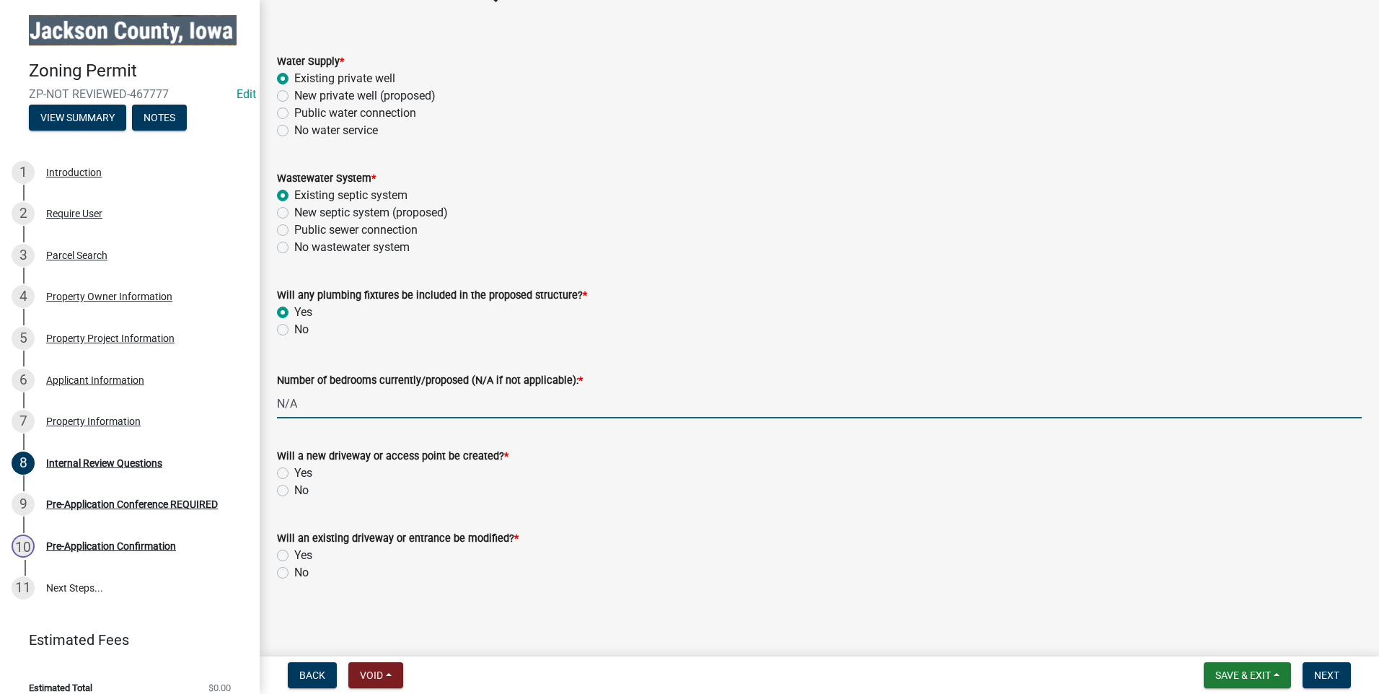
type input "N/A"
click at [294, 490] on label "No" at bounding box center [301, 490] width 14 height 17
click at [294, 490] on input "No" at bounding box center [298, 486] width 9 height 9
radio input "true"
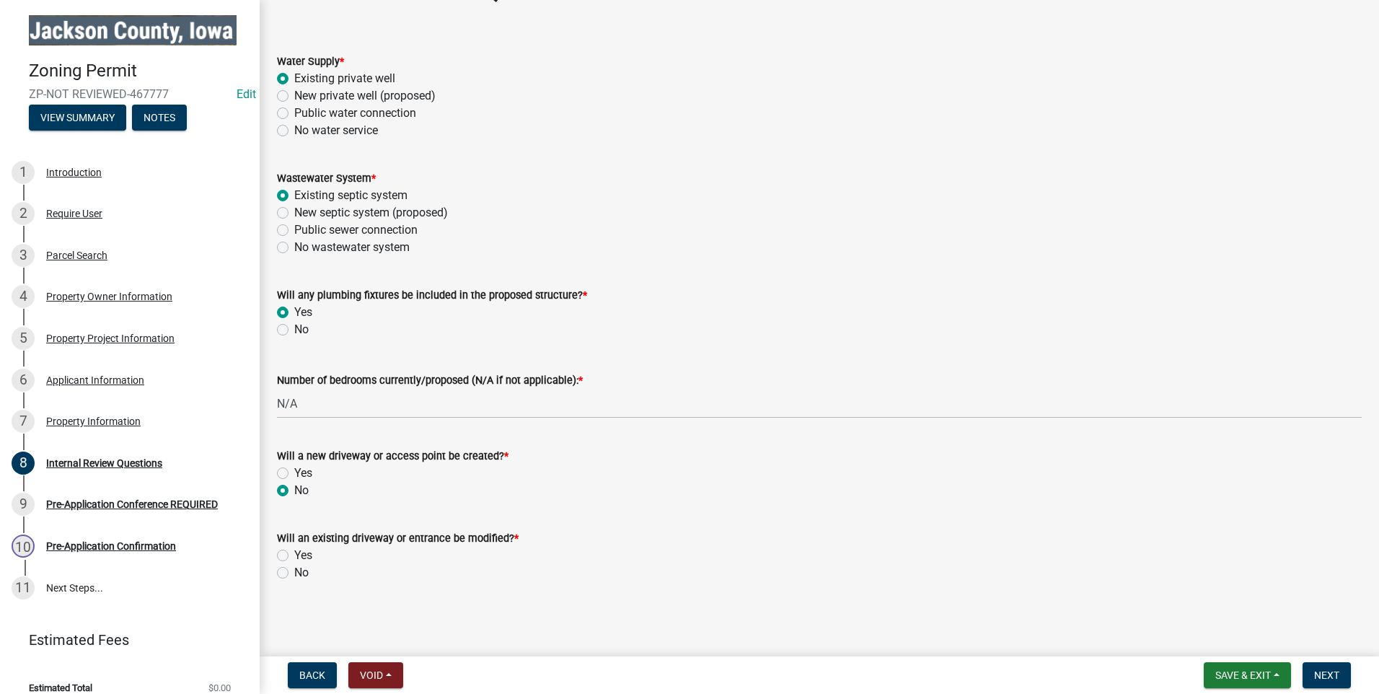
click at [294, 573] on label "No" at bounding box center [301, 572] width 14 height 17
click at [294, 573] on input "No" at bounding box center [298, 568] width 9 height 9
radio input "true"
click at [1336, 673] on span "Next" at bounding box center [1326, 675] width 25 height 12
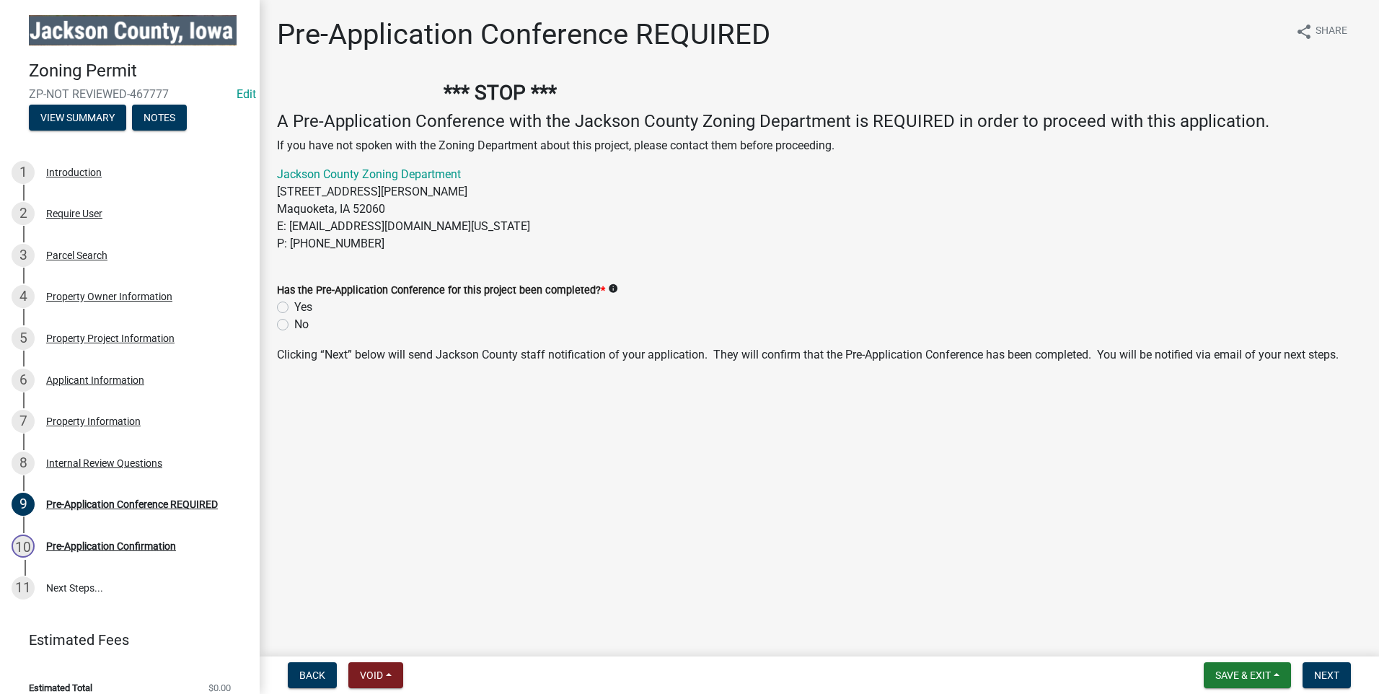
click at [294, 306] on label "Yes" at bounding box center [303, 307] width 18 height 17
click at [294, 306] on input "Yes" at bounding box center [298, 303] width 9 height 9
radio input "true"
click at [1330, 670] on span "Next" at bounding box center [1326, 675] width 25 height 12
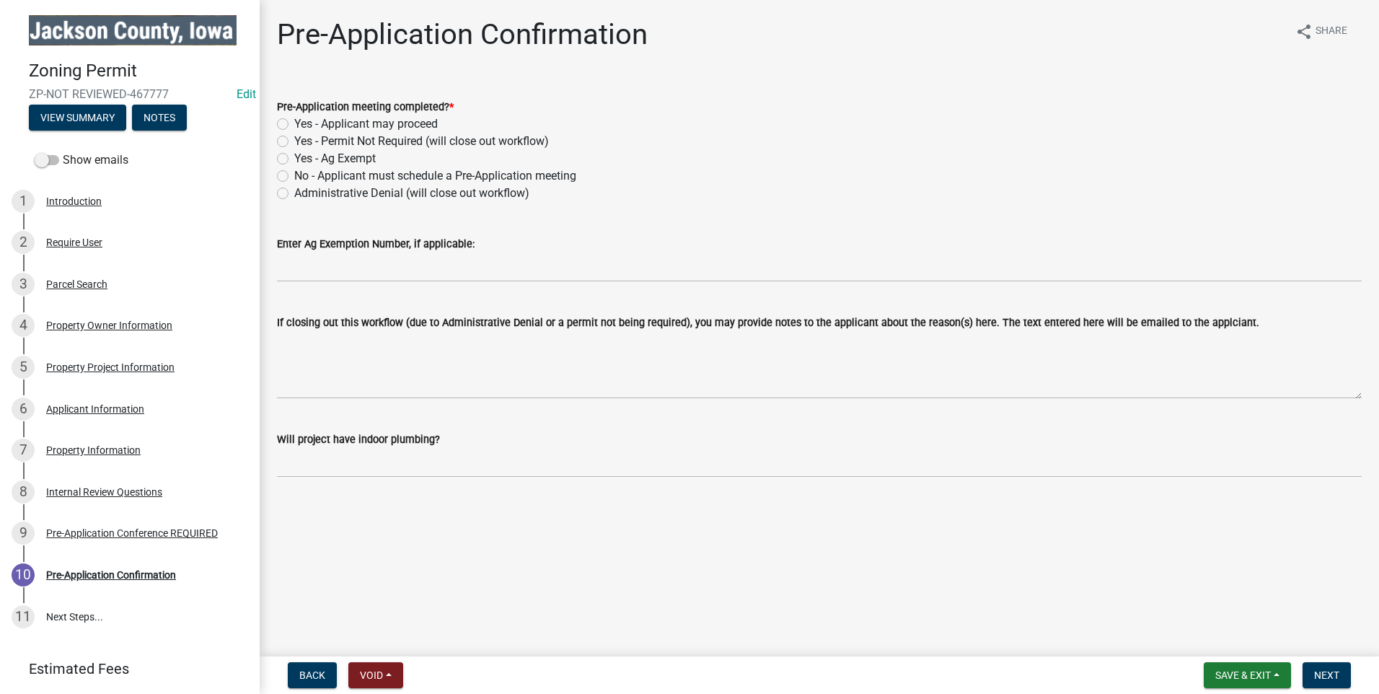
click at [294, 122] on label "Yes - Applicant may proceed" at bounding box center [365, 123] width 143 height 17
click at [294, 122] on input "Yes - Applicant may proceed" at bounding box center [298, 119] width 9 height 9
radio input "true"
click at [1327, 676] on span "Next" at bounding box center [1326, 675] width 25 height 12
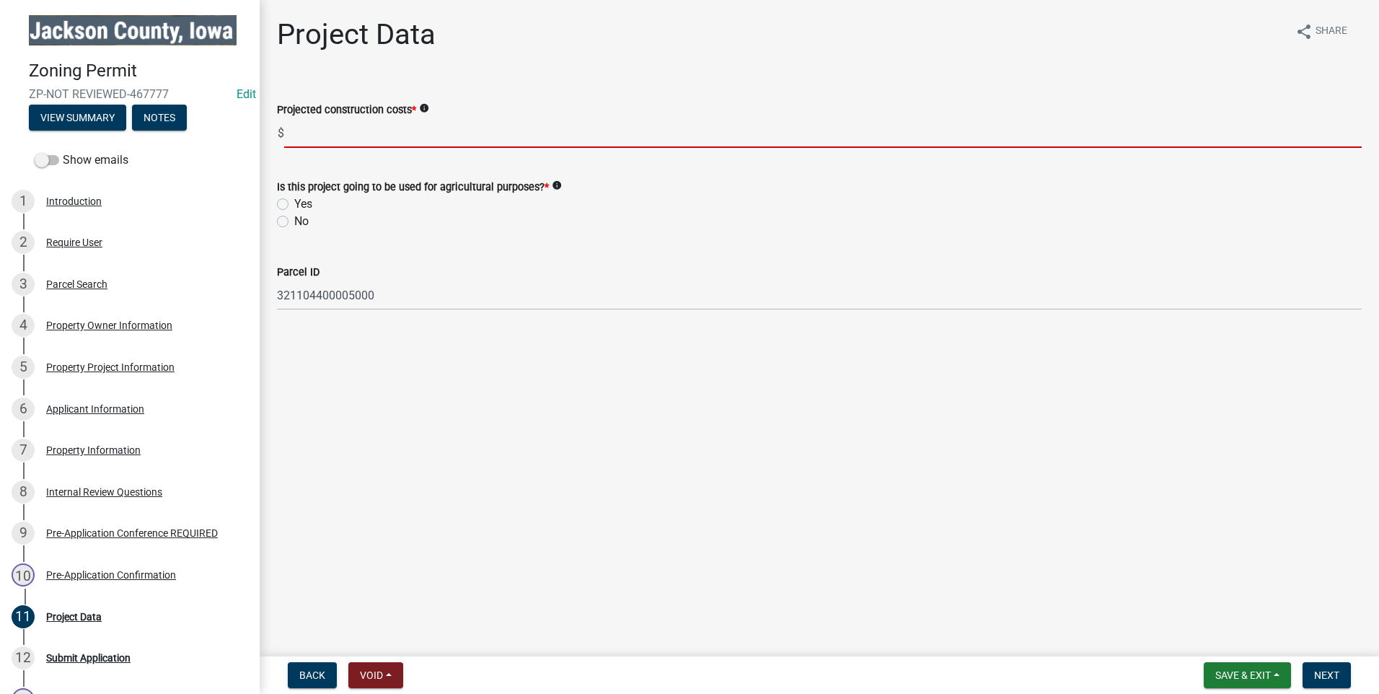
click at [313, 131] on input "text" at bounding box center [822, 133] width 1077 height 30
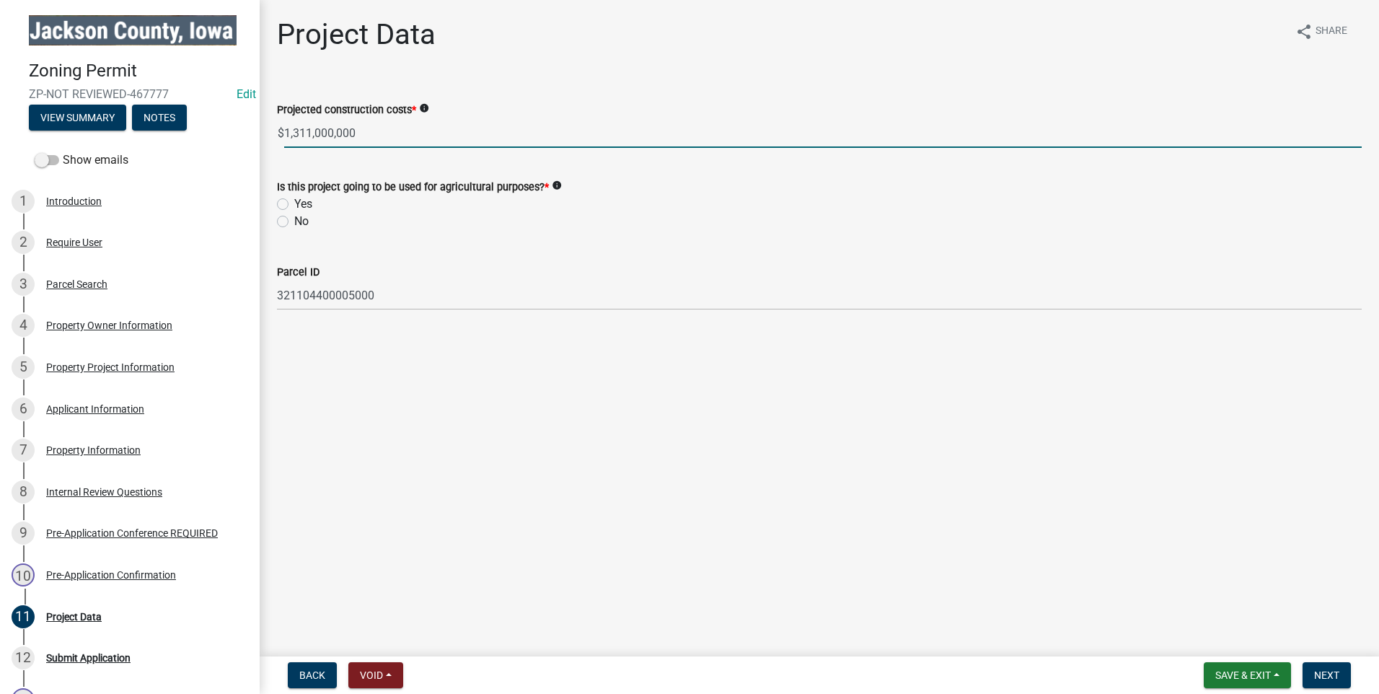
type input "1311000000"
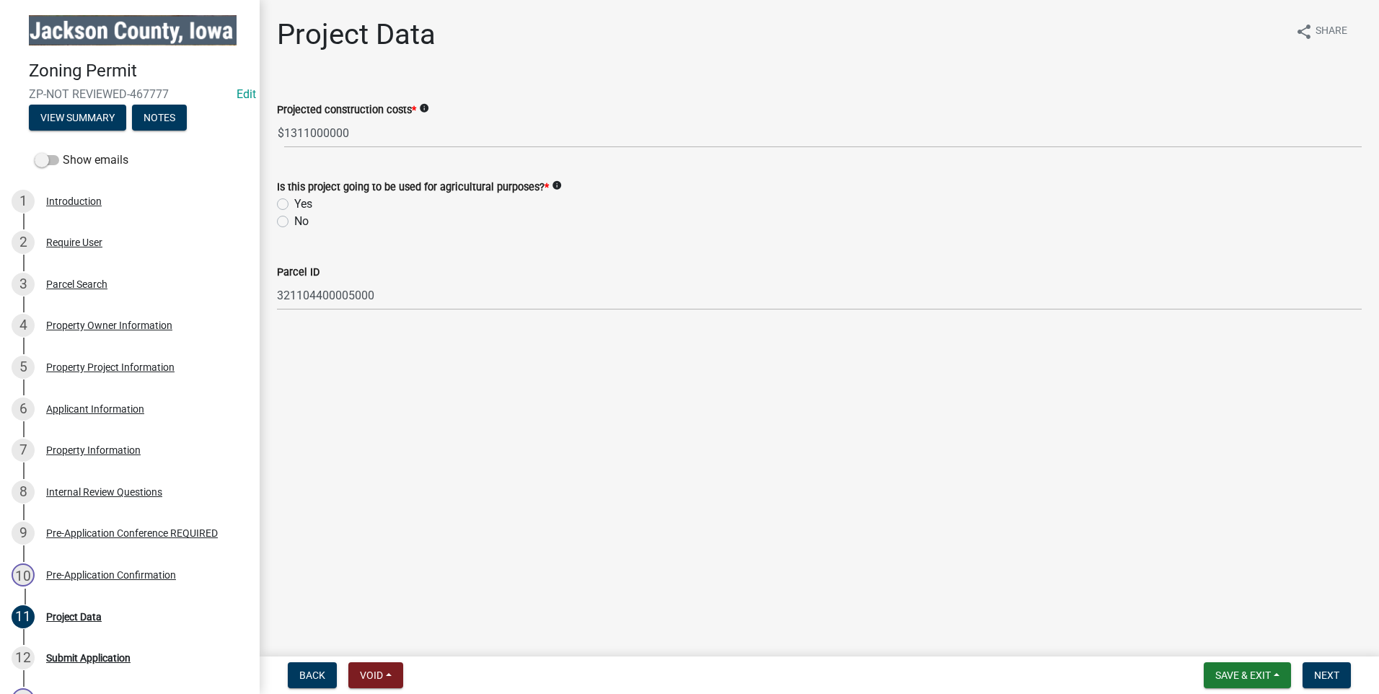
click at [294, 220] on label "No" at bounding box center [301, 221] width 14 height 17
click at [294, 220] on input "No" at bounding box center [298, 217] width 9 height 9
radio input "true"
click at [1336, 676] on span "Next" at bounding box center [1326, 675] width 25 height 12
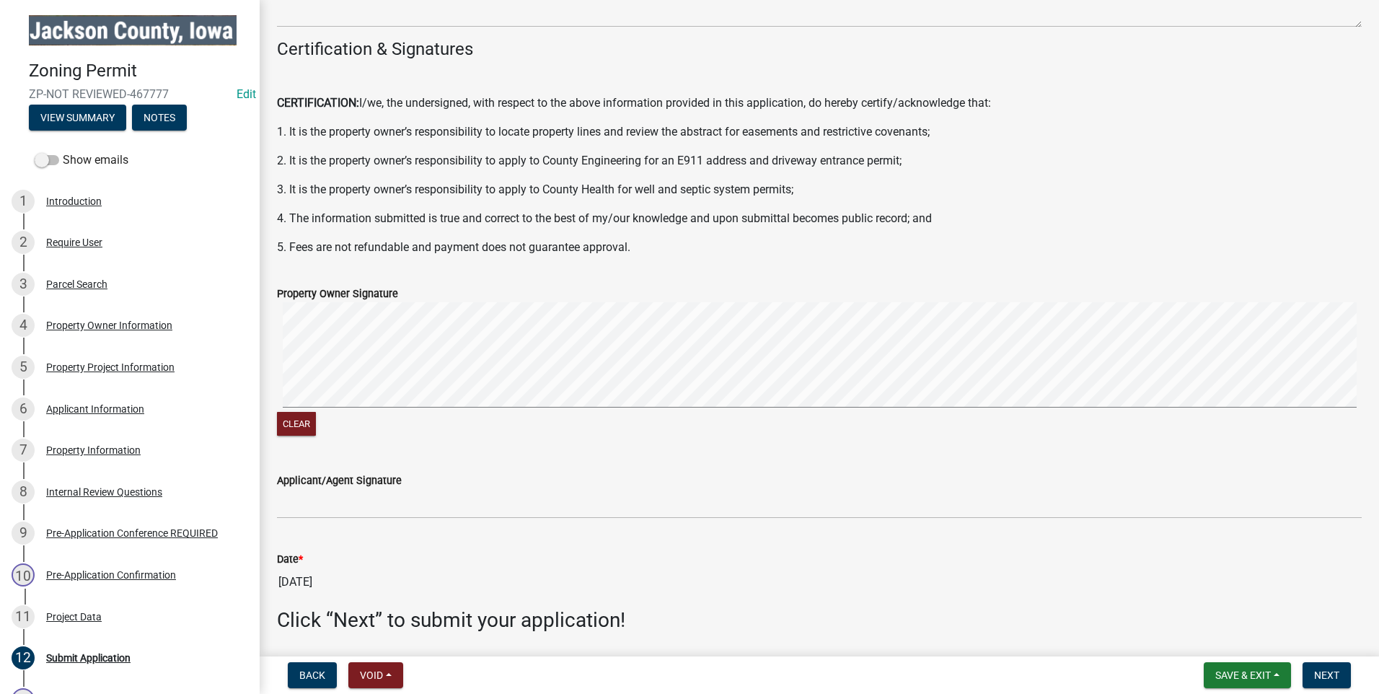
scroll to position [208, 0]
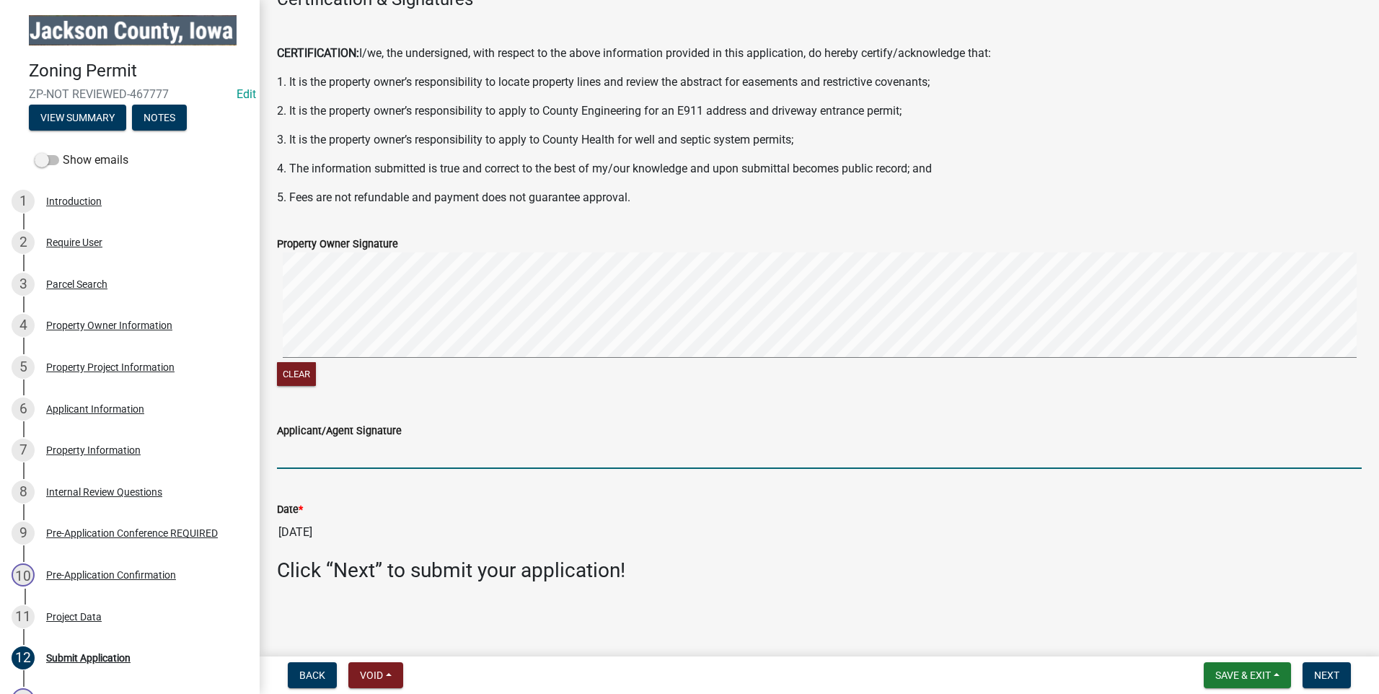
click at [306, 453] on input "Applicant/Agent Signature" at bounding box center [819, 454] width 1084 height 30
type input "Frank Freiburg"
click at [1329, 677] on span "Next" at bounding box center [1326, 675] width 25 height 12
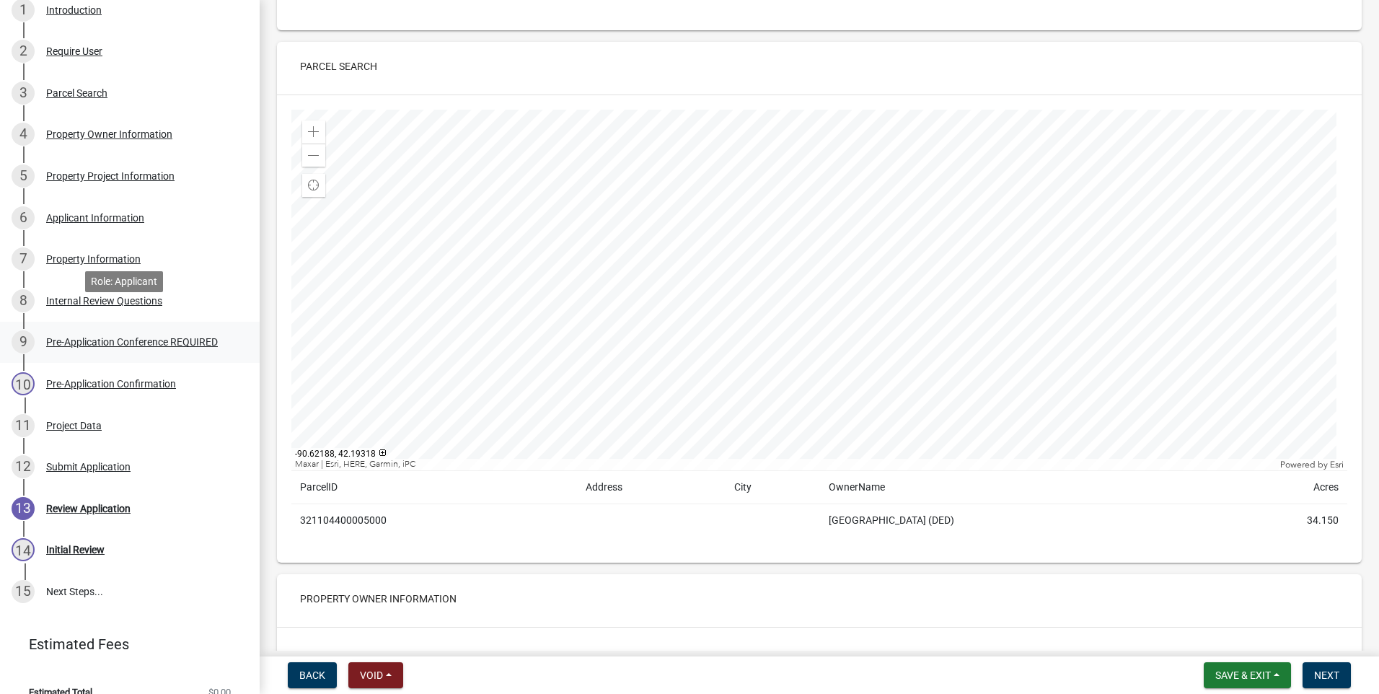
scroll to position [210, 0]
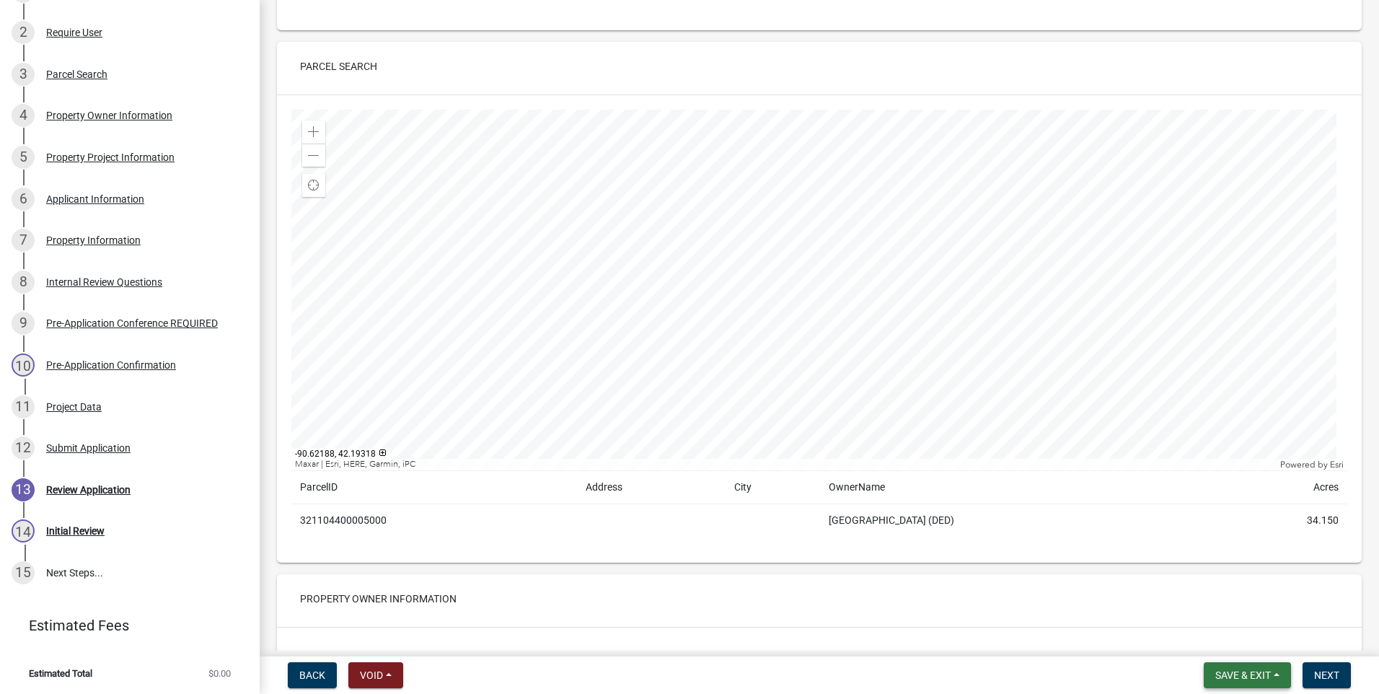
click at [1263, 675] on span "Save & Exit" at bounding box center [1243, 675] width 56 height 12
click at [1234, 631] on button "Save & Exit" at bounding box center [1232, 637] width 115 height 35
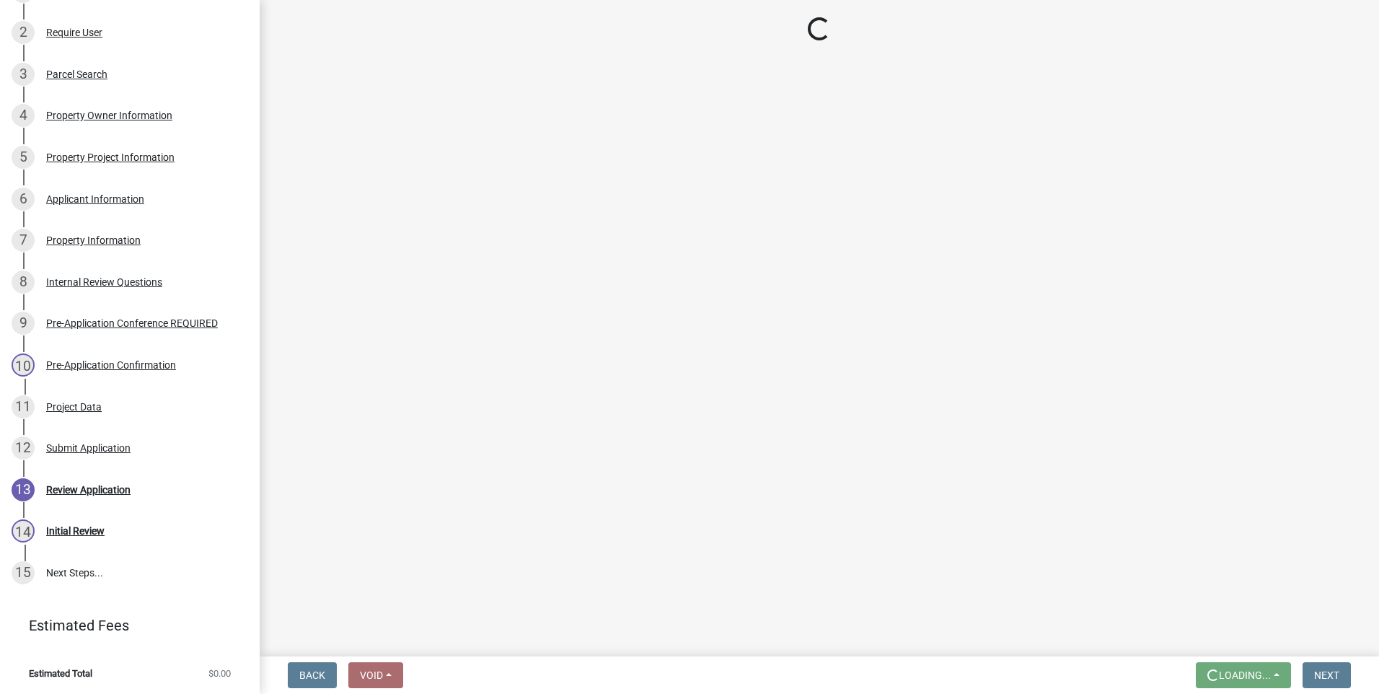
scroll to position [0, 0]
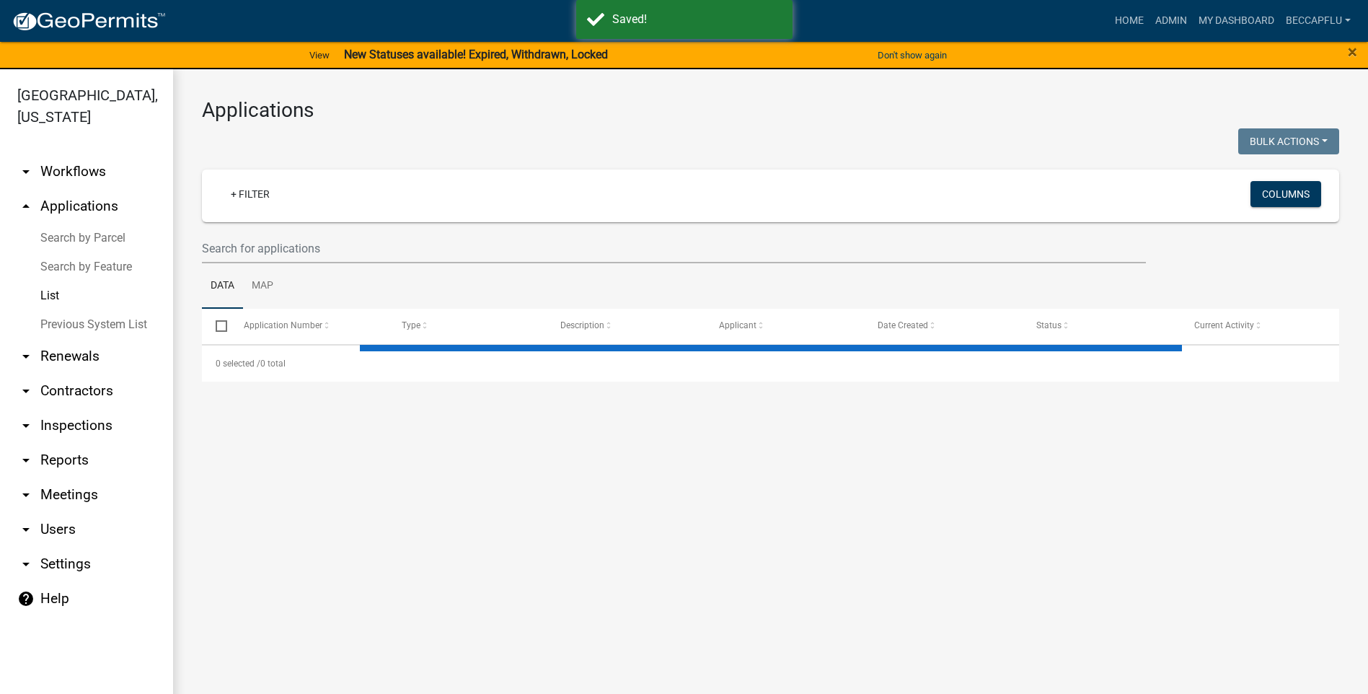
select select "3: 100"
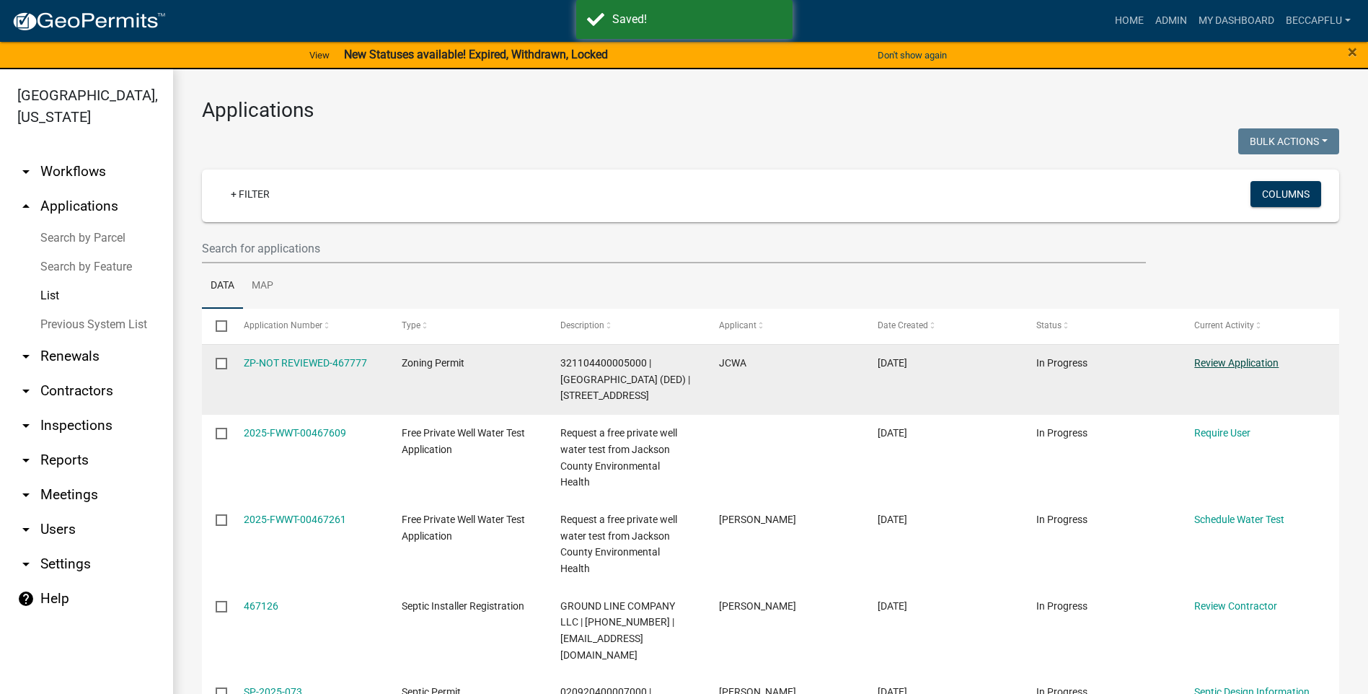
click at [1232, 361] on link "Review Application" at bounding box center [1236, 363] width 84 height 12
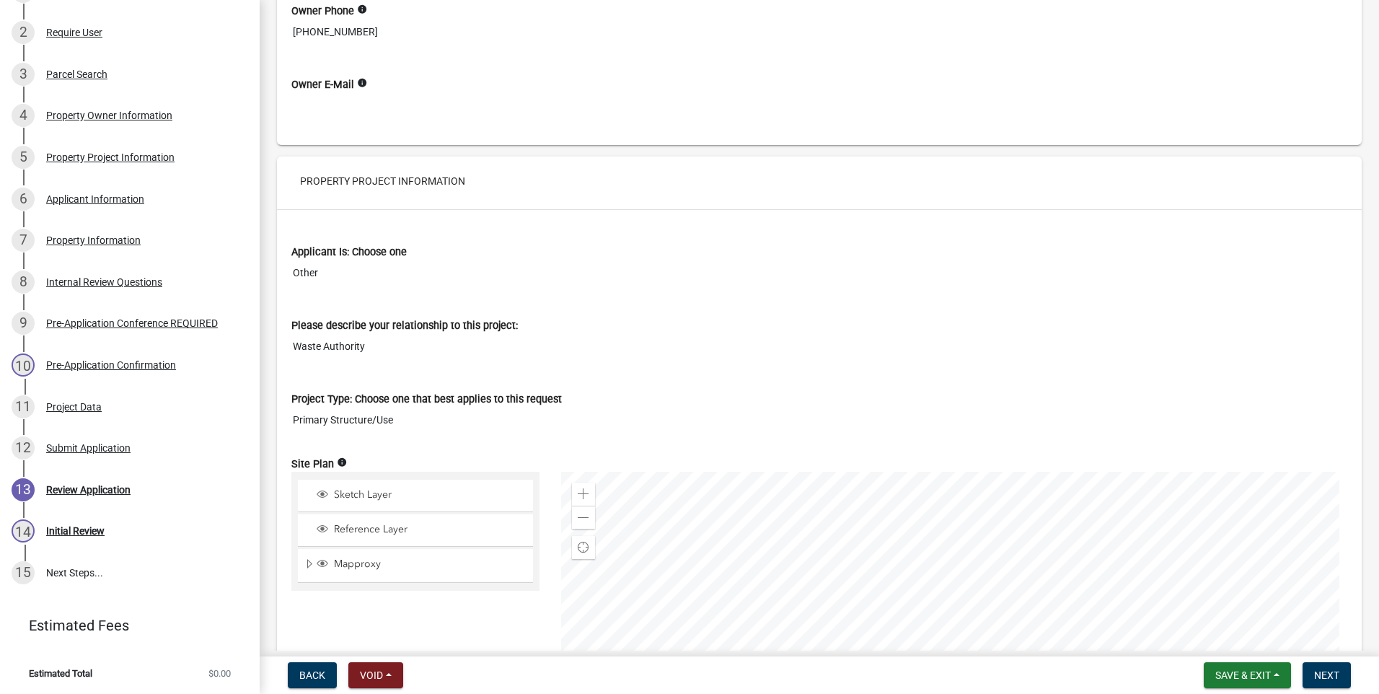
scroll to position [1082, 0]
